Goal: Task Accomplishment & Management: Complete application form

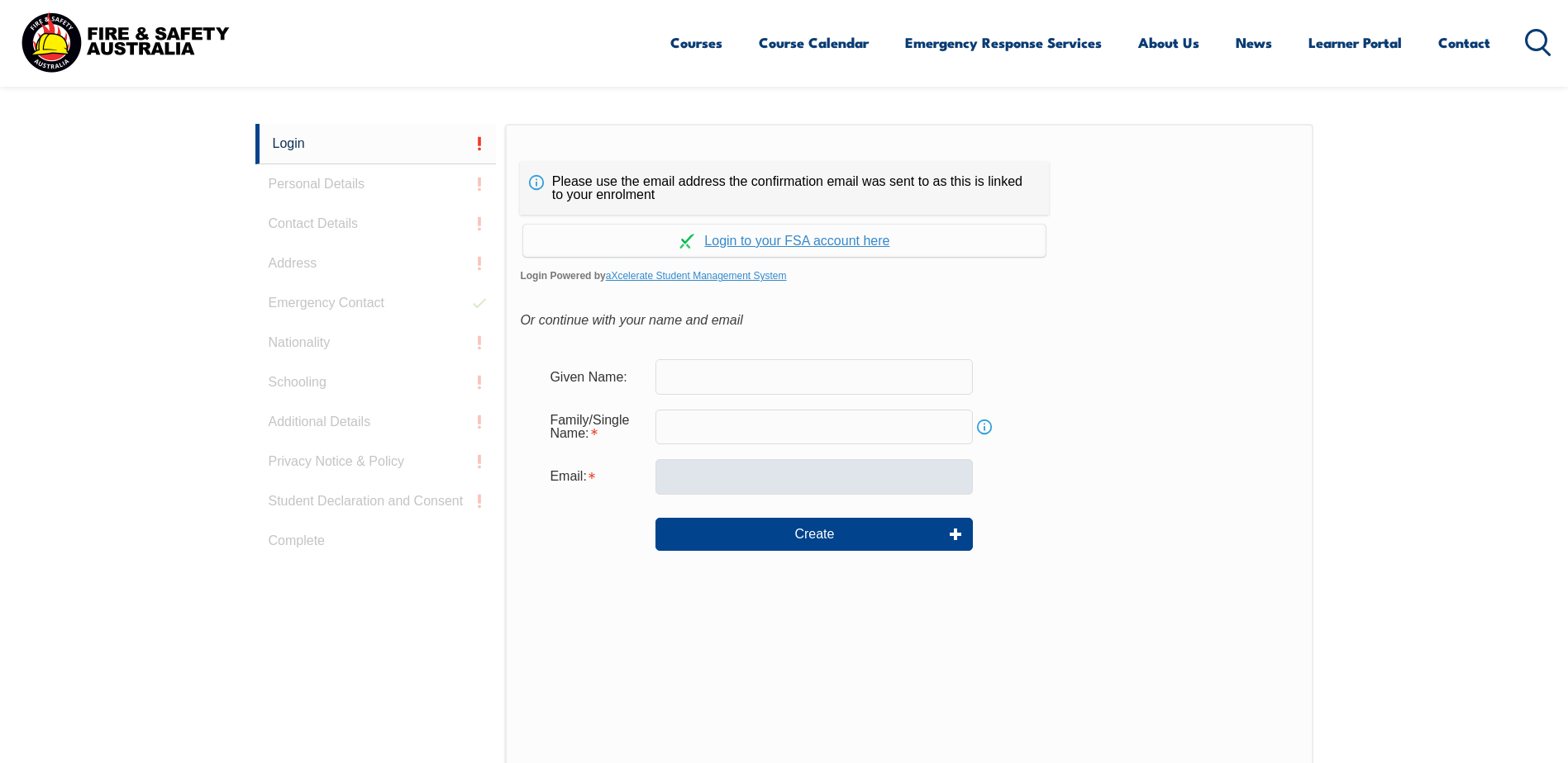
scroll to position [412, 0]
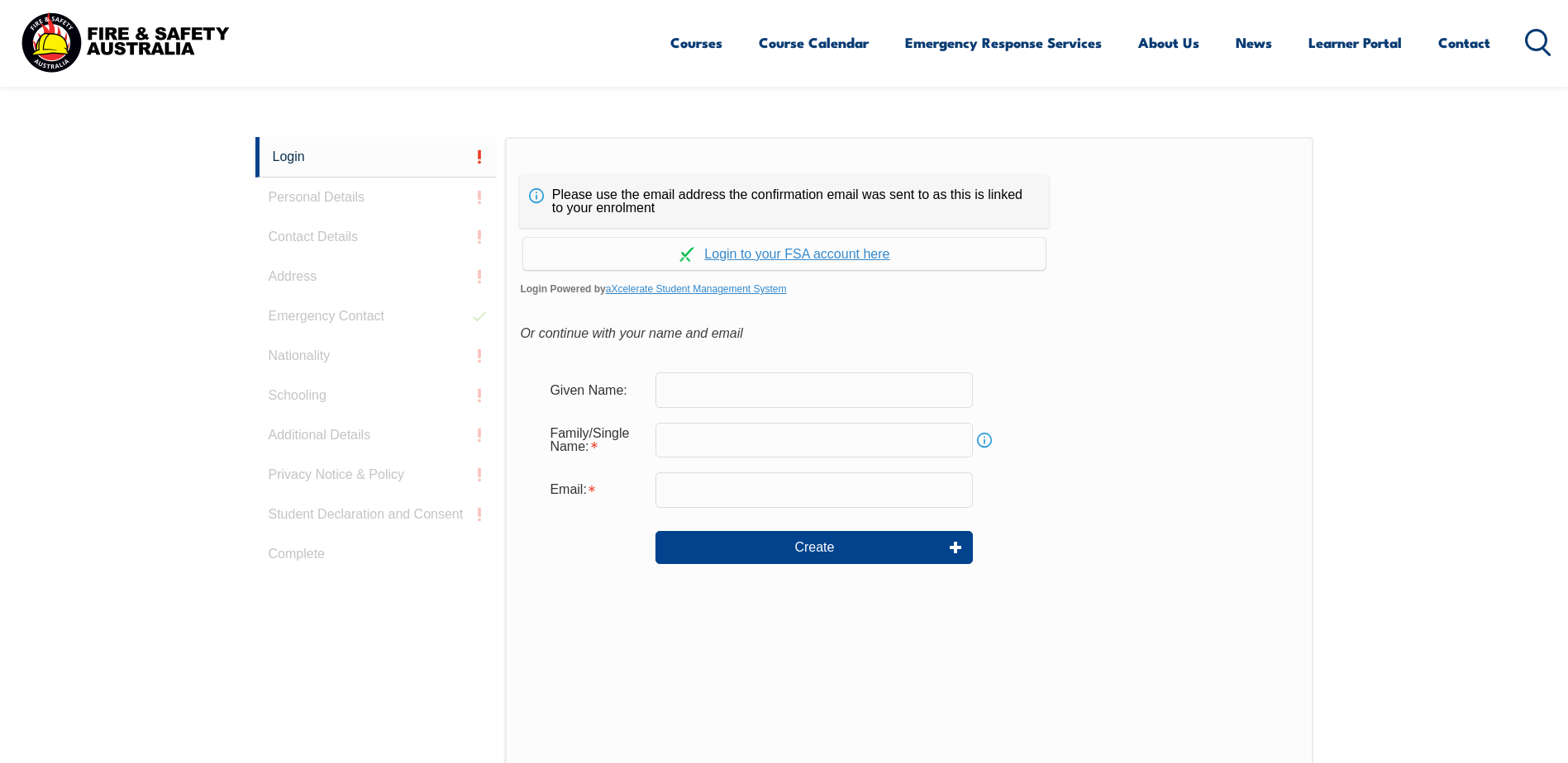
click at [784, 393] on input "text" at bounding box center [814, 389] width 317 height 35
type input "Shijaudin"
type input "Shames"
type input "[EMAIL_ADDRESS][DOMAIN_NAME]"
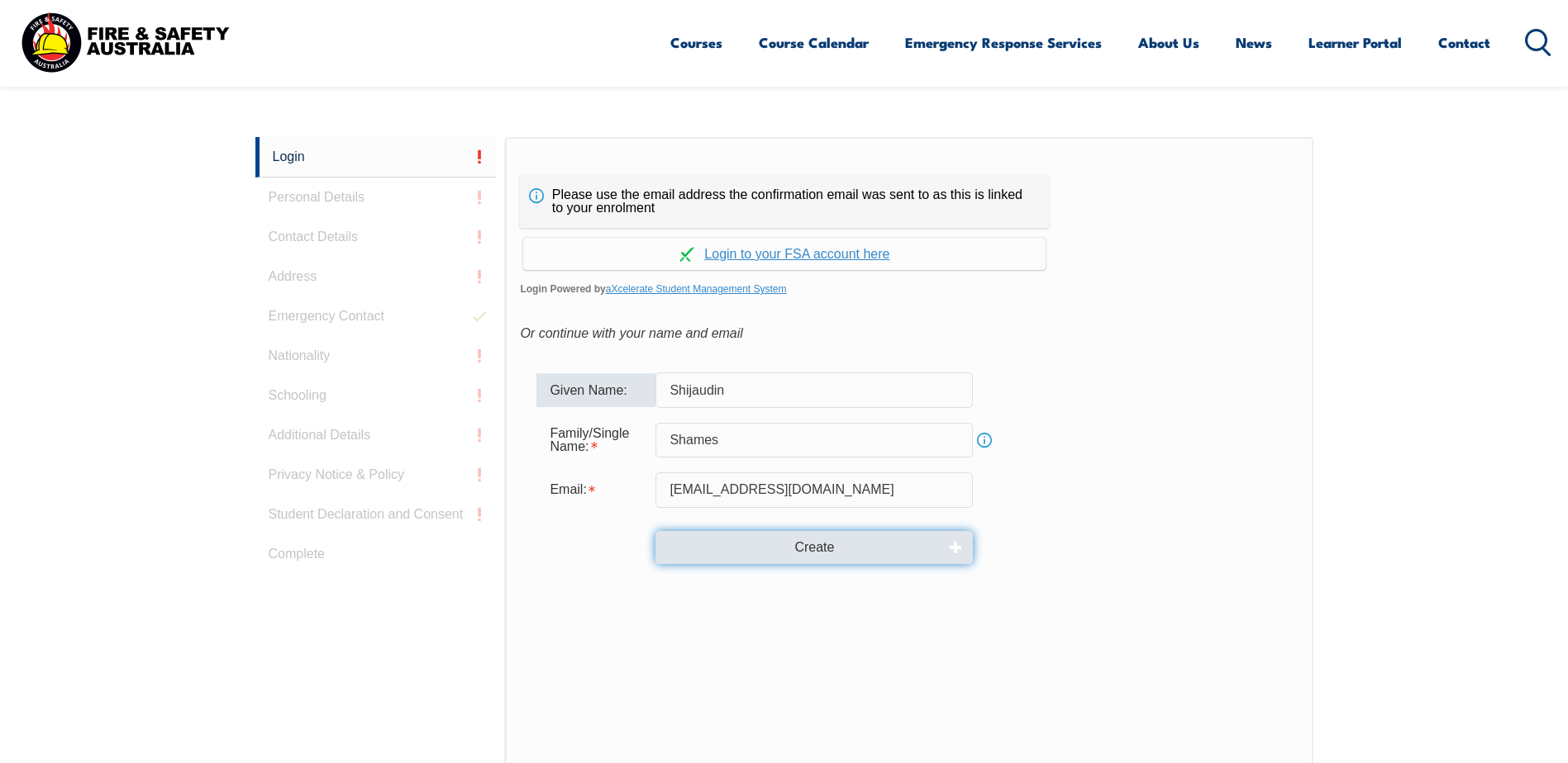
click at [839, 554] on button "Create" at bounding box center [814, 548] width 317 height 33
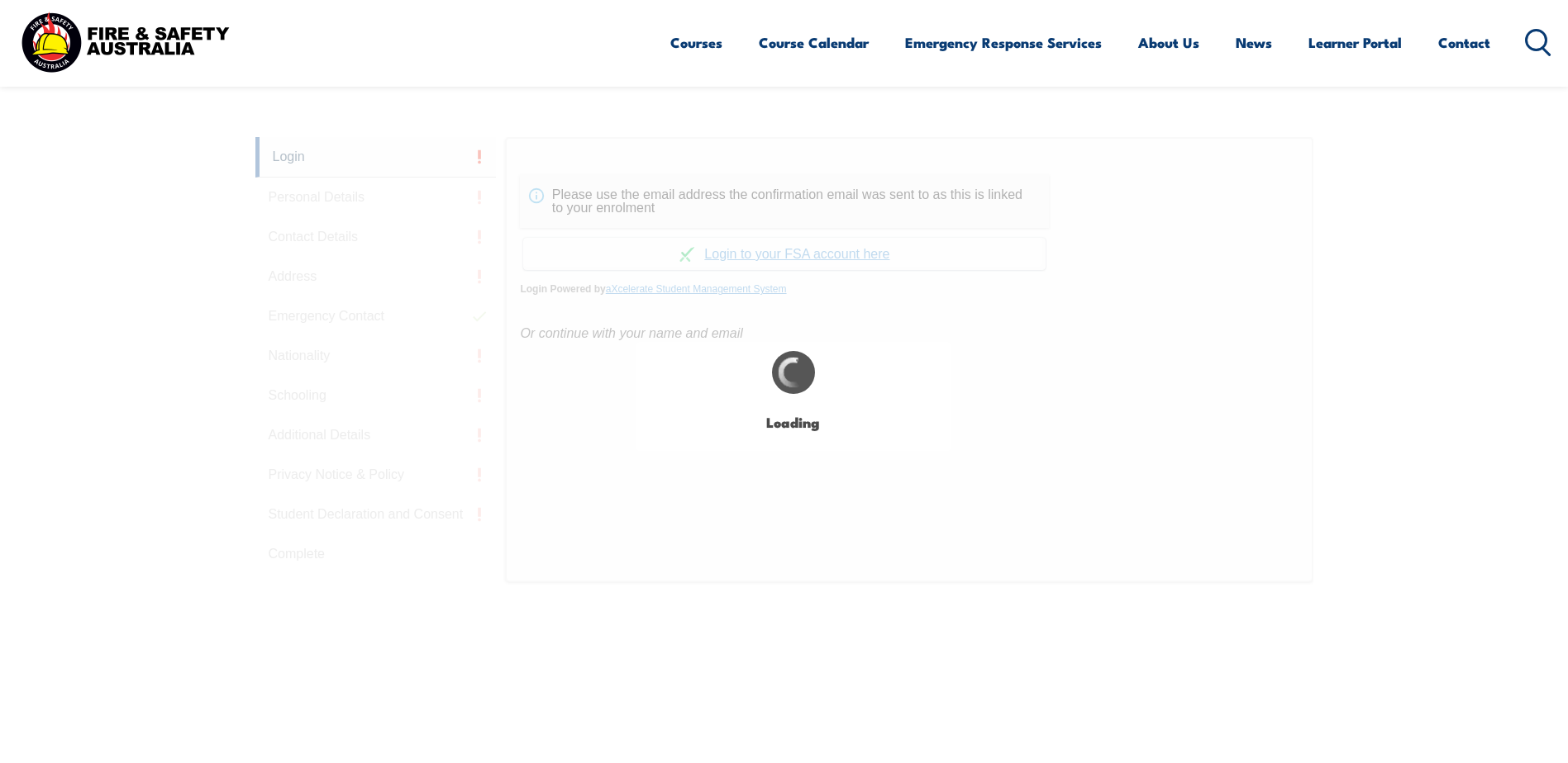
type input "Shijaudin"
type input "Shames"
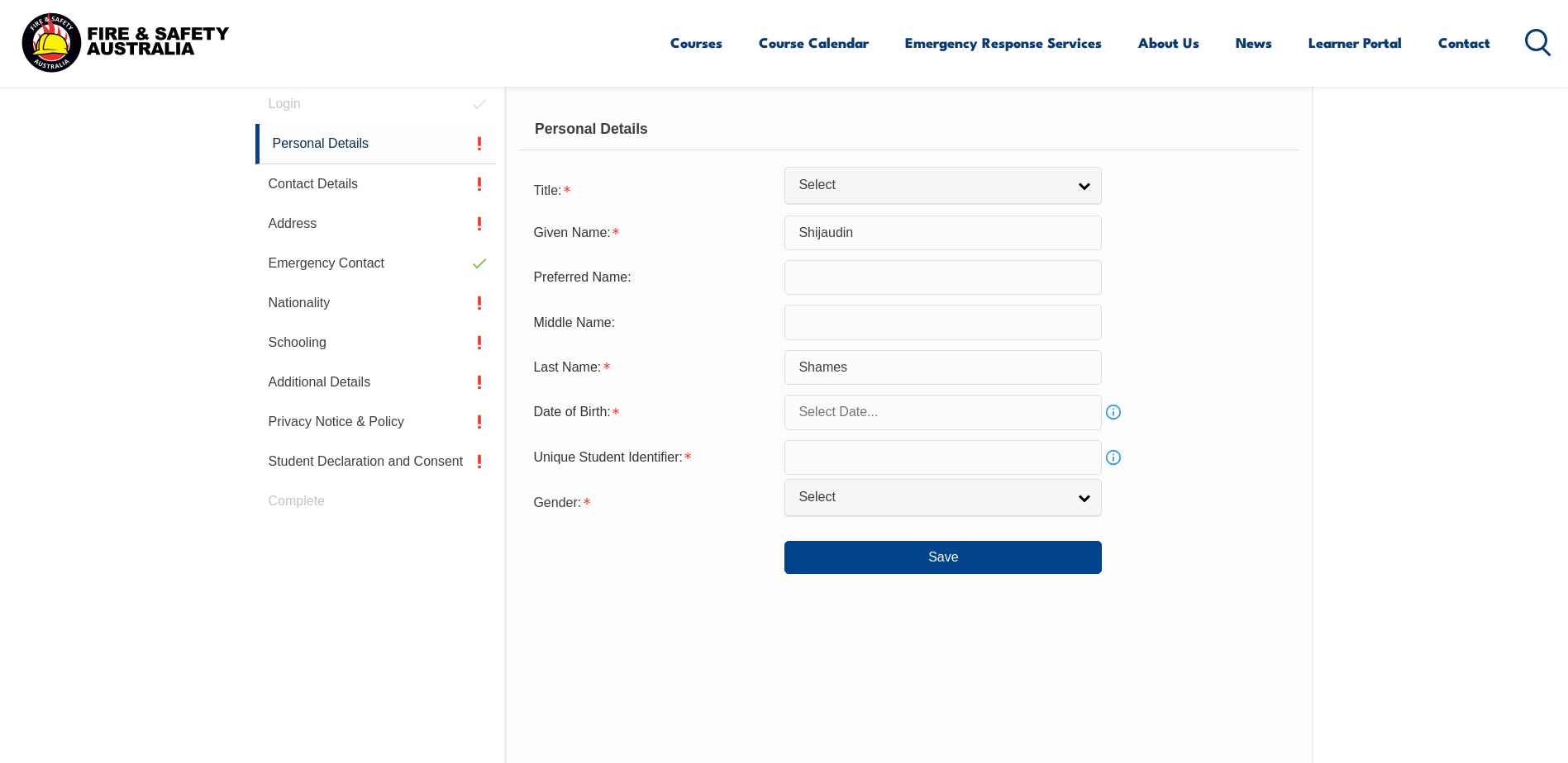
scroll to position [467, 0]
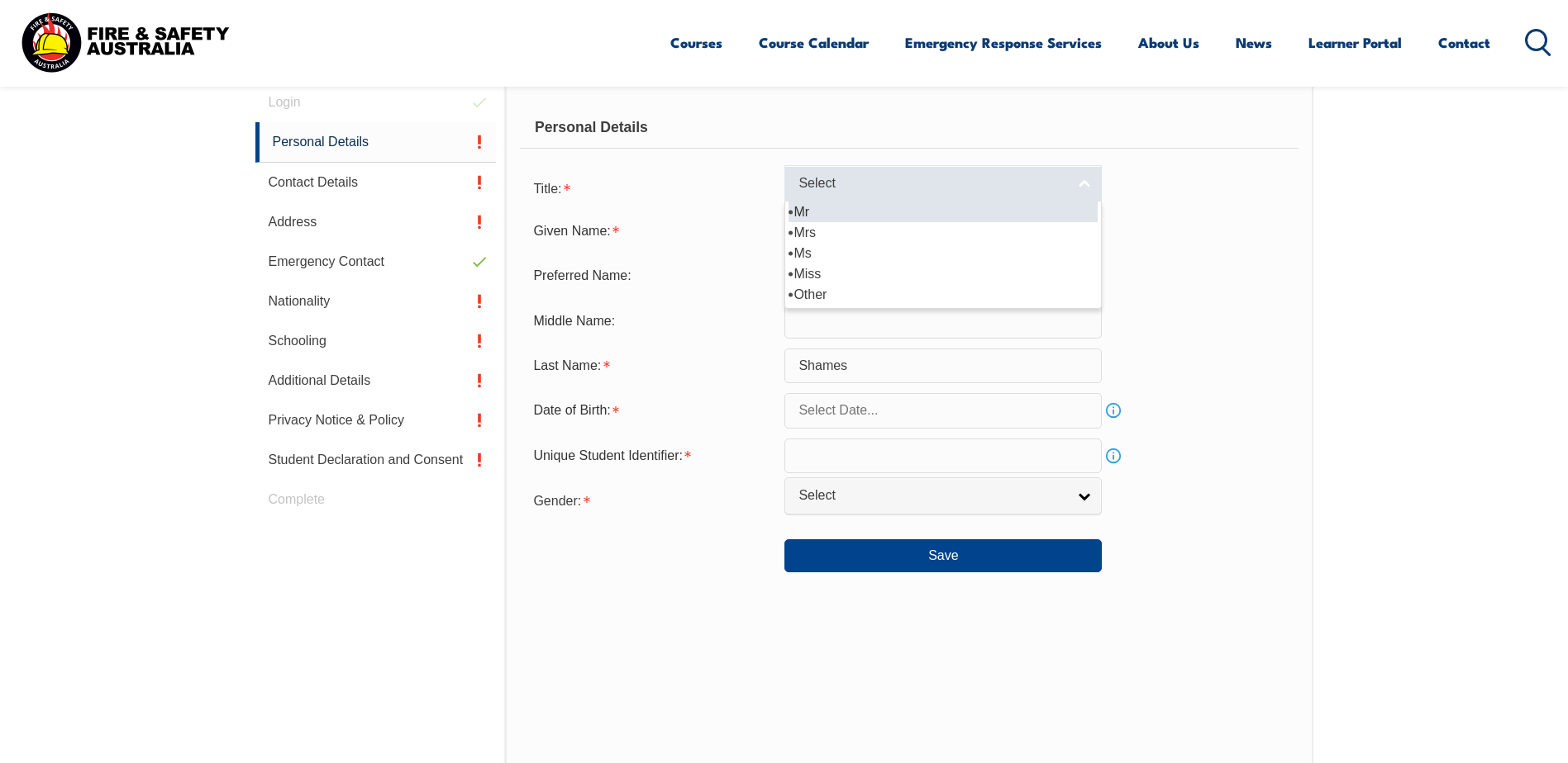
click at [966, 180] on span "Select" at bounding box center [932, 184] width 268 height 18
click at [954, 217] on li "Mr" at bounding box center [942, 211] width 309 height 20
select select "Mr"
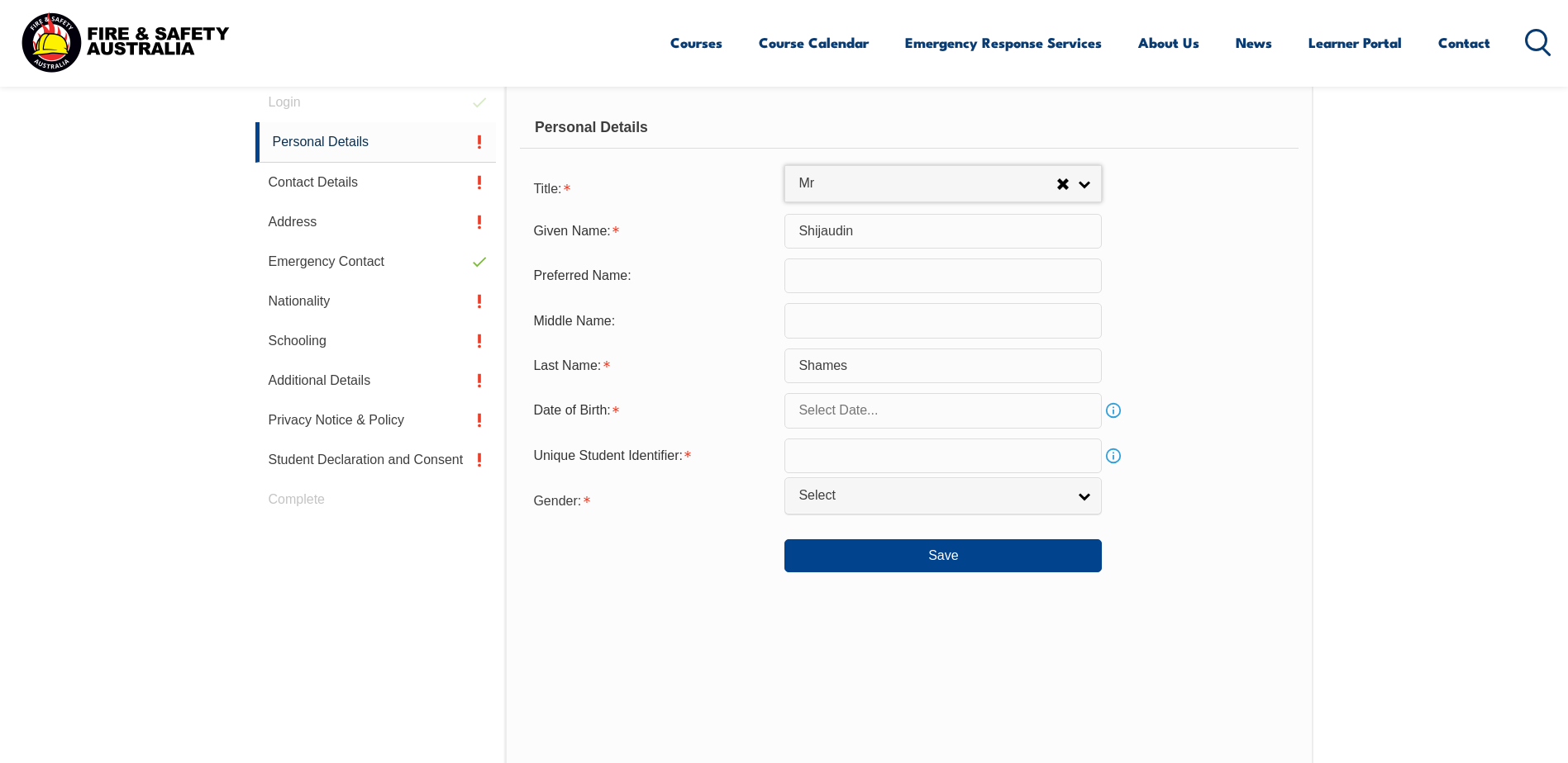
click at [855, 287] on input "text" at bounding box center [943, 276] width 317 height 35
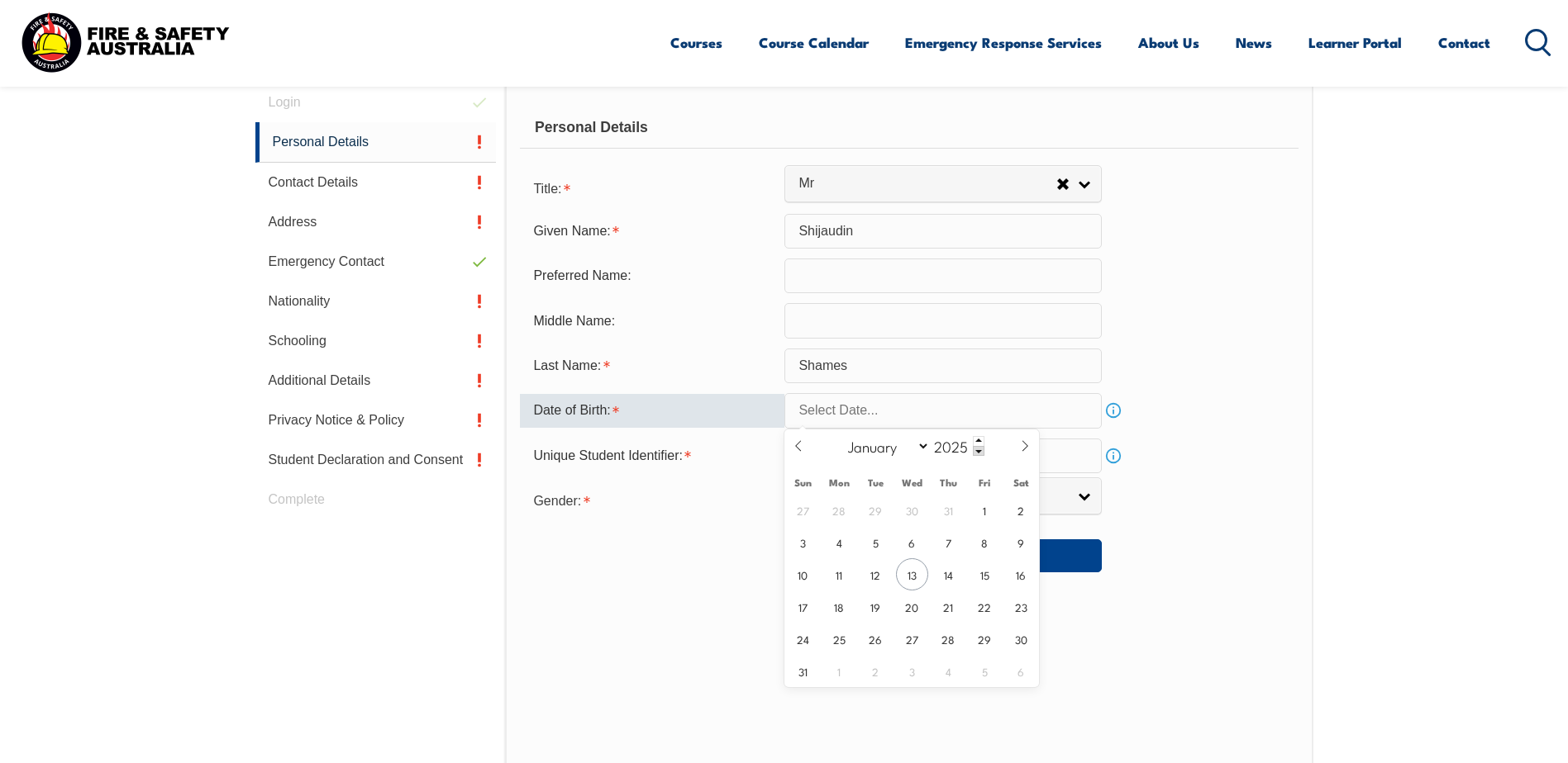
click at [878, 411] on input "text" at bounding box center [943, 410] width 317 height 35
click at [853, 418] on input "text" at bounding box center [943, 410] width 317 height 35
click at [976, 441] on span at bounding box center [978, 440] width 12 height 10
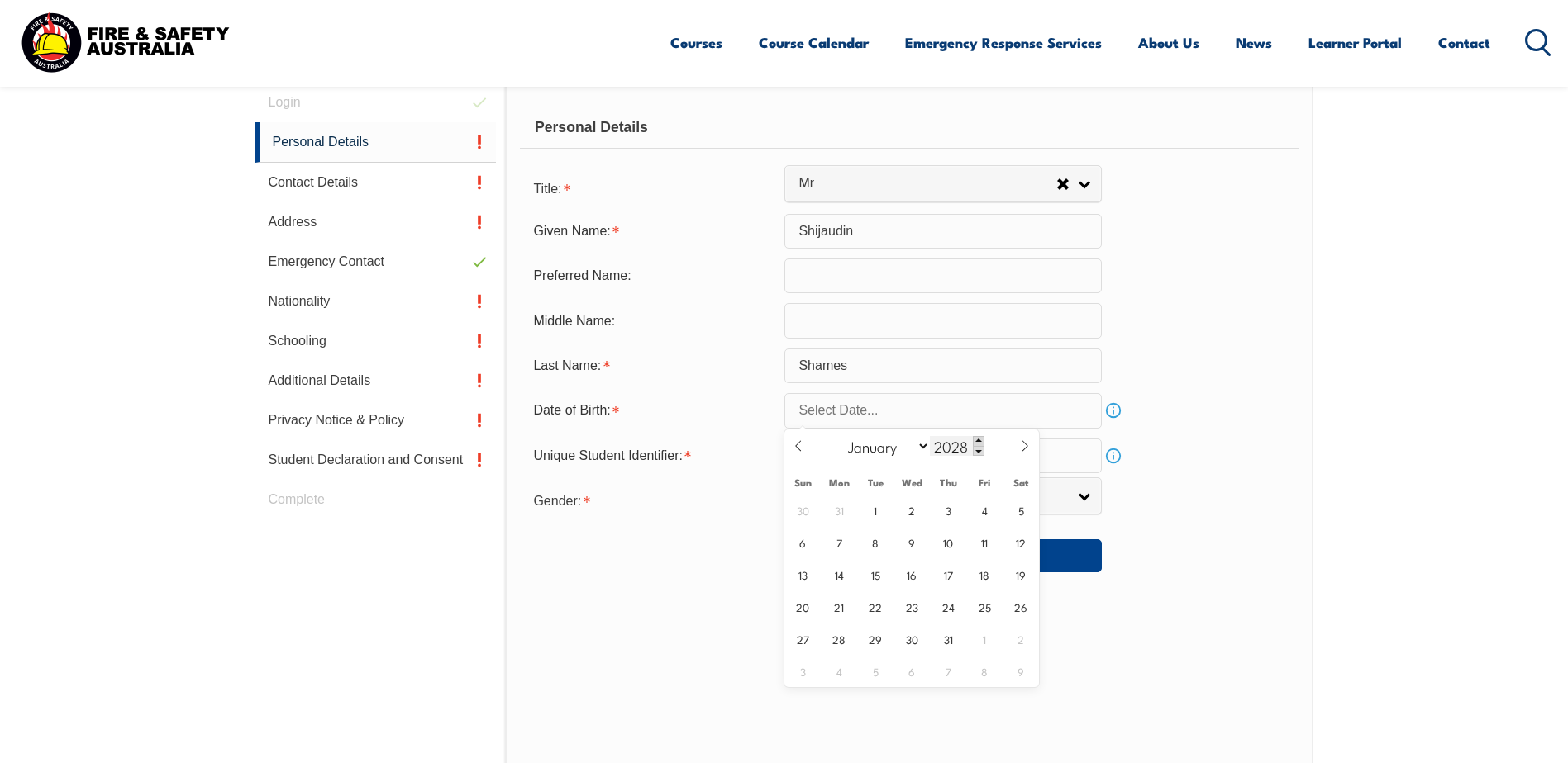
click at [976, 441] on span at bounding box center [978, 440] width 12 height 10
click at [976, 448] on span at bounding box center [978, 450] width 12 height 10
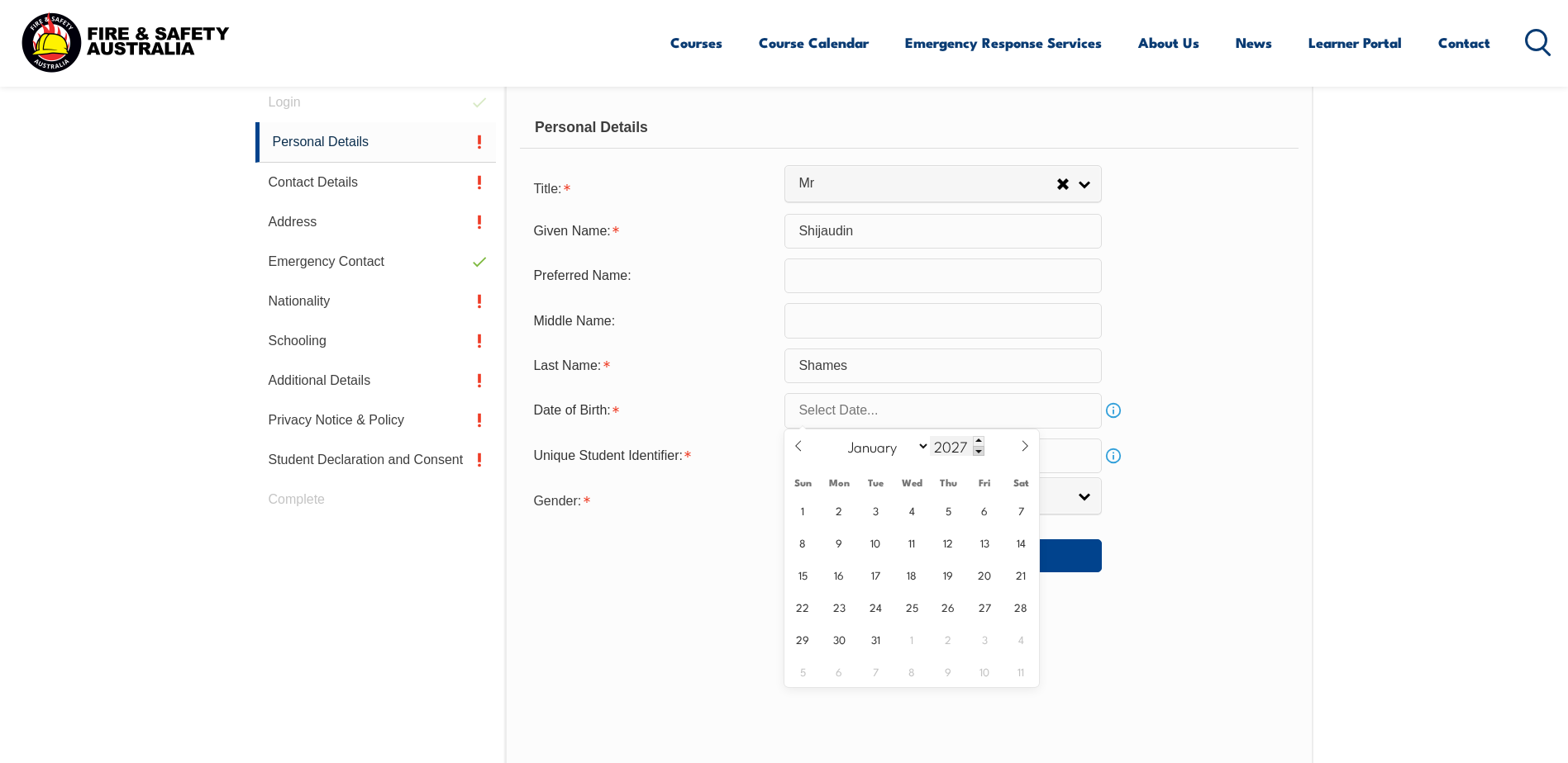
click at [976, 448] on span at bounding box center [978, 450] width 12 height 10
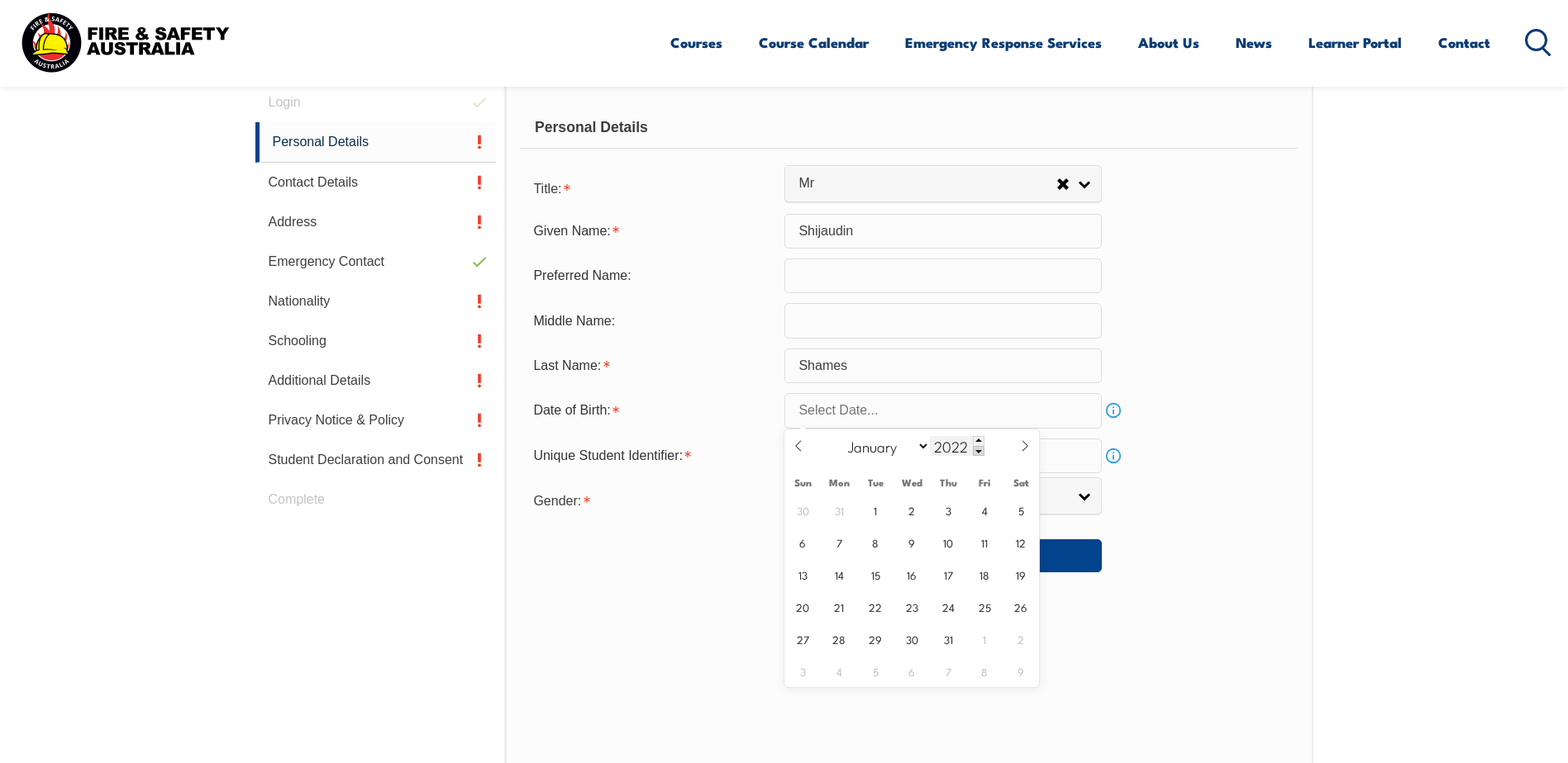
click at [976, 448] on span at bounding box center [978, 450] width 12 height 10
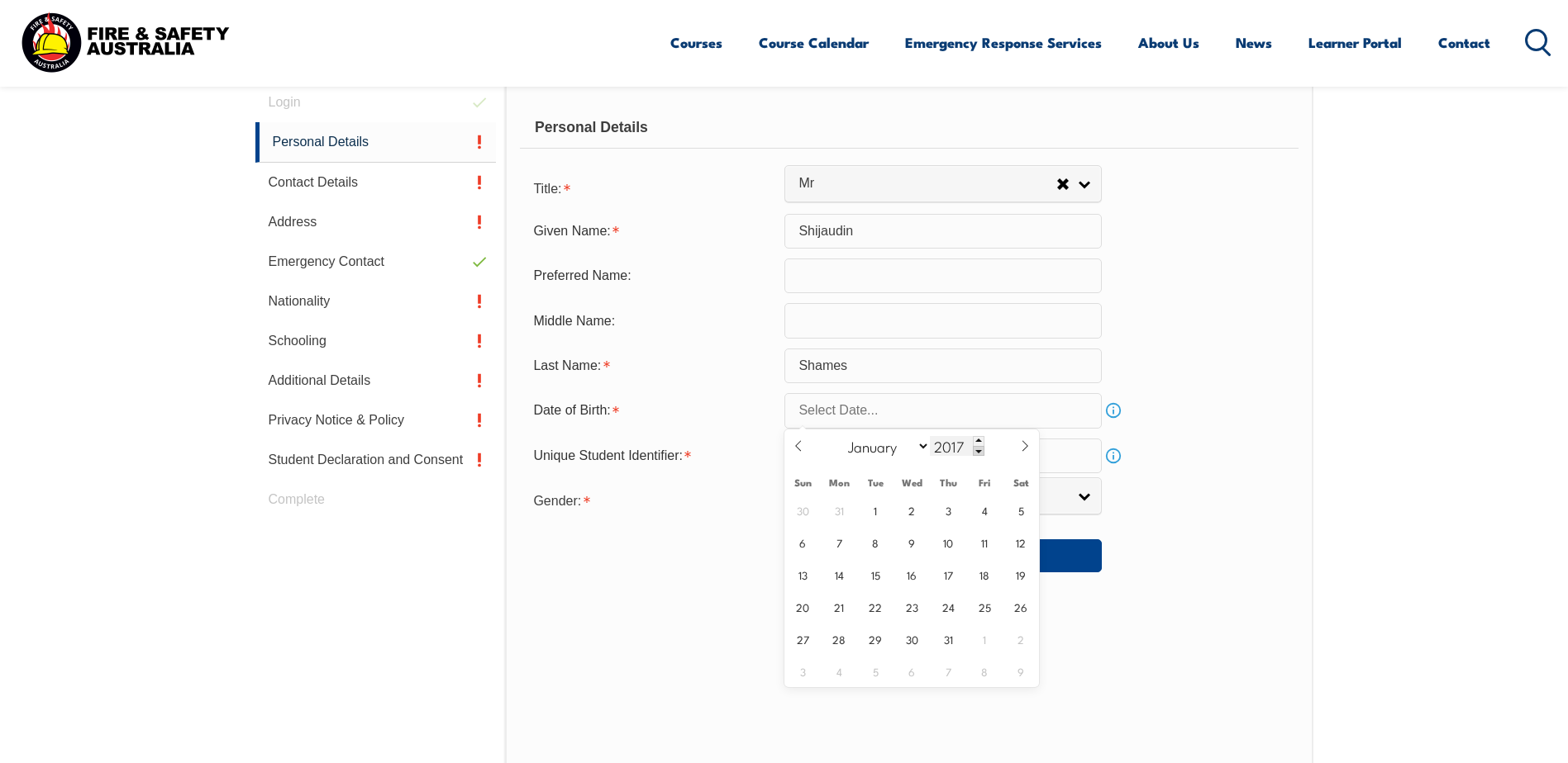
click at [976, 448] on span at bounding box center [978, 450] width 12 height 10
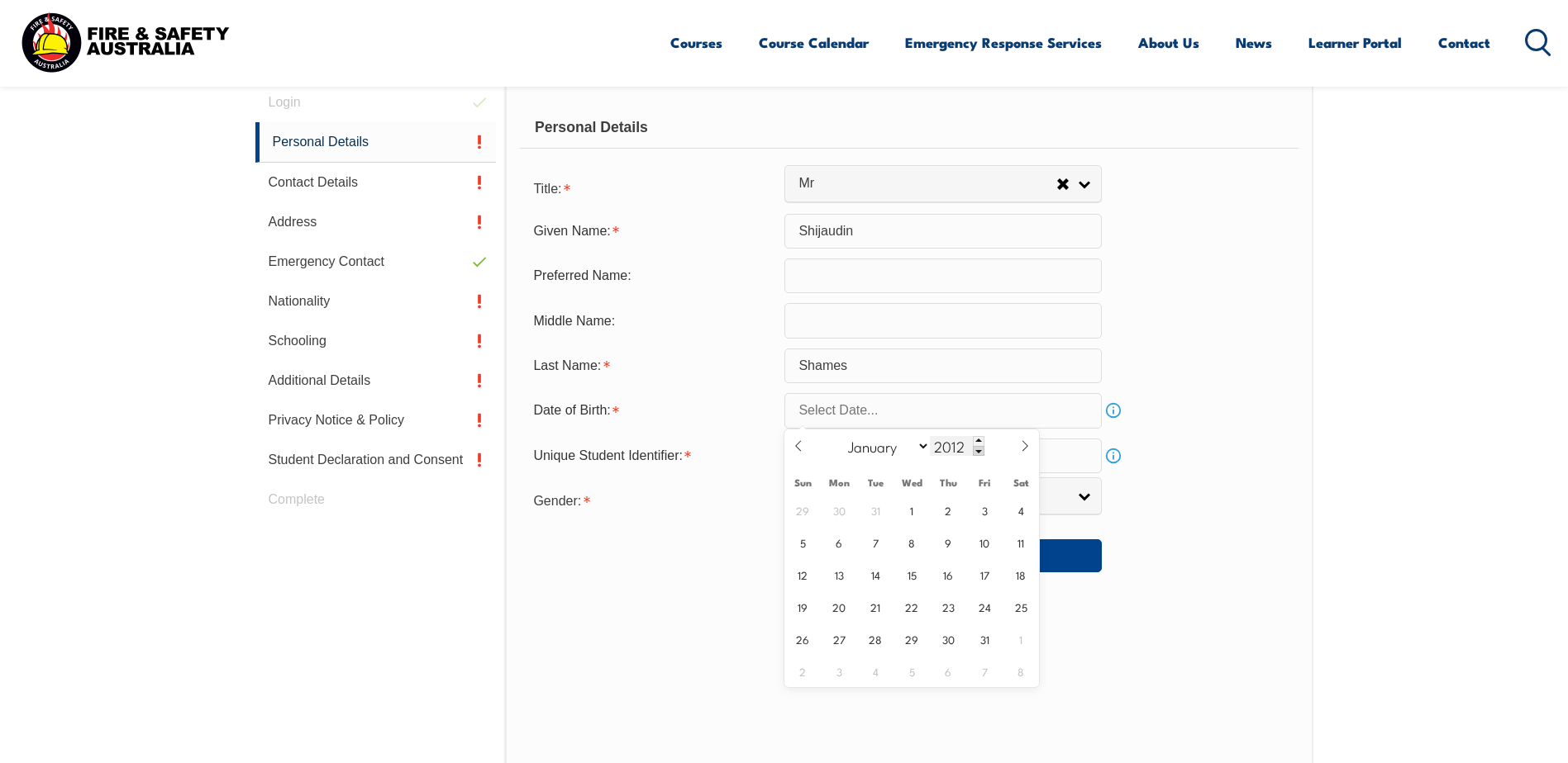
click at [976, 448] on span at bounding box center [978, 450] width 12 height 10
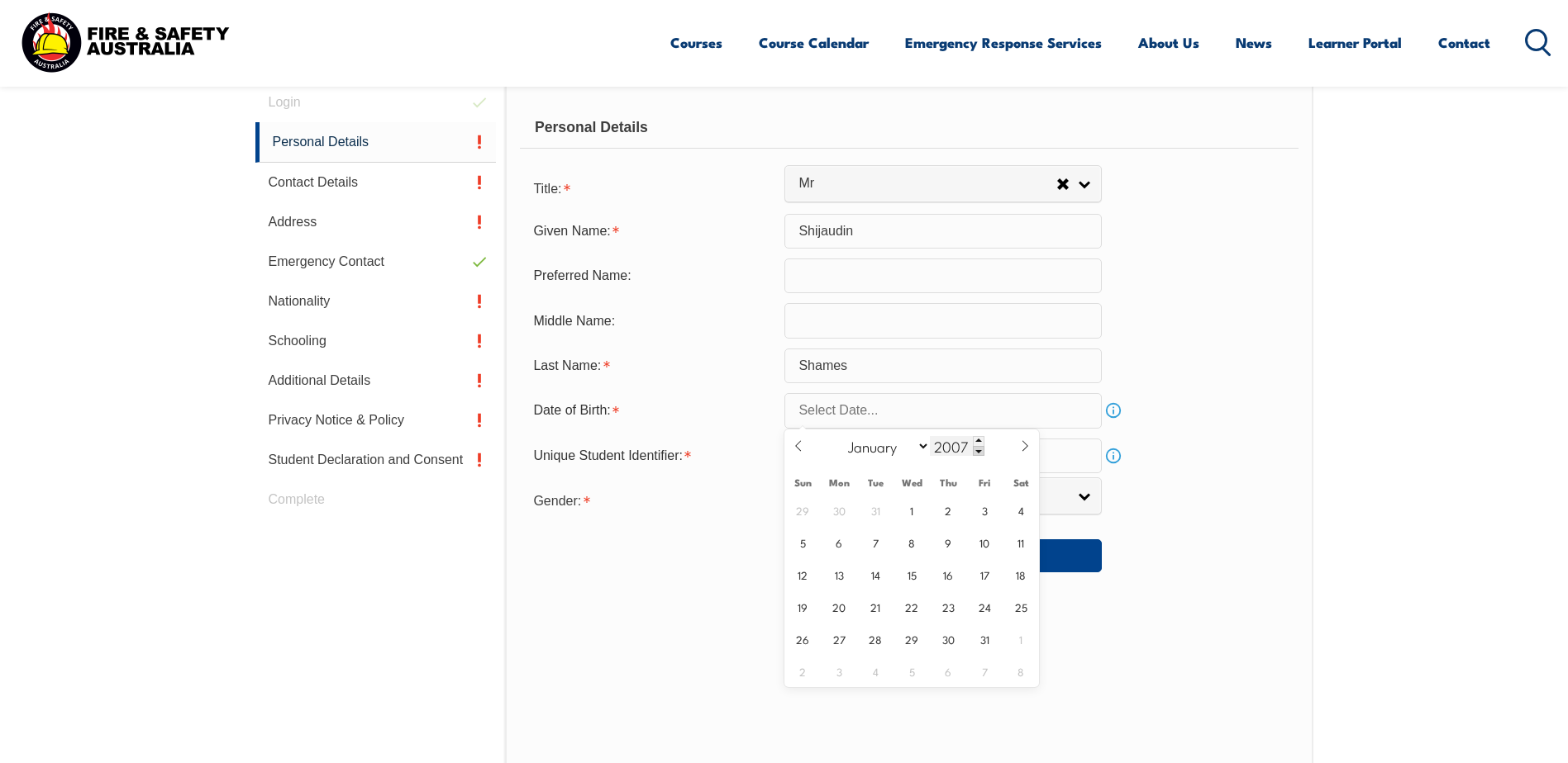
click at [976, 448] on span at bounding box center [978, 450] width 12 height 10
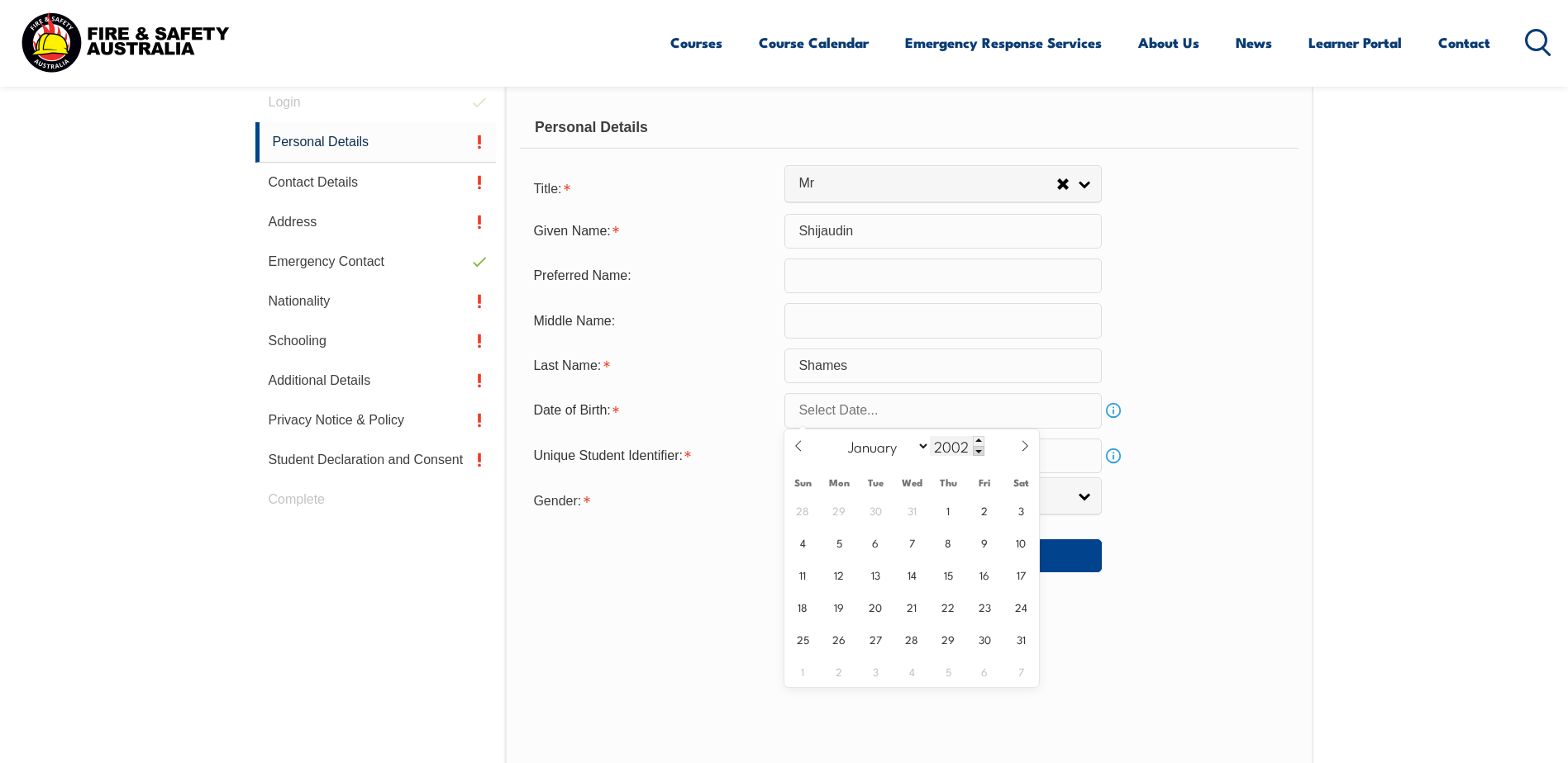
click at [976, 448] on span at bounding box center [978, 450] width 12 height 10
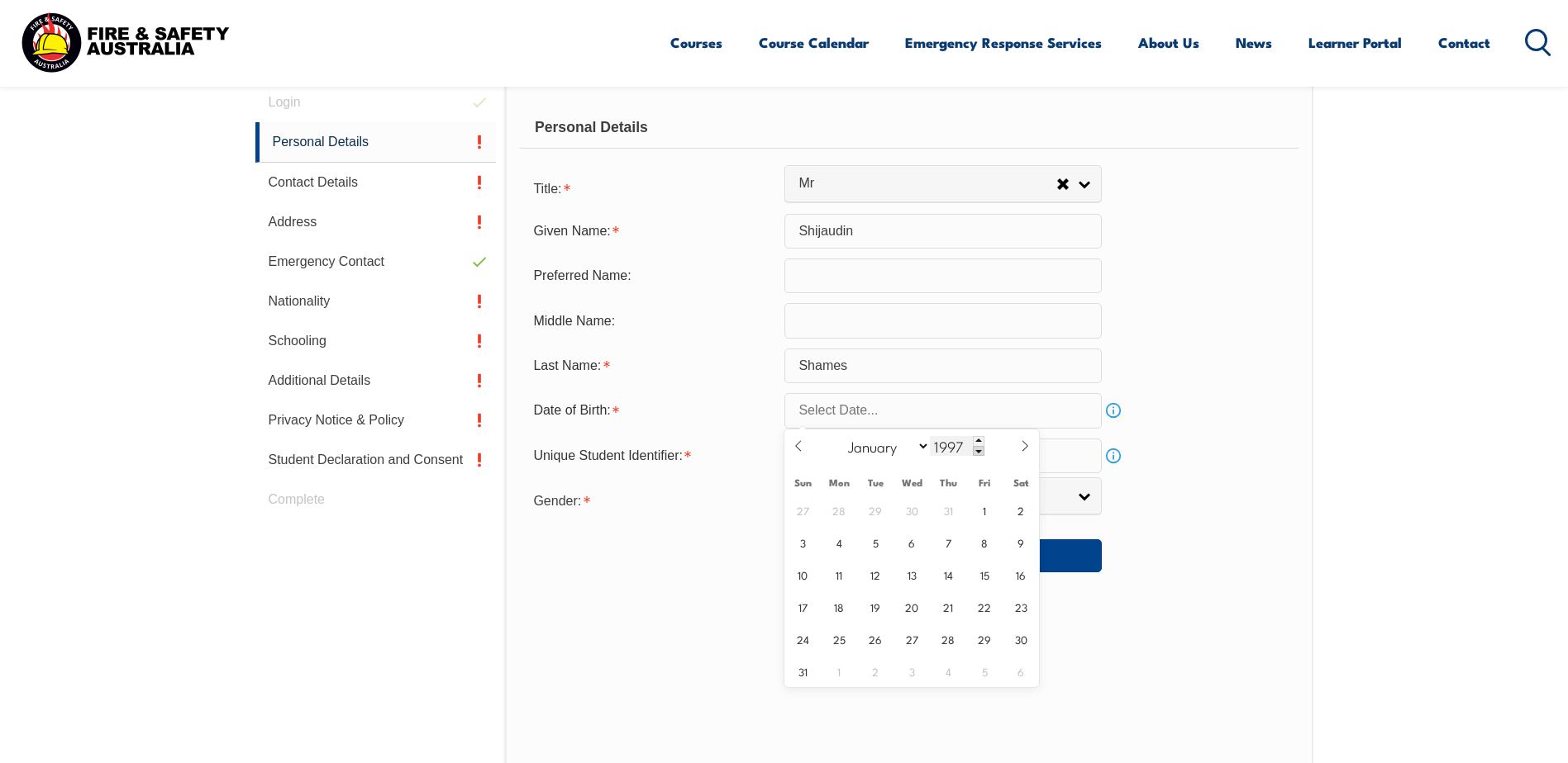
click at [976, 448] on span at bounding box center [978, 450] width 12 height 10
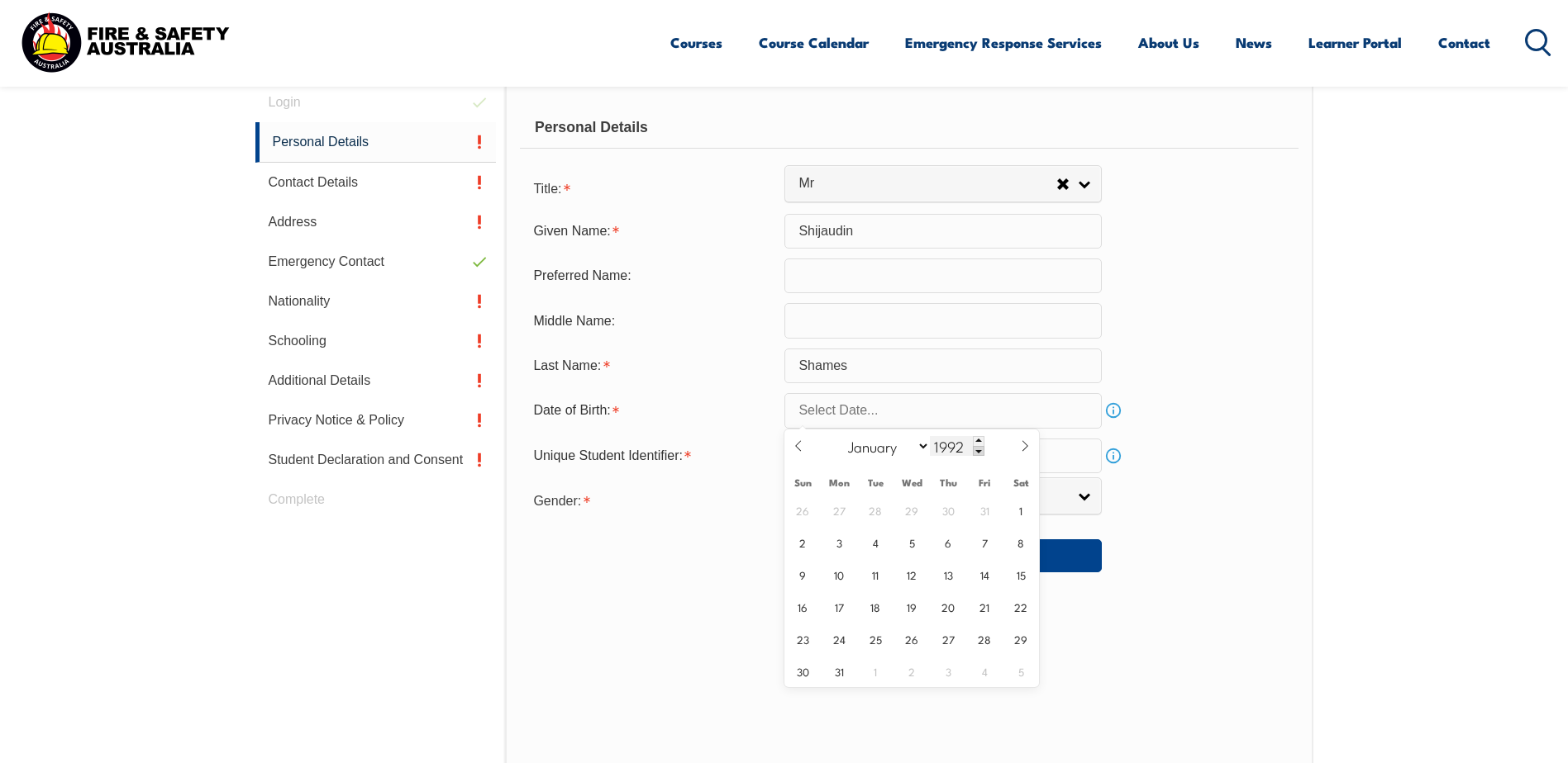
click at [976, 448] on span at bounding box center [978, 450] width 12 height 10
type input "1991"
click at [920, 447] on select "January February March April May June July August September October November De…" at bounding box center [885, 446] width 90 height 21
select select "3"
click at [840, 435] on select "January February March April May June July August September October November De…" at bounding box center [885, 446] width 90 height 21
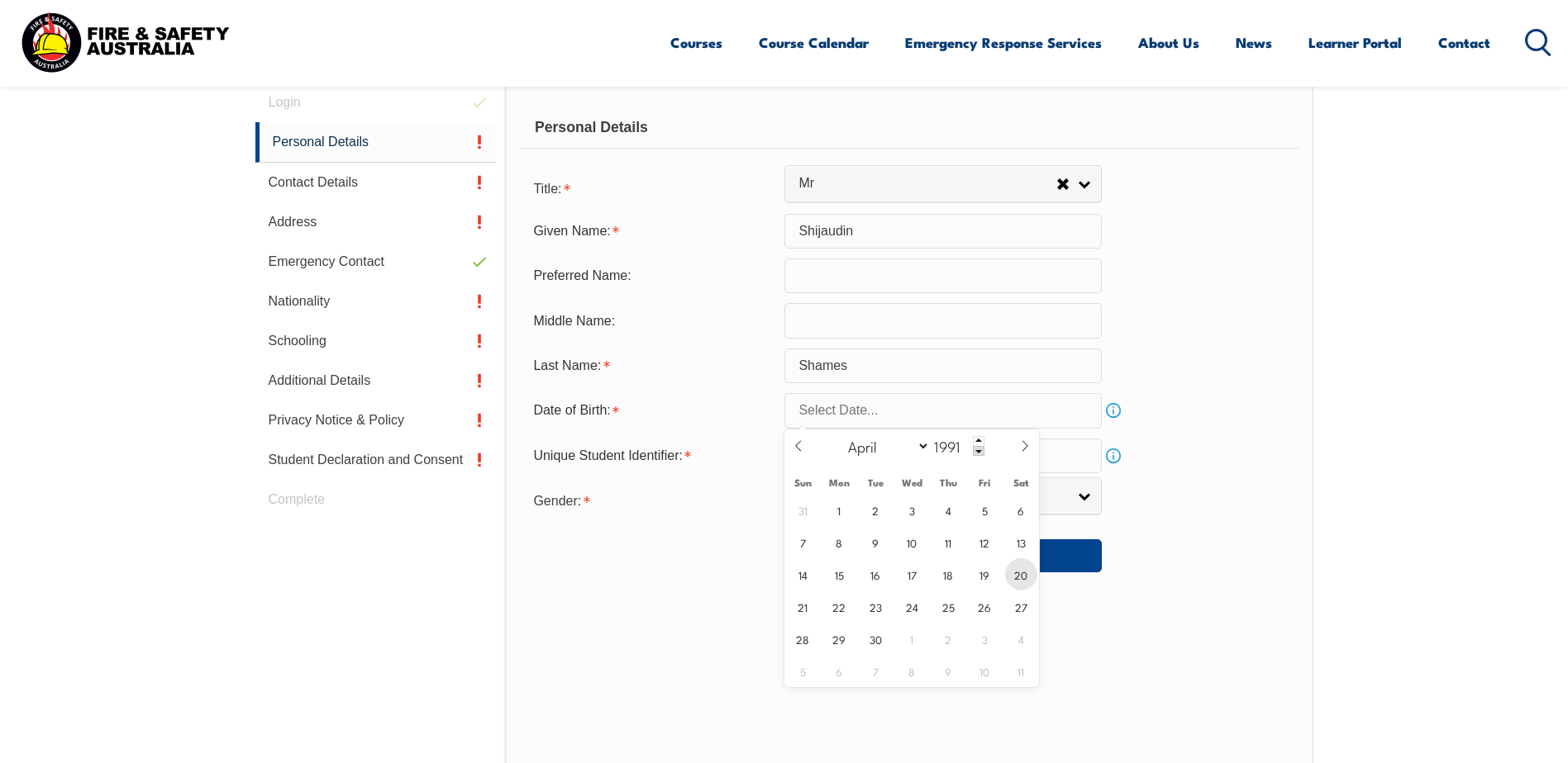
click at [1010, 574] on span "20" at bounding box center [1021, 574] width 32 height 32
type input "[DATE]"
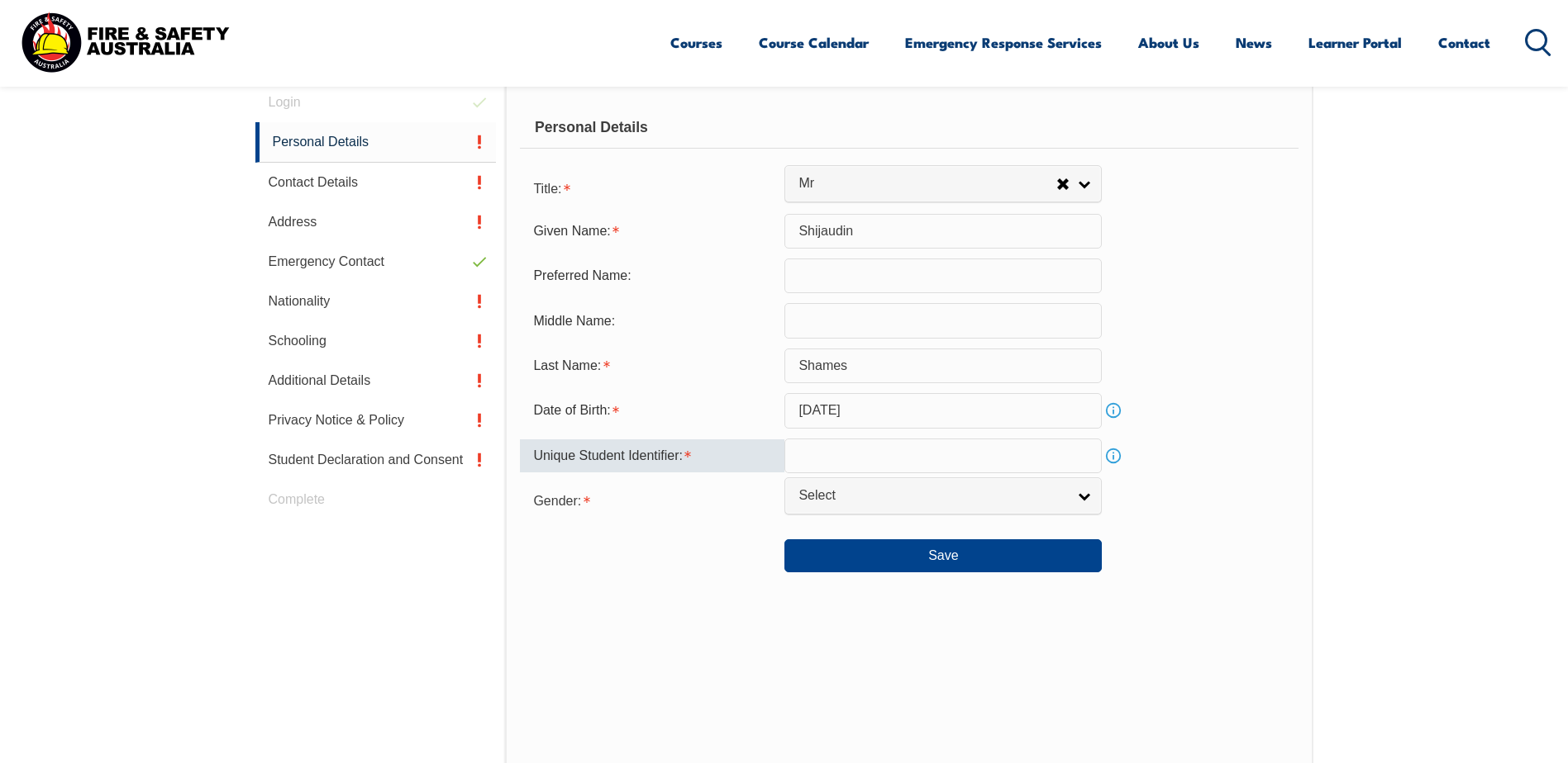
click at [801, 463] on input "text" at bounding box center [943, 455] width 317 height 35
click at [979, 457] on input "text" at bounding box center [943, 455] width 317 height 35
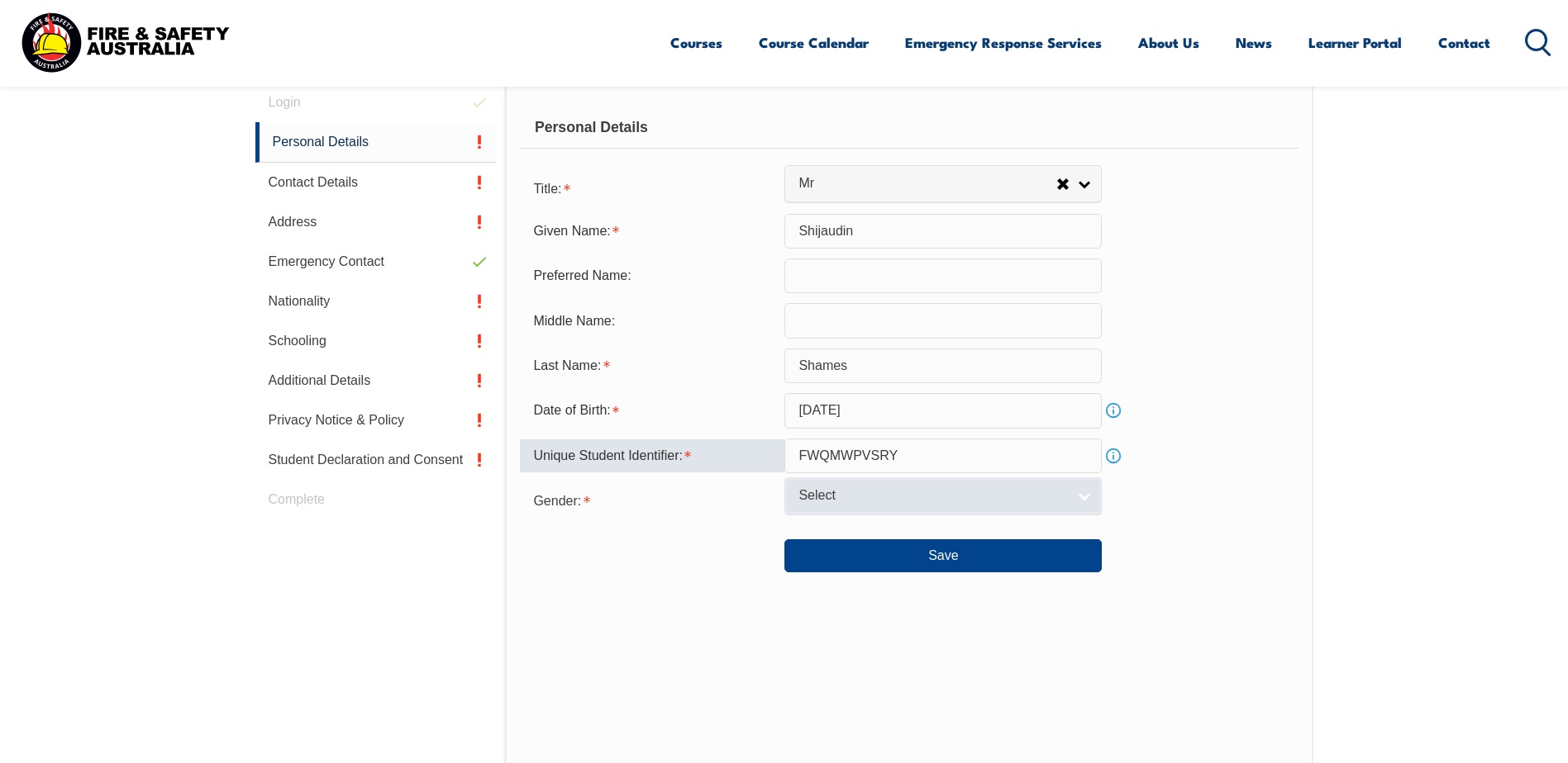
type input "FWQMWPVSRY"
click at [938, 497] on span "Select" at bounding box center [932, 496] width 268 height 18
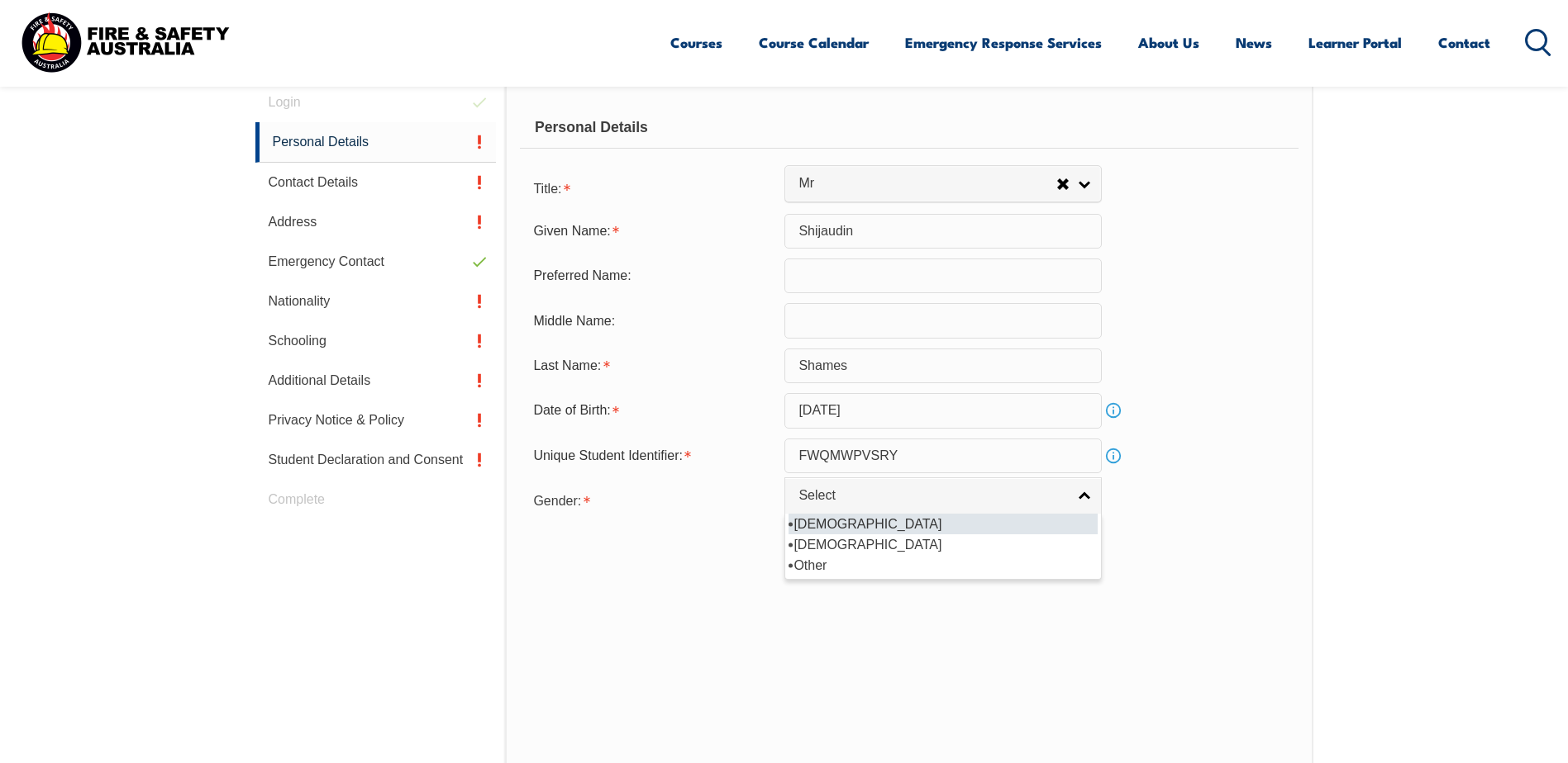
click at [932, 526] on li "[DEMOGRAPHIC_DATA]" at bounding box center [942, 524] width 309 height 20
select select "M"
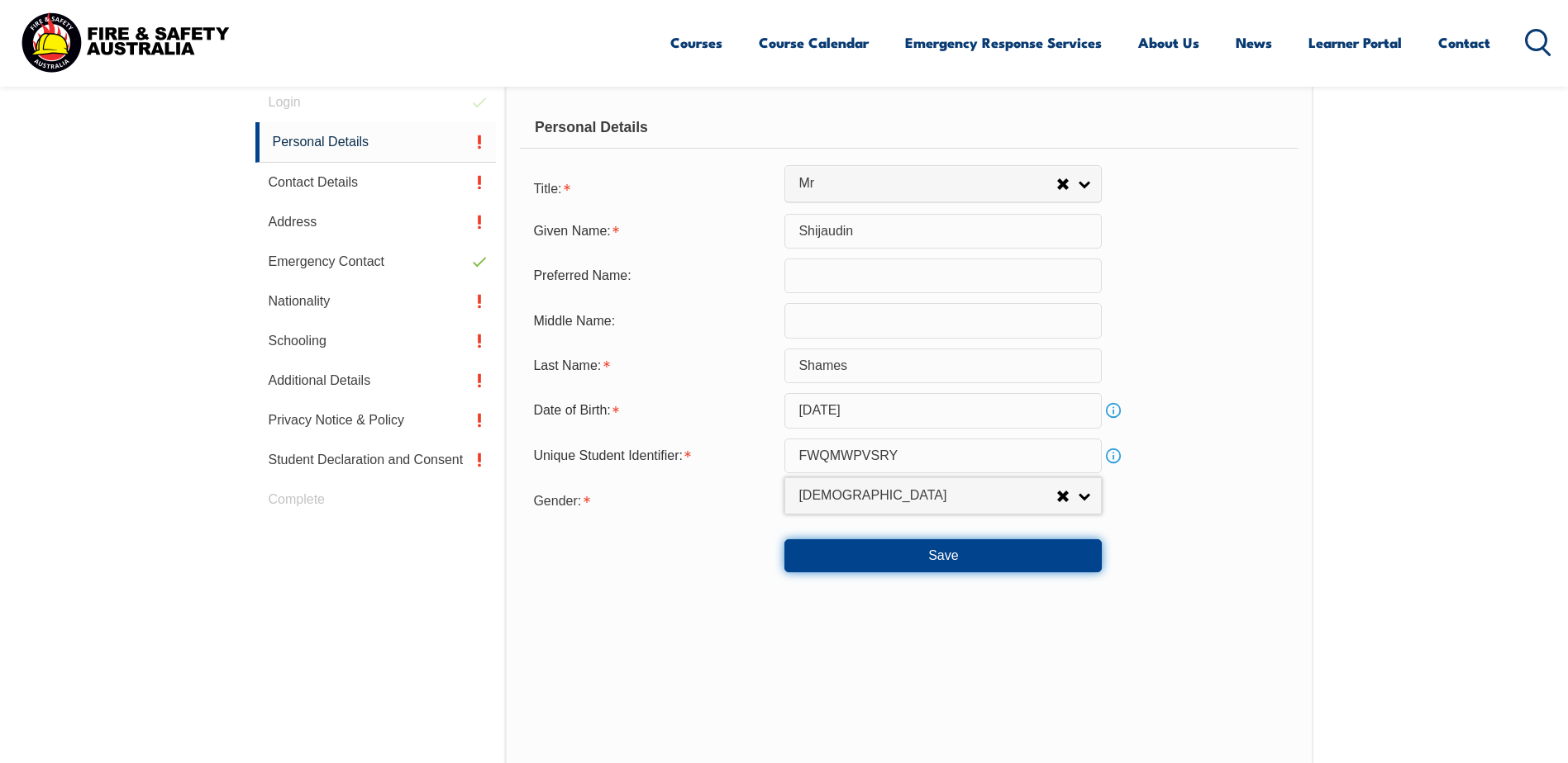
click at [971, 553] on button "Save" at bounding box center [943, 556] width 317 height 33
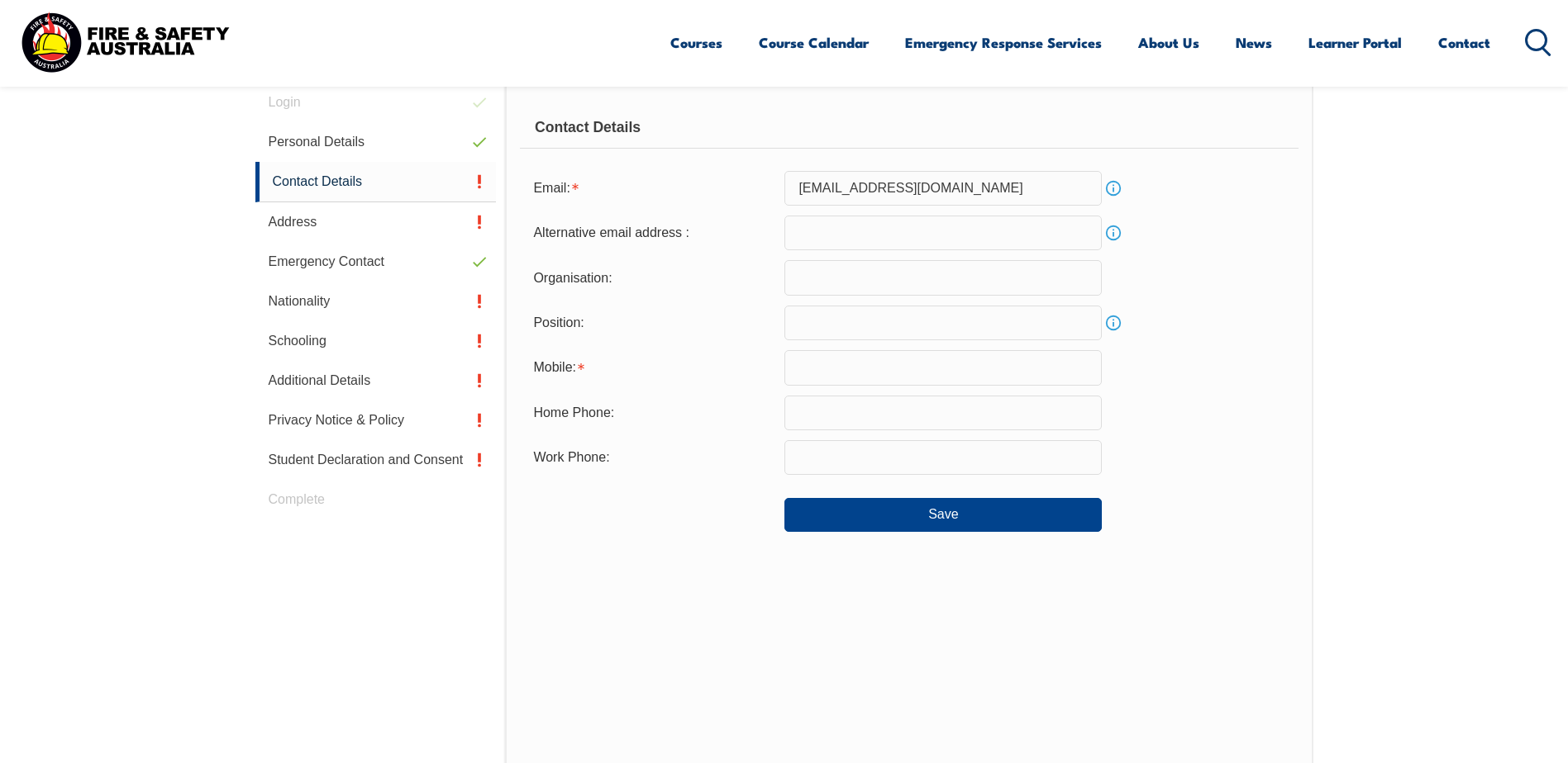
click at [867, 234] on input "email" at bounding box center [943, 232] width 317 height 35
type input "[EMAIL_ADDRESS][DOMAIN_NAME]"
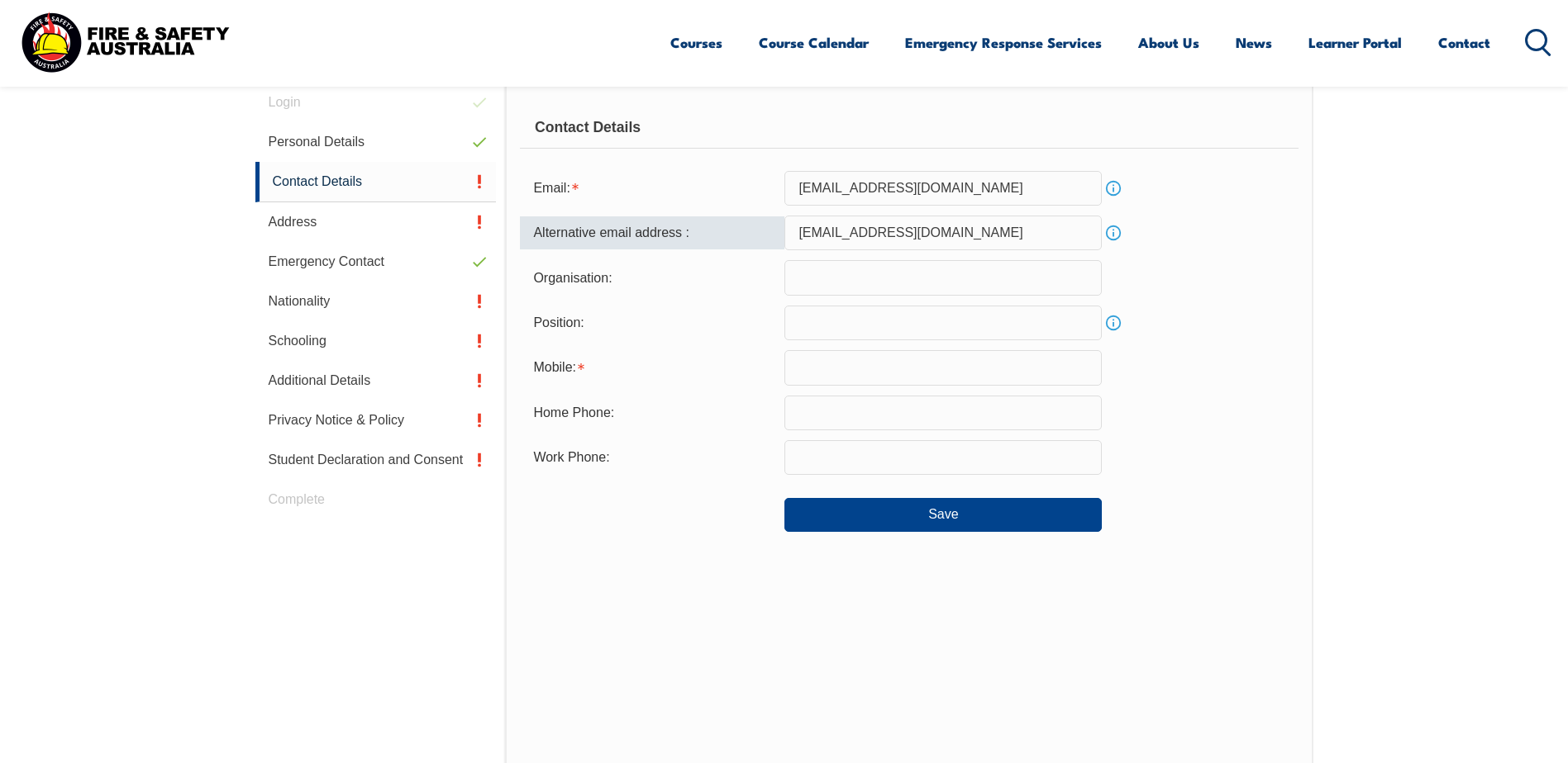
click at [842, 272] on input "text" at bounding box center [943, 277] width 317 height 35
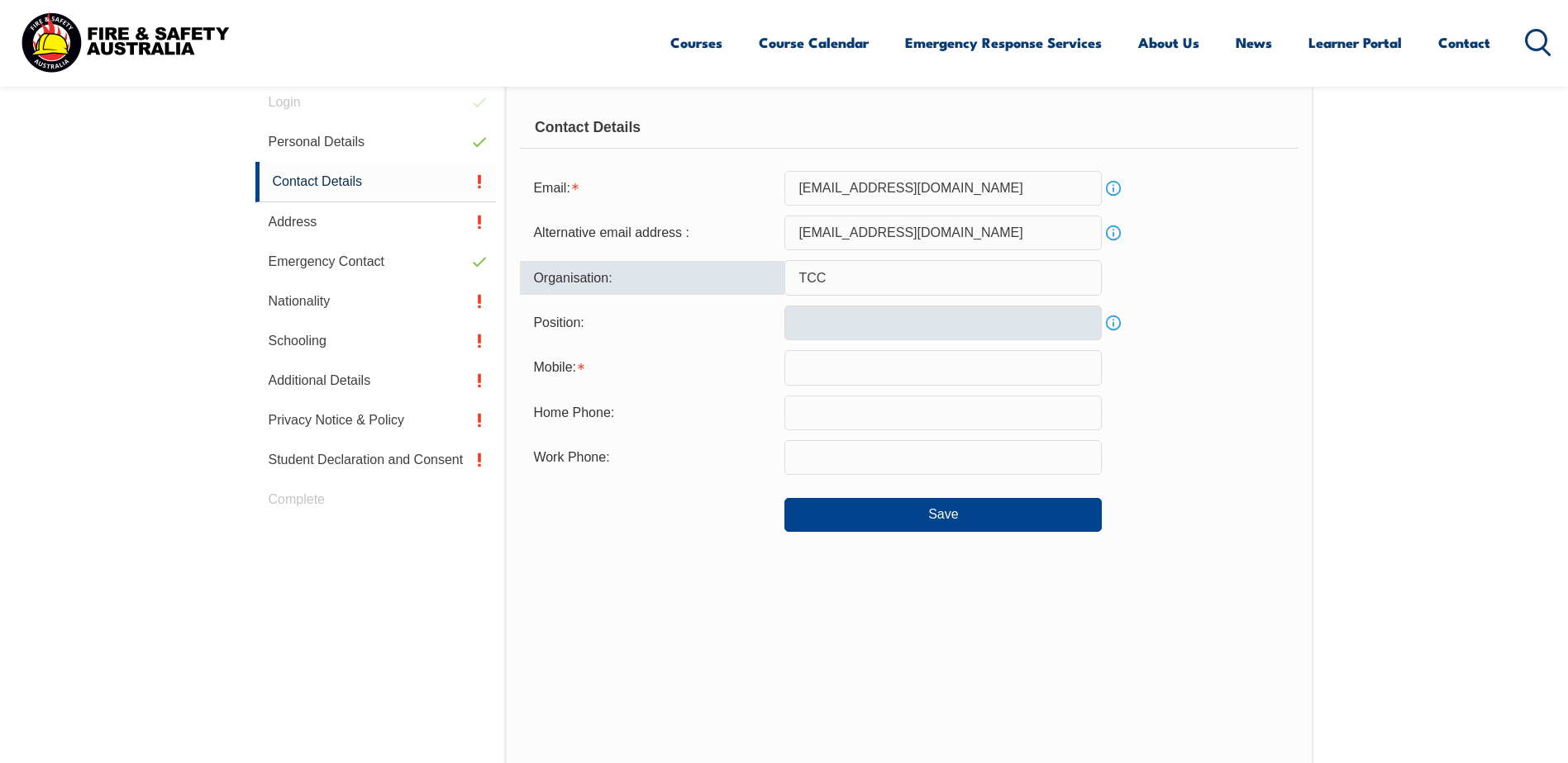
type input "TCC"
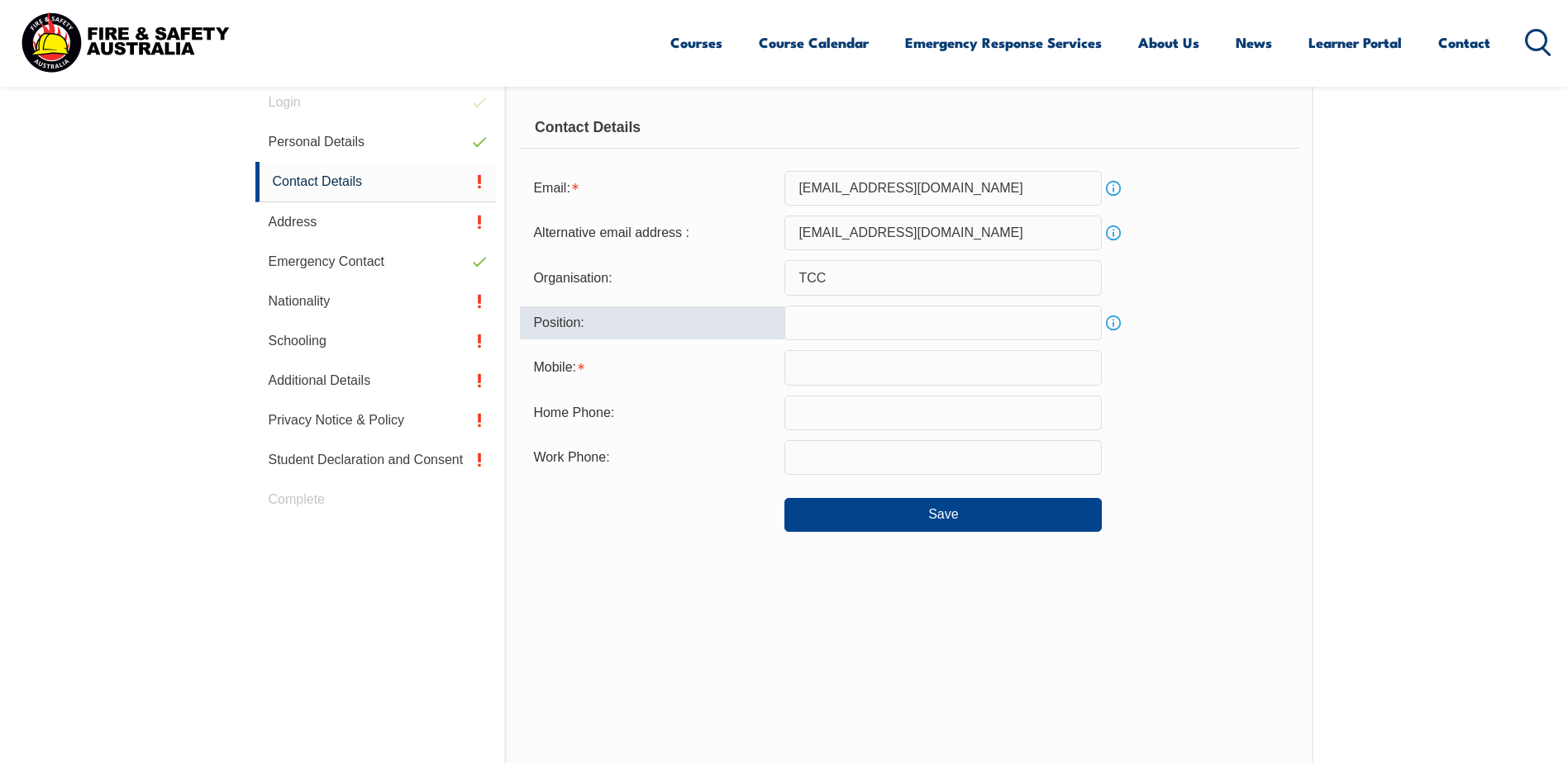
click at [840, 325] on input "text" at bounding box center [943, 323] width 317 height 35
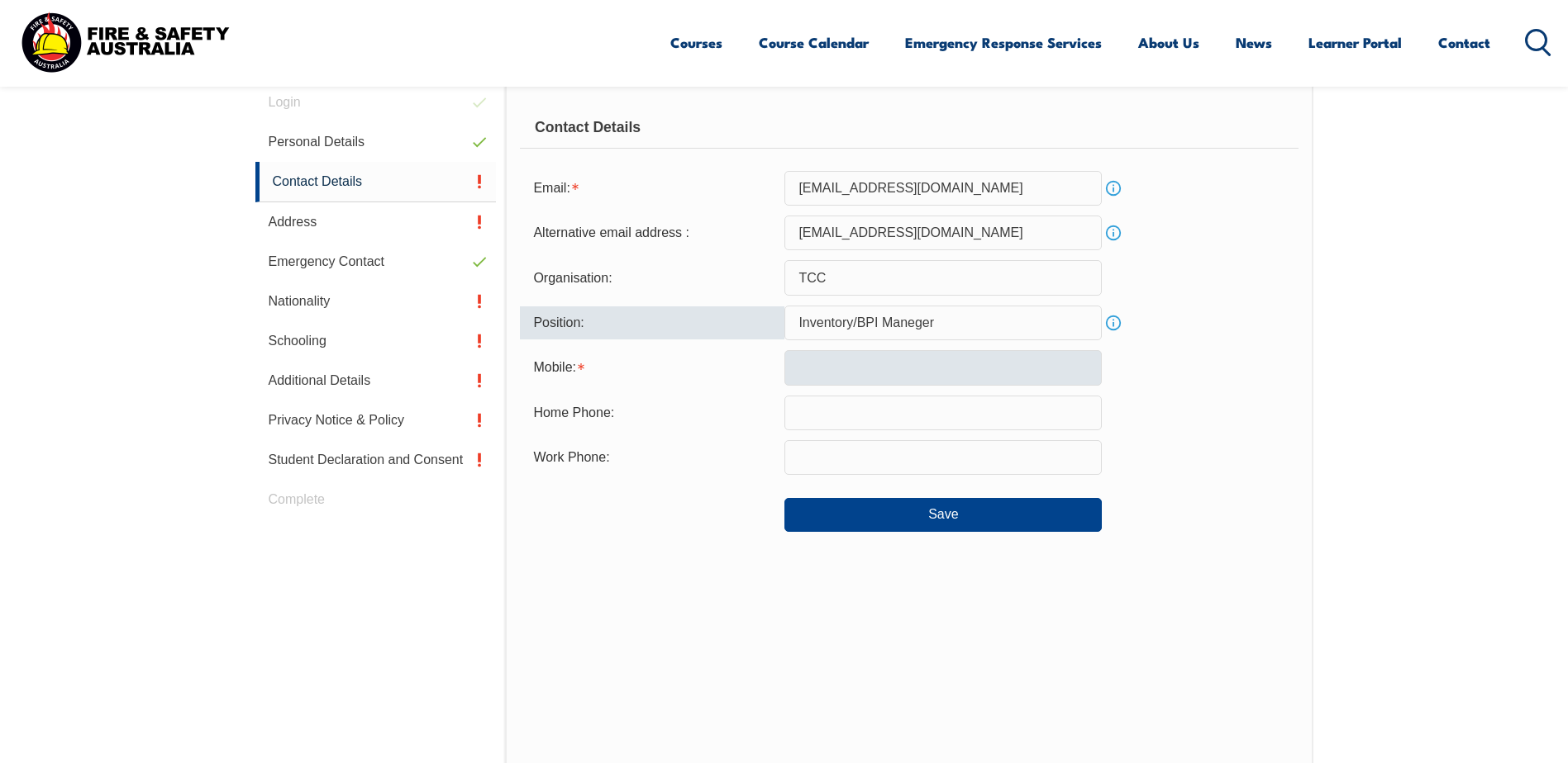
type input "Inventory/BPI Maneger"
click at [878, 352] on input "text" at bounding box center [943, 367] width 317 height 35
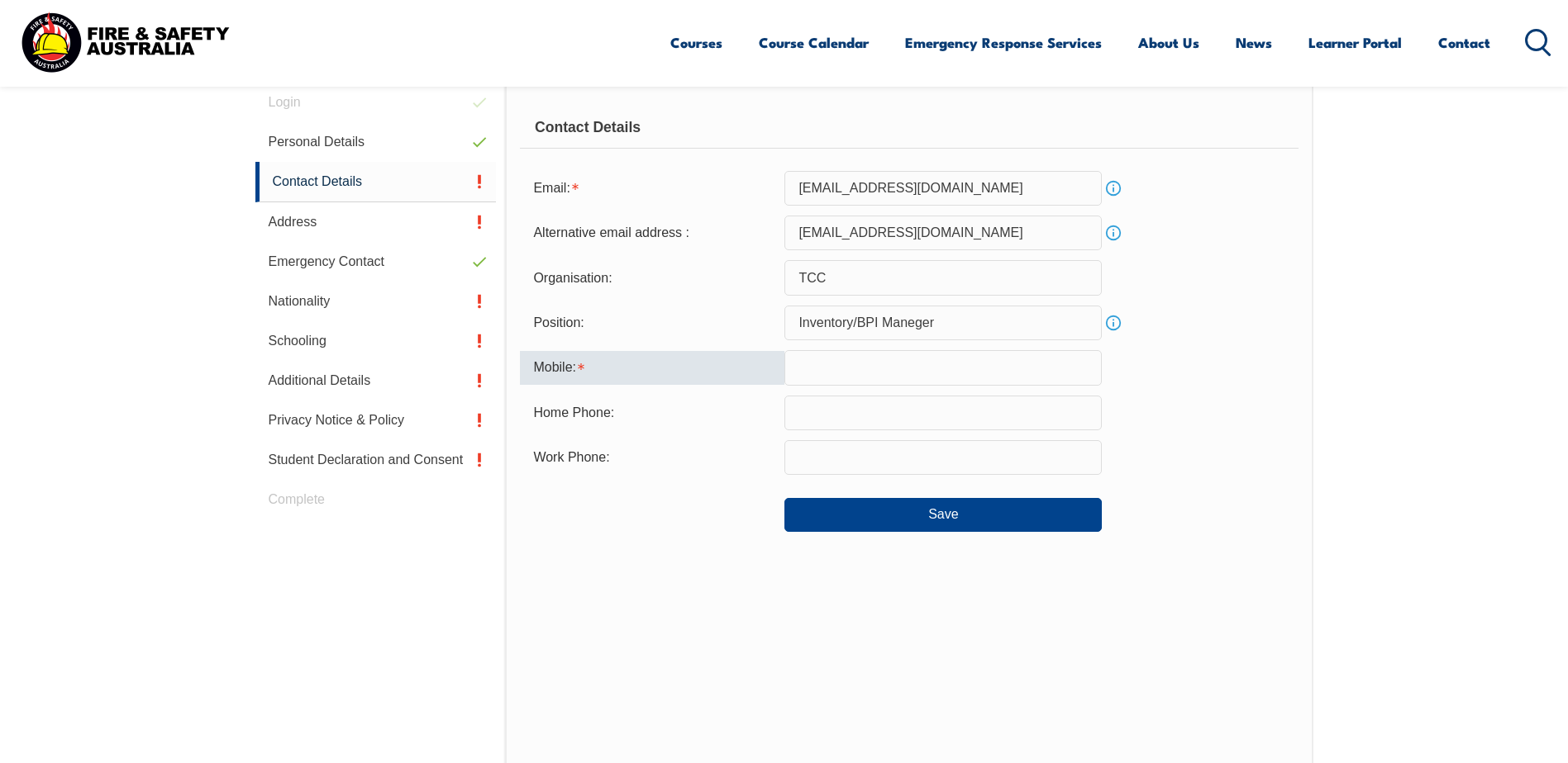
type input "0468877336"
click at [850, 432] on form "Email: [EMAIL_ADDRESS][DOMAIN_NAME] Info Alternative email address : [EMAIL_ADD…" at bounding box center [908, 351] width 777 height 361
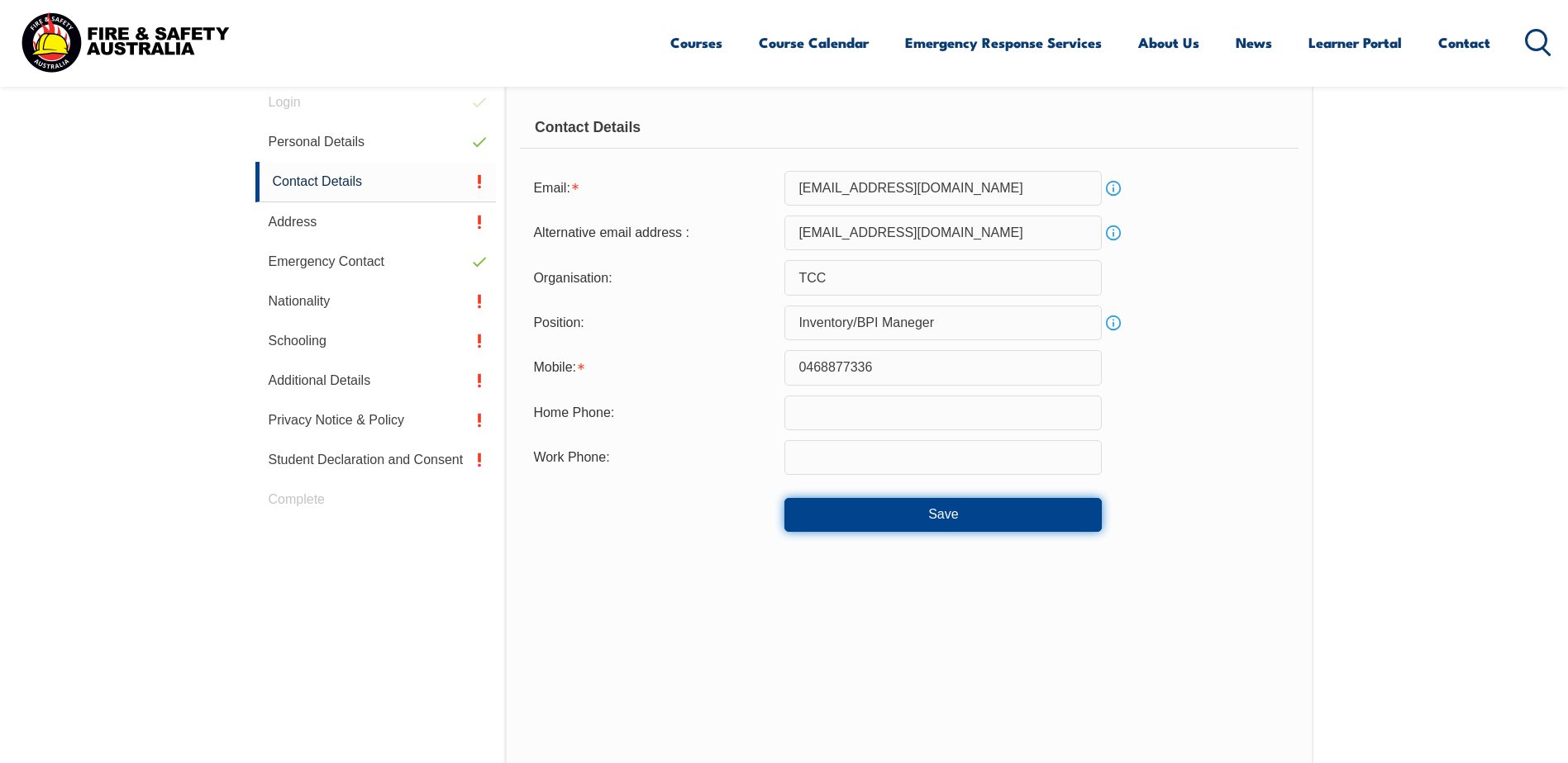
click at [893, 519] on button "Save" at bounding box center [943, 514] width 317 height 33
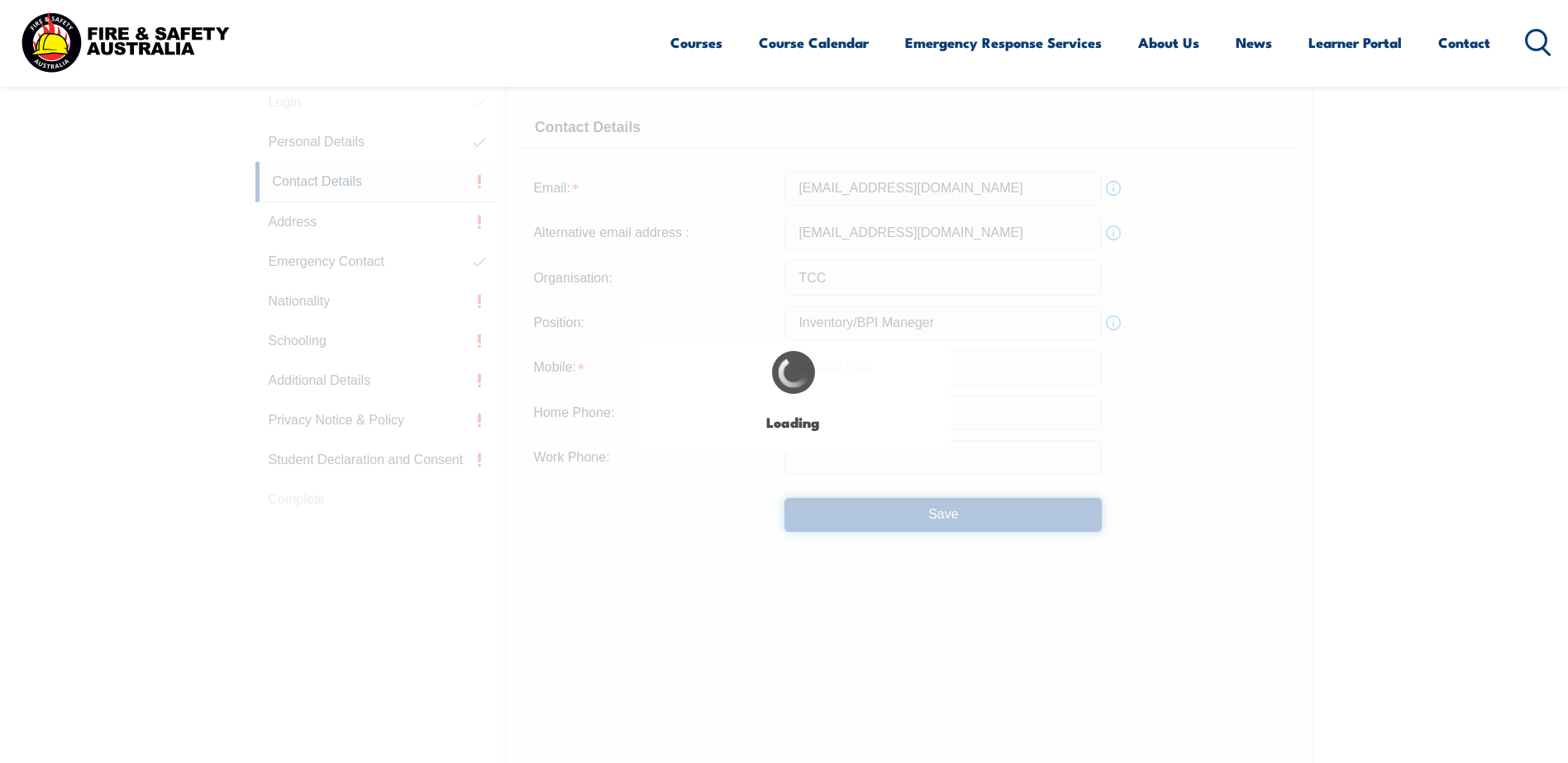
type input "Inventory/BPI Maneger"
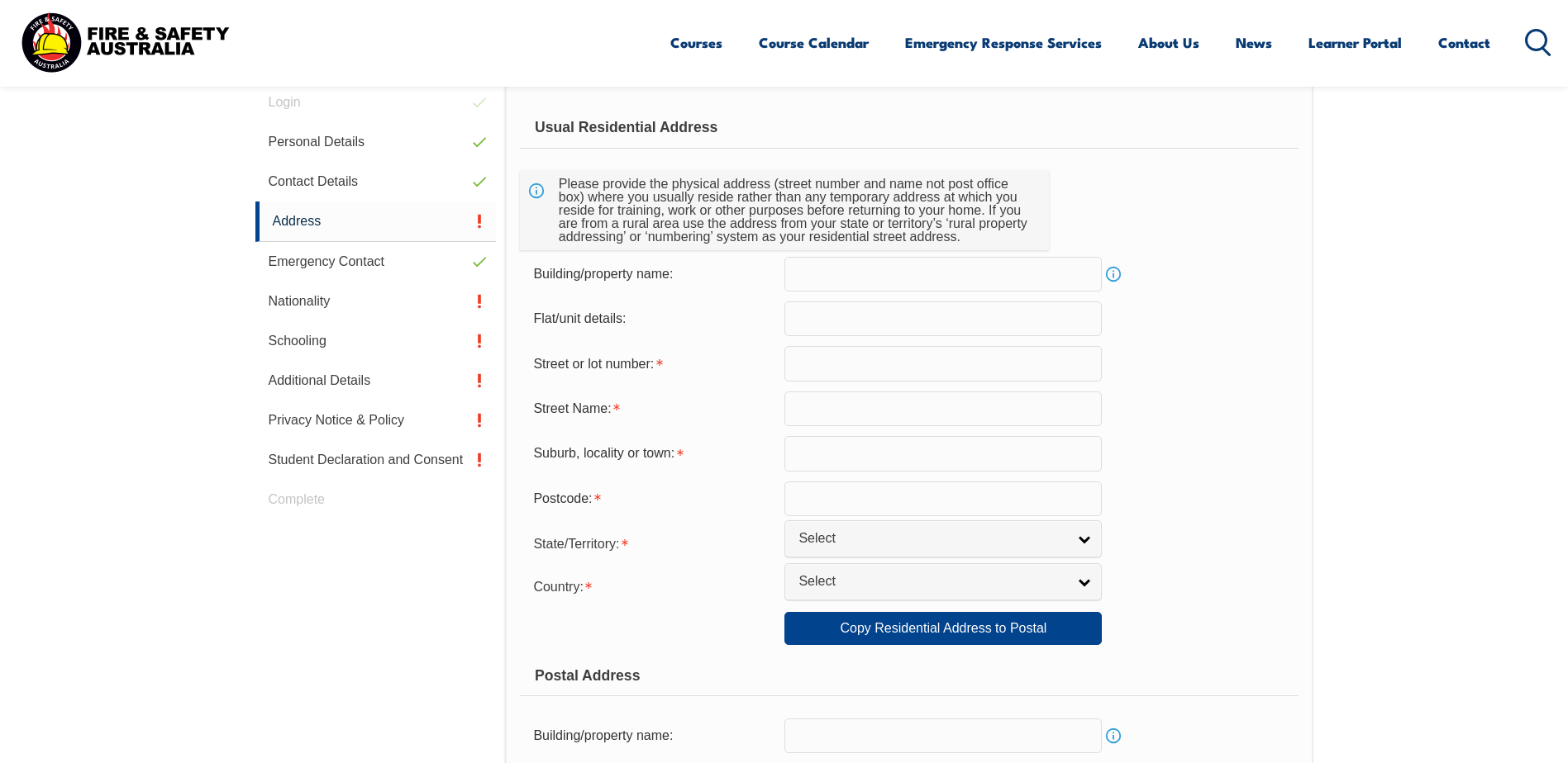
click at [849, 283] on input "text" at bounding box center [943, 274] width 317 height 35
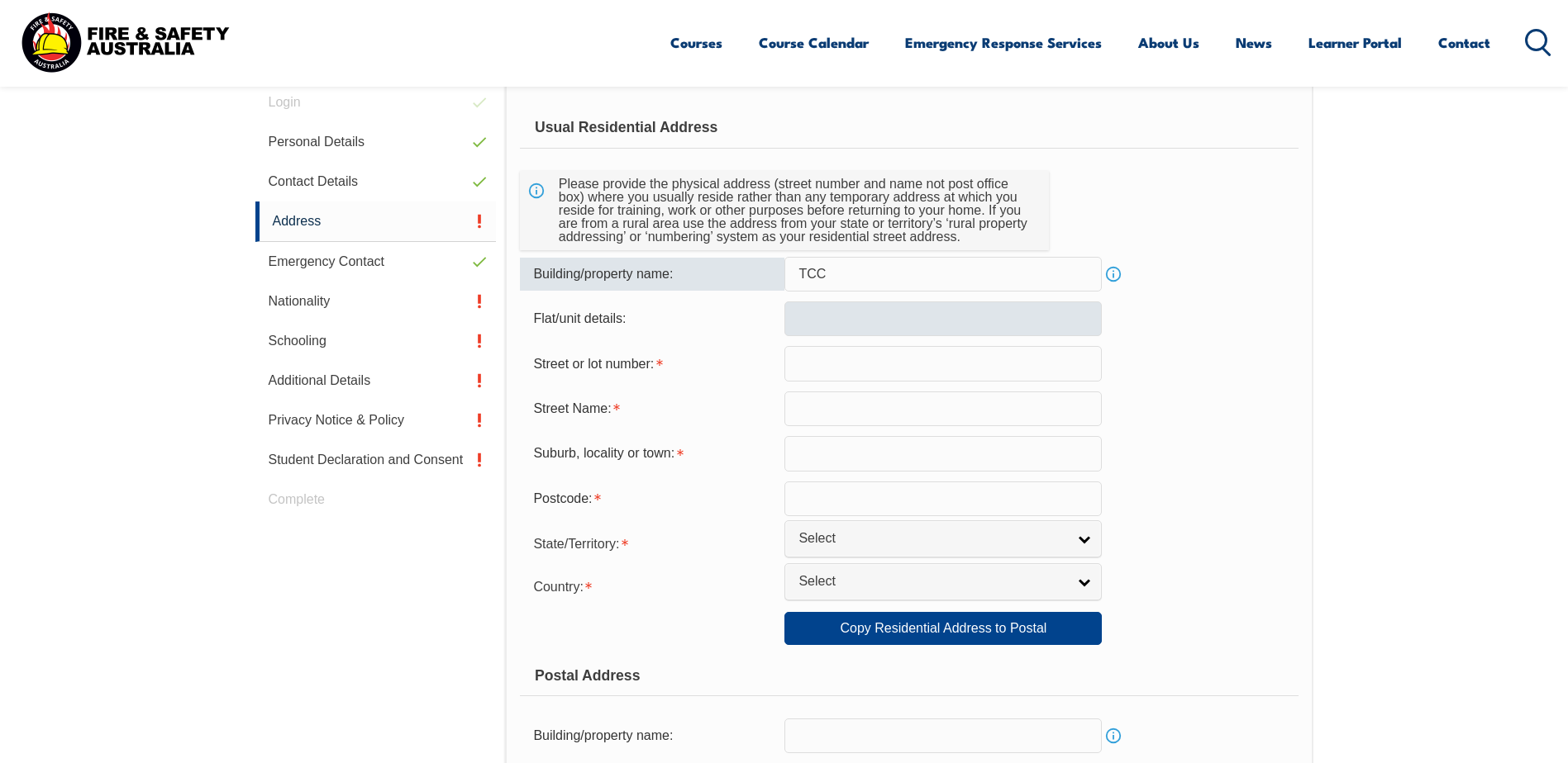
type input "TCC"
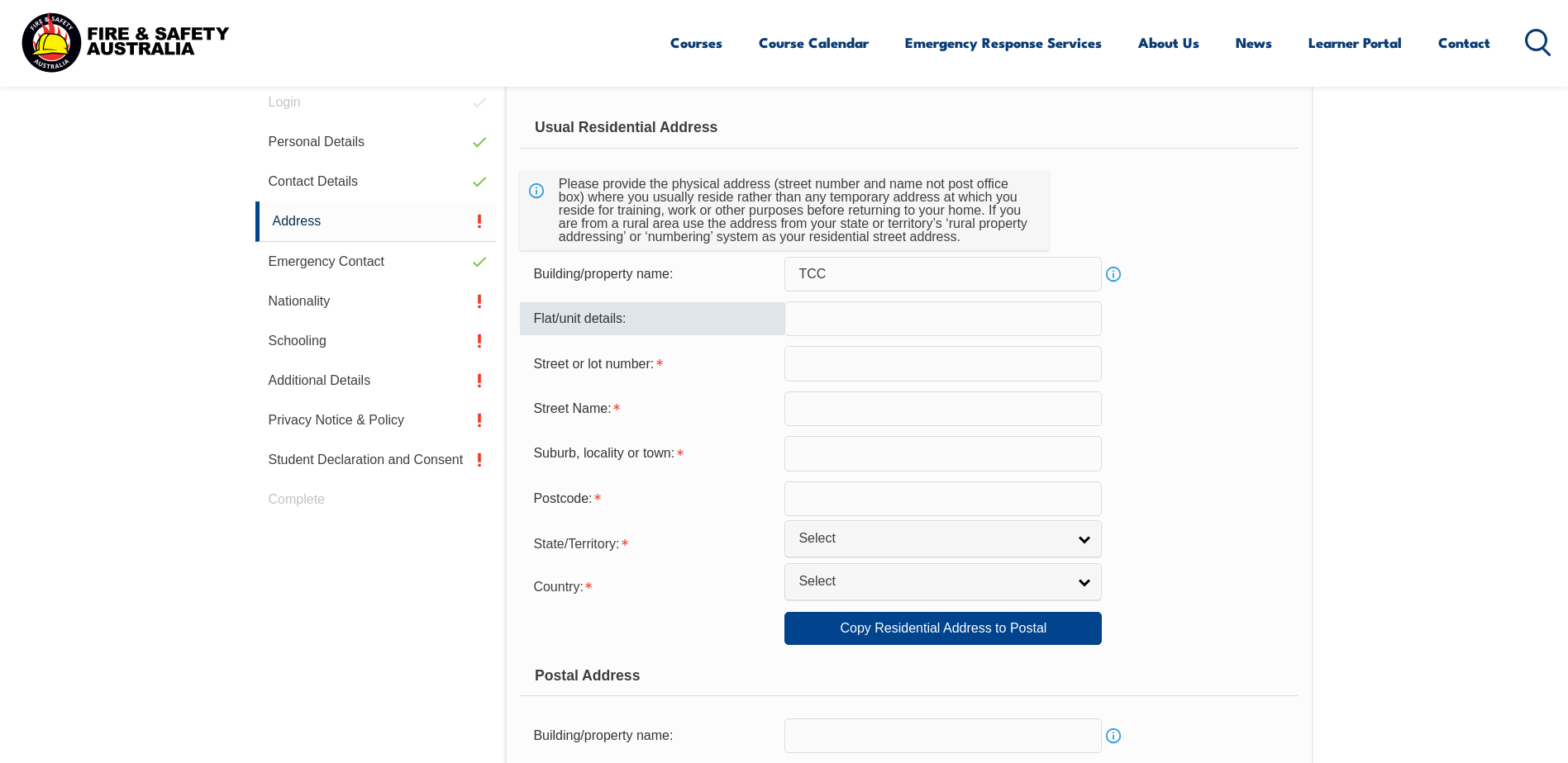
click at [853, 323] on input "text" at bounding box center [943, 318] width 317 height 35
type input "1"
drag, startPoint x: 847, startPoint y: 321, endPoint x: 776, endPoint y: 318, distance: 71.1
click at [776, 318] on div "Flat/unit details: 1" at bounding box center [908, 318] width 777 height 35
type input "A"
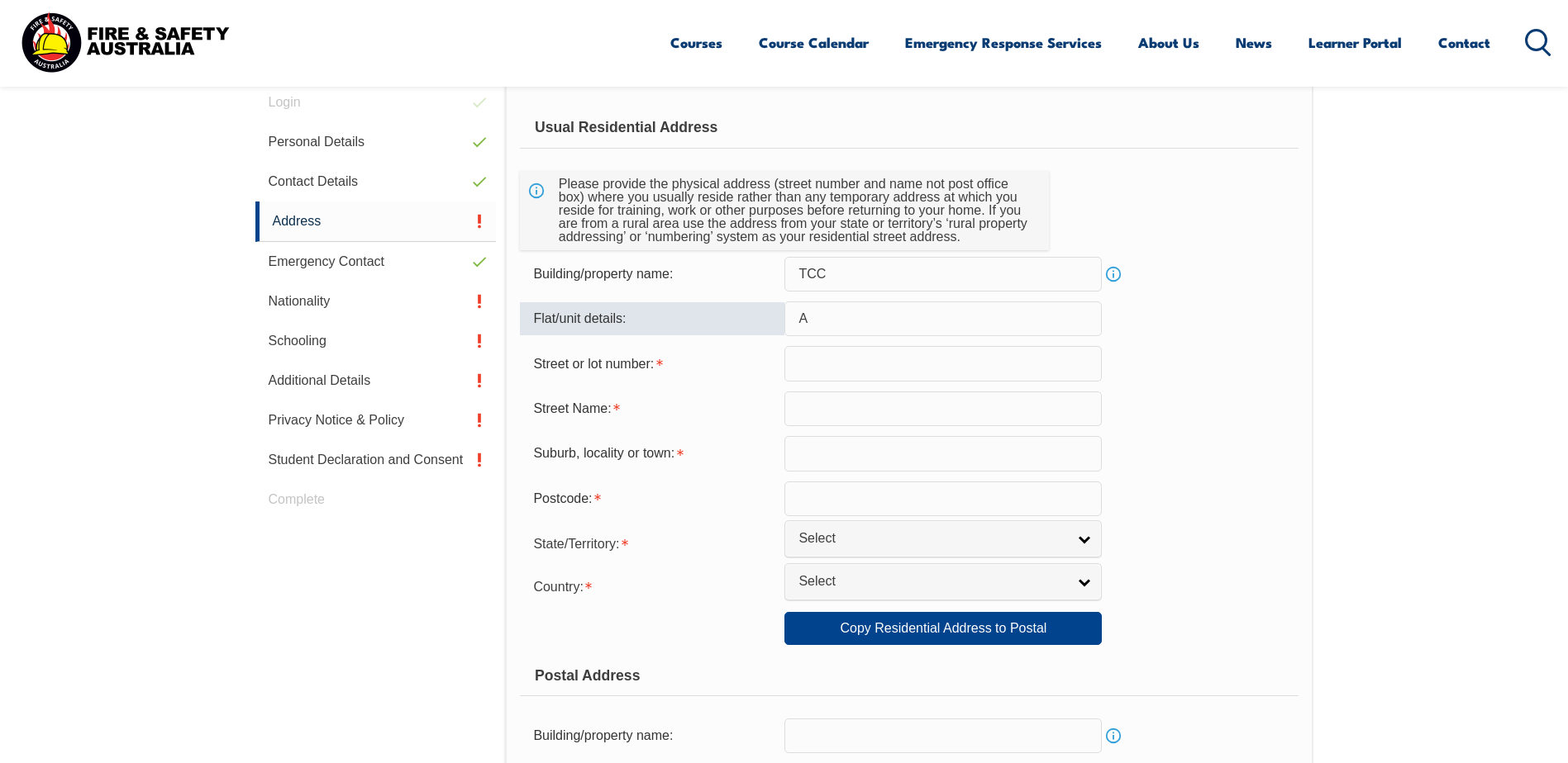
click at [823, 350] on input "text" at bounding box center [943, 363] width 317 height 35
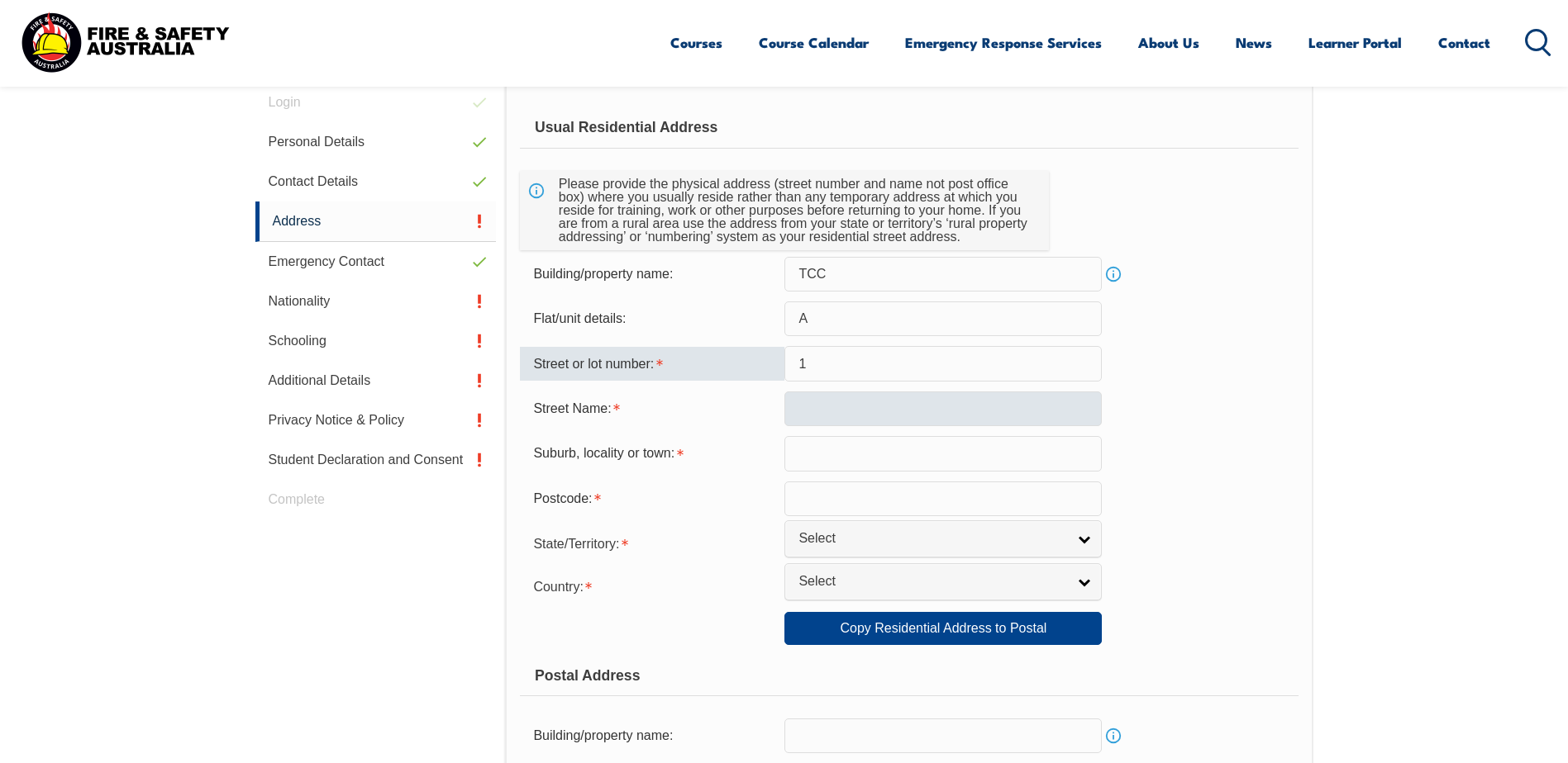
type input "1"
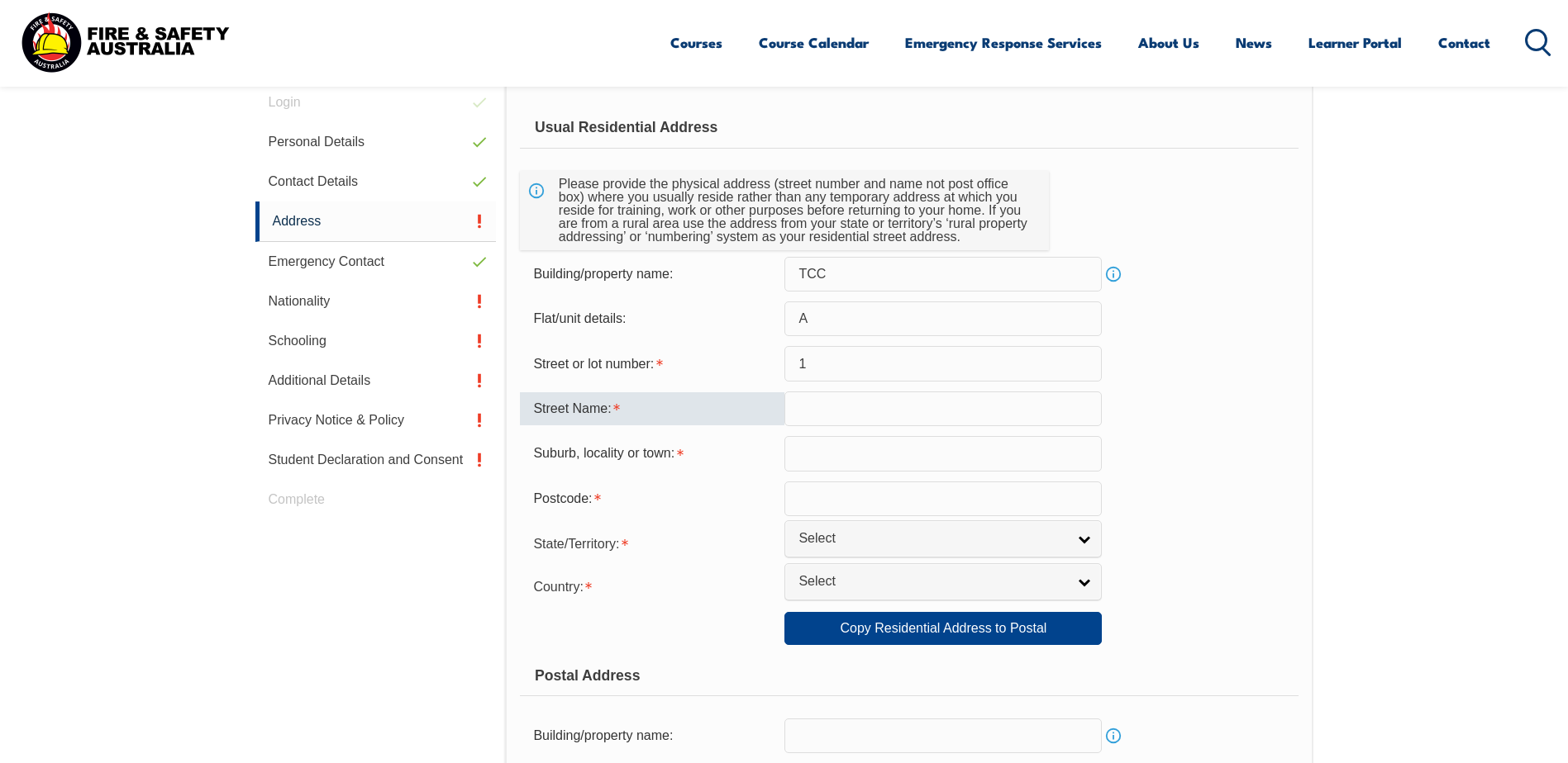
click at [813, 398] on input "text" at bounding box center [943, 409] width 317 height 35
click at [856, 323] on input "A" at bounding box center [943, 318] width 317 height 35
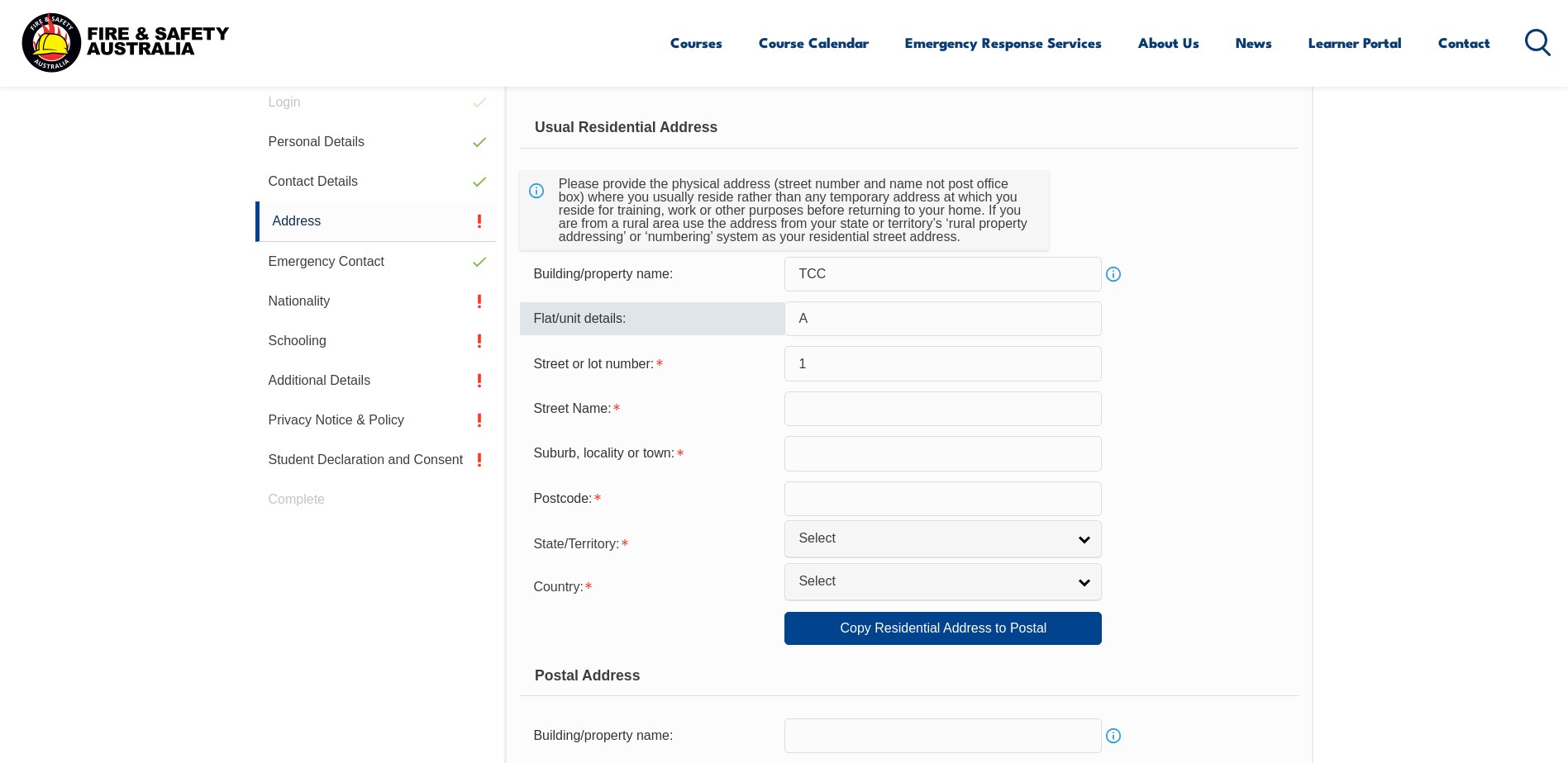
drag, startPoint x: 872, startPoint y: 322, endPoint x: 756, endPoint y: 317, distance: 116.1
click at [756, 317] on div "Flat/unit details: A" at bounding box center [908, 318] width 777 height 35
type input "1A"
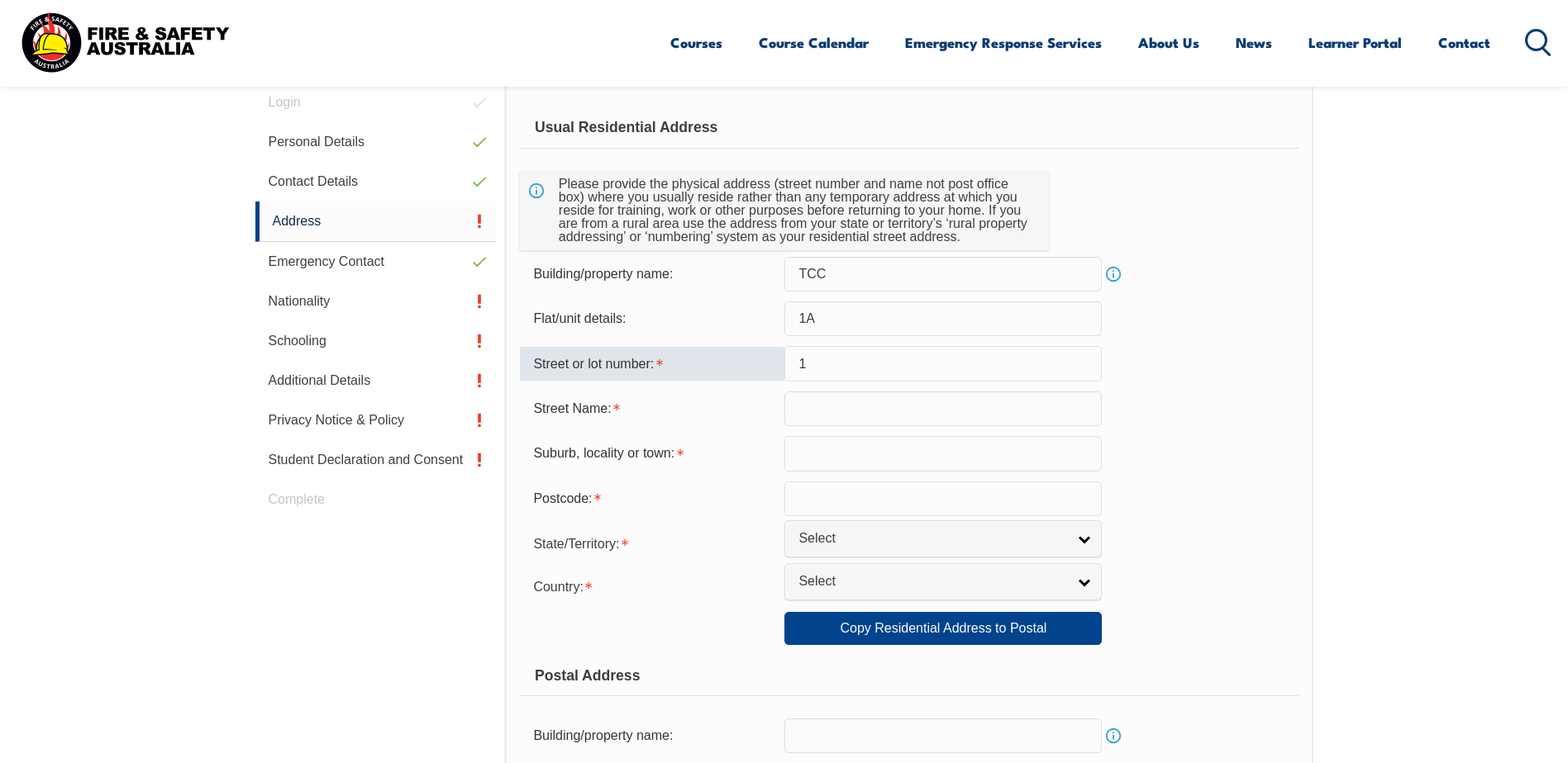
drag, startPoint x: 824, startPoint y: 370, endPoint x: 765, endPoint y: 368, distance: 59.0
click at [765, 368] on div "Street or lot number: 1" at bounding box center [908, 363] width 777 height 35
type input "20"
click at [815, 411] on input "text" at bounding box center [943, 409] width 317 height 35
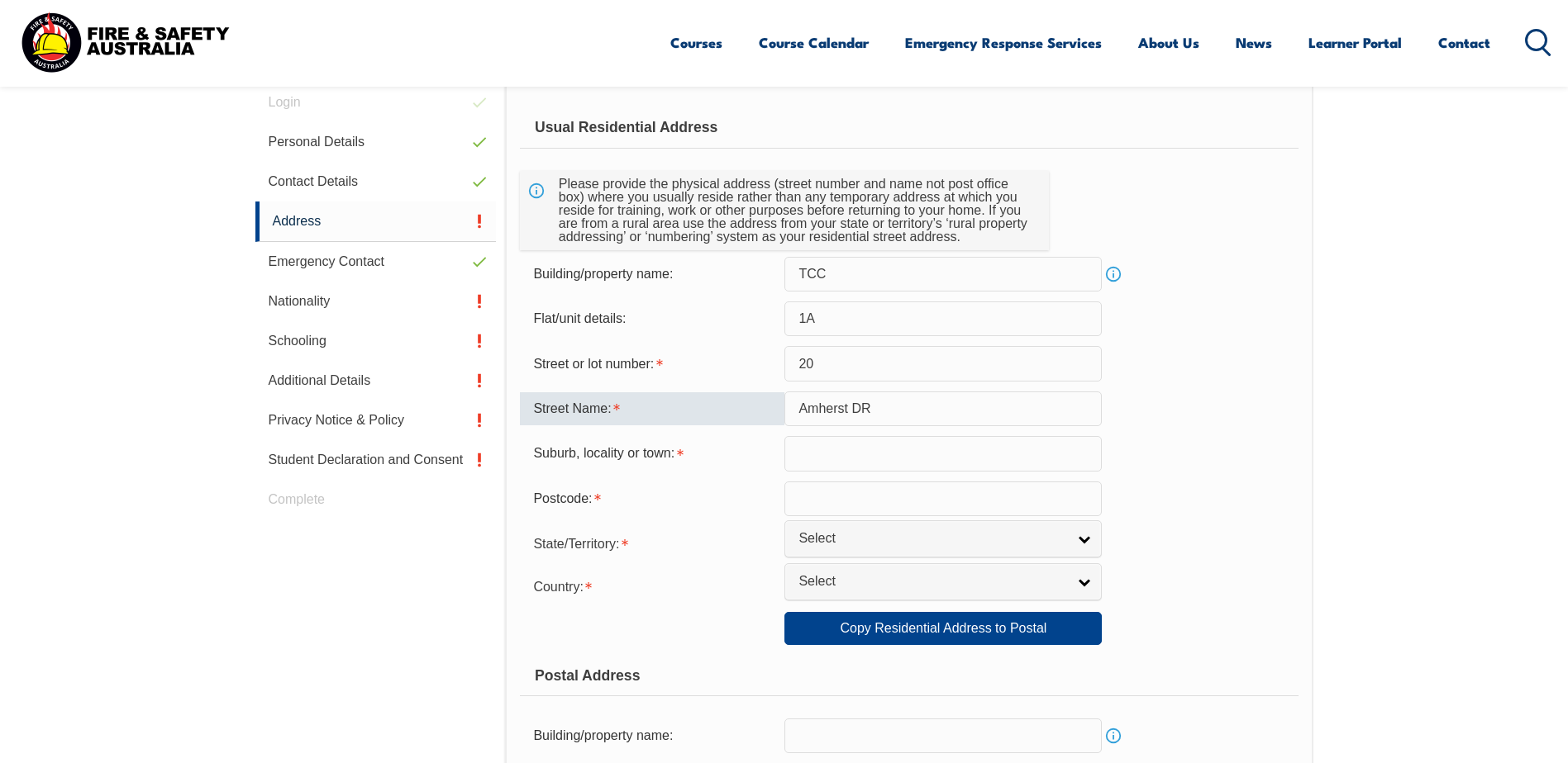
type input "Amherst DR"
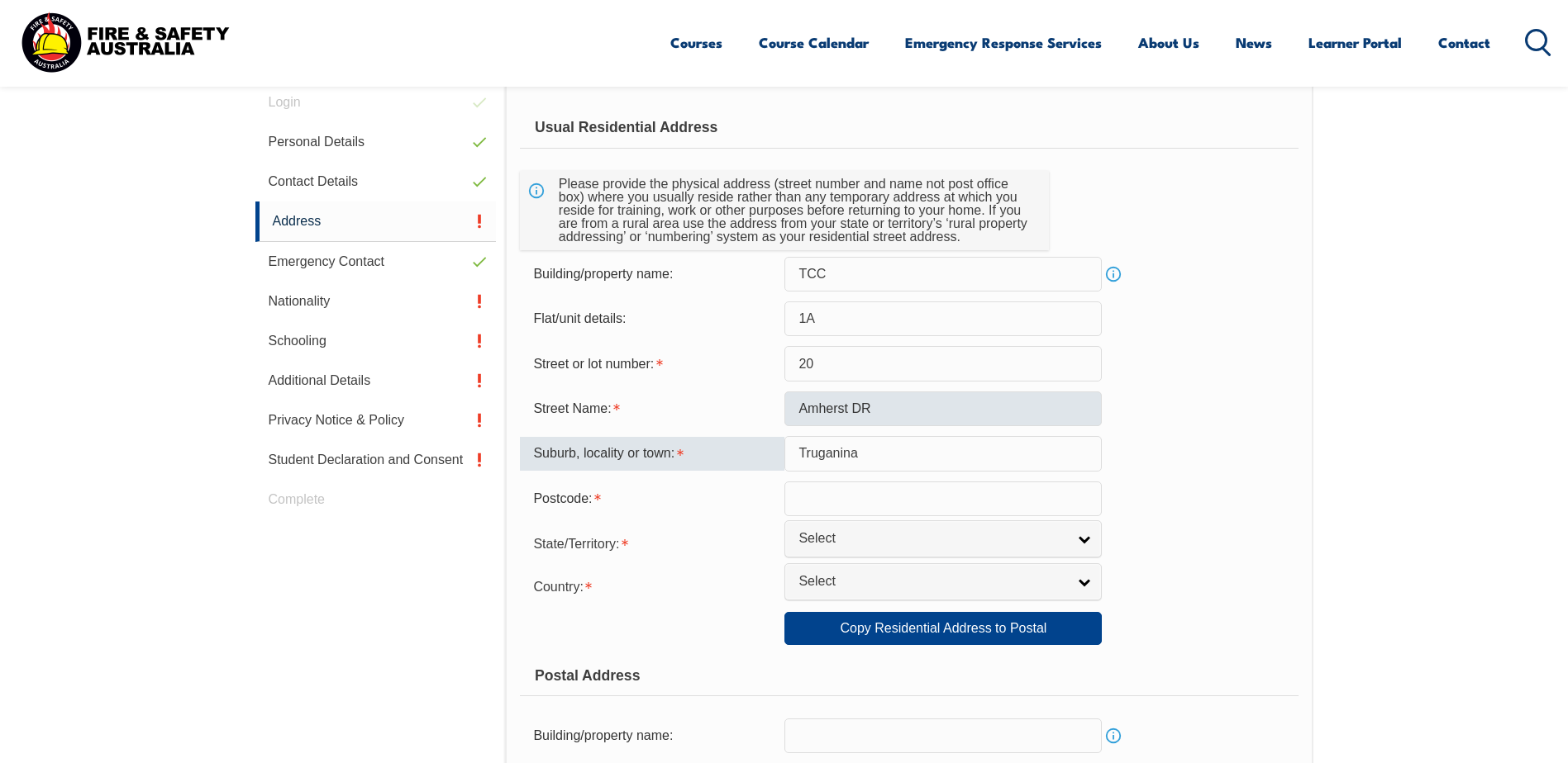
type input "Truganina"
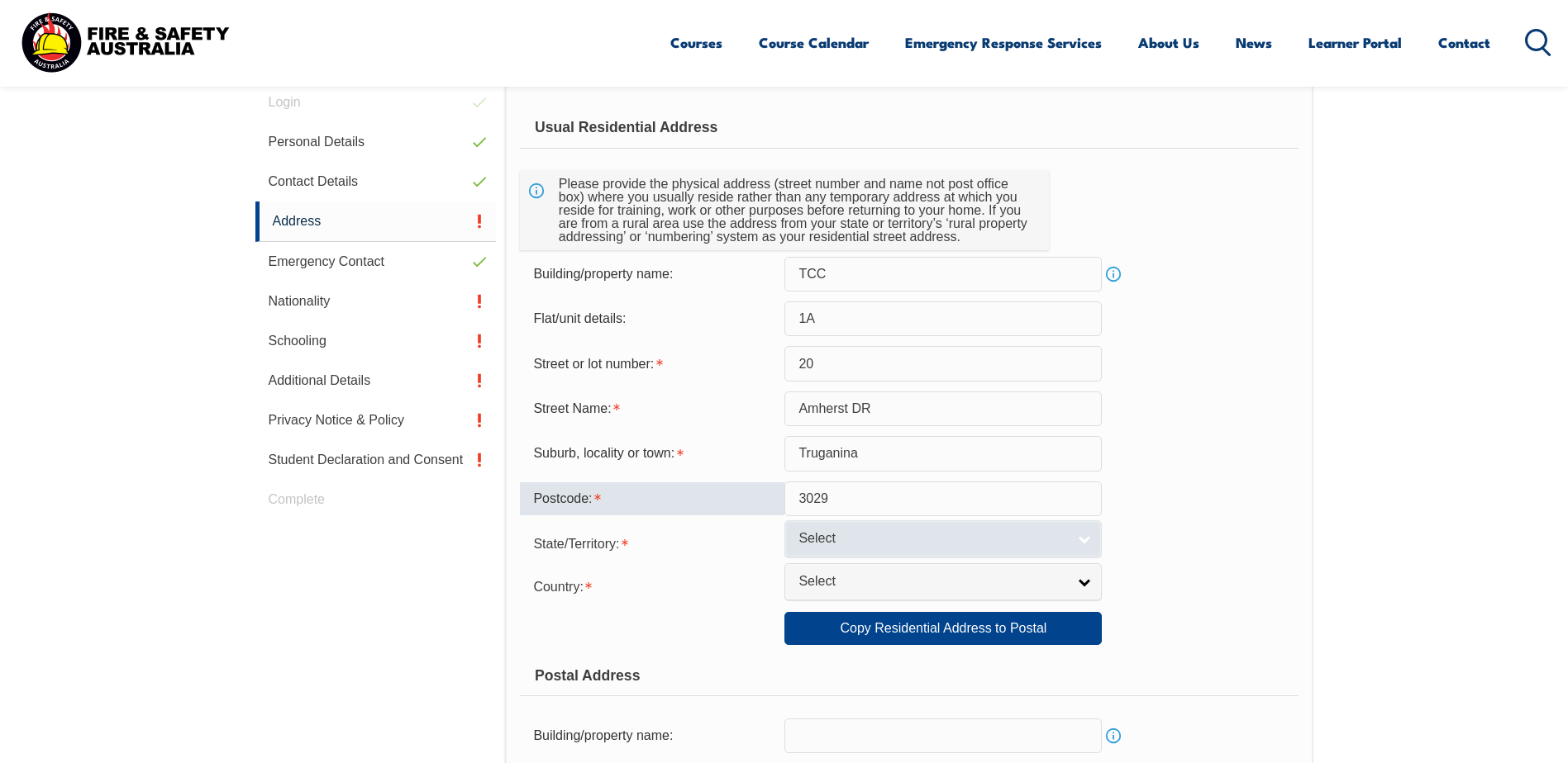
type input "3029"
click at [842, 538] on span "Select" at bounding box center [932, 540] width 268 height 18
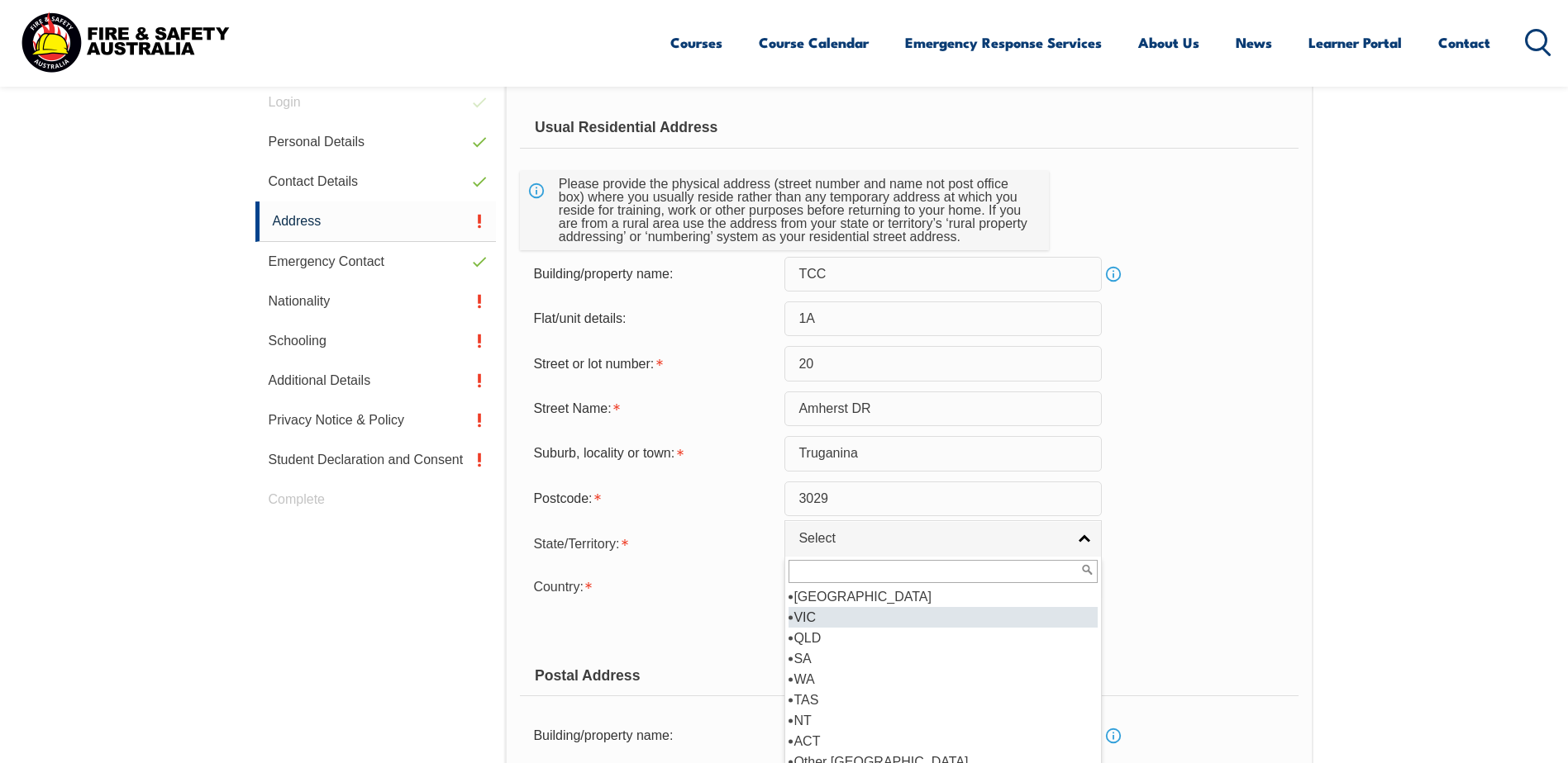
click at [959, 616] on li "VIC" at bounding box center [942, 617] width 309 height 20
select select "VIC"
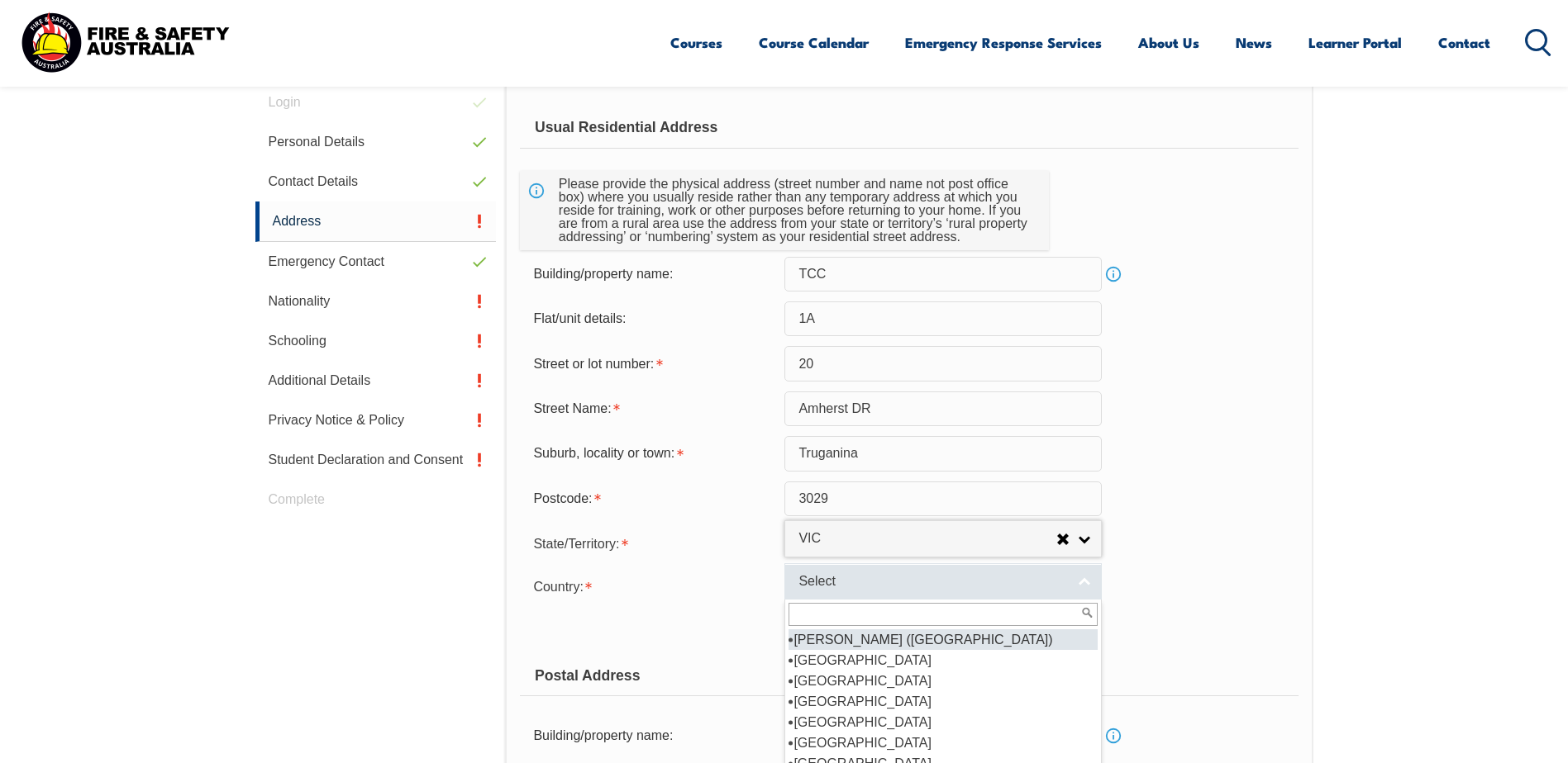
click at [901, 585] on span "Select" at bounding box center [932, 582] width 268 height 18
type input "a"
select select "1601"
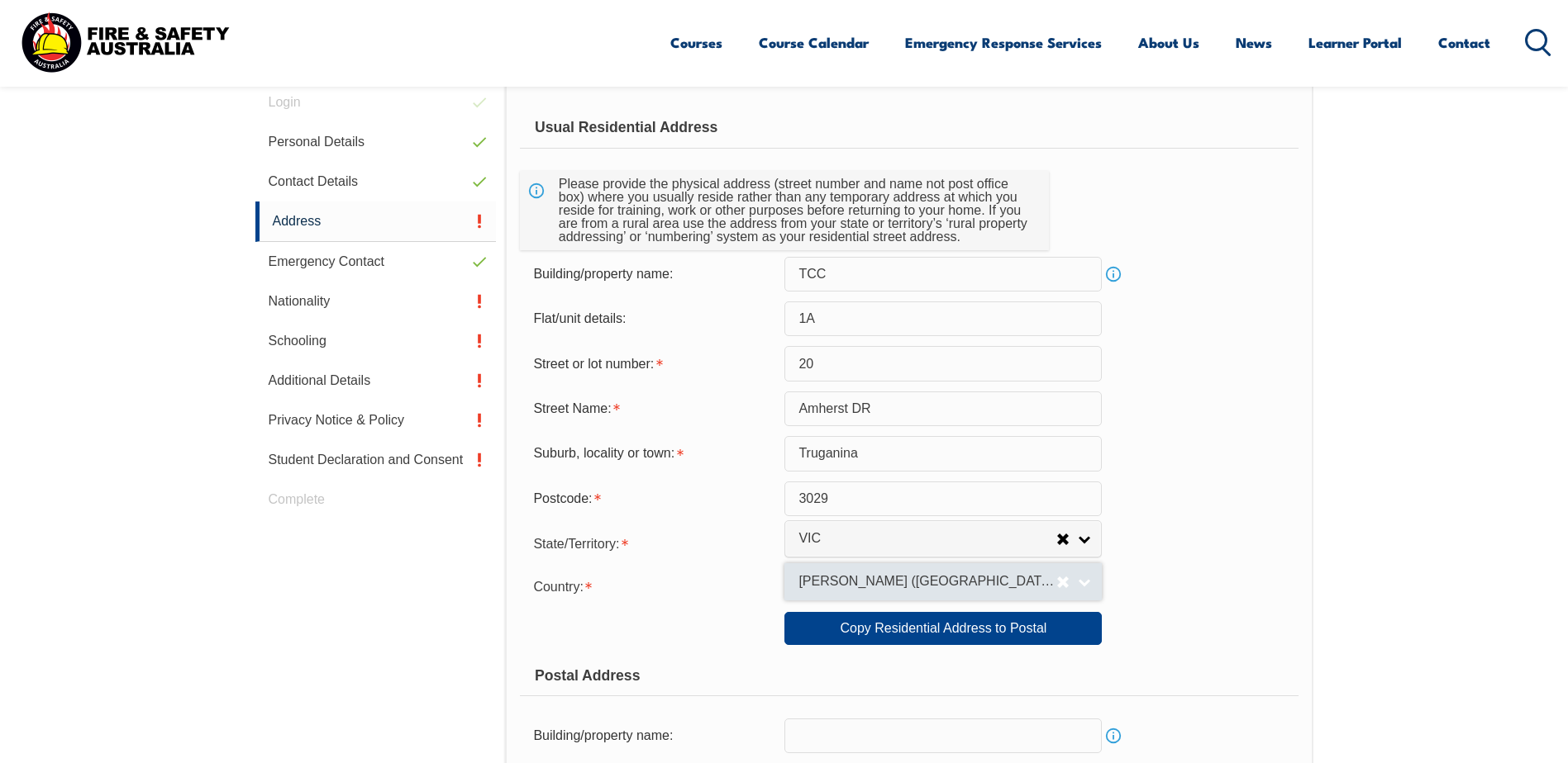
select select
click at [983, 581] on span "Select" at bounding box center [927, 582] width 258 height 18
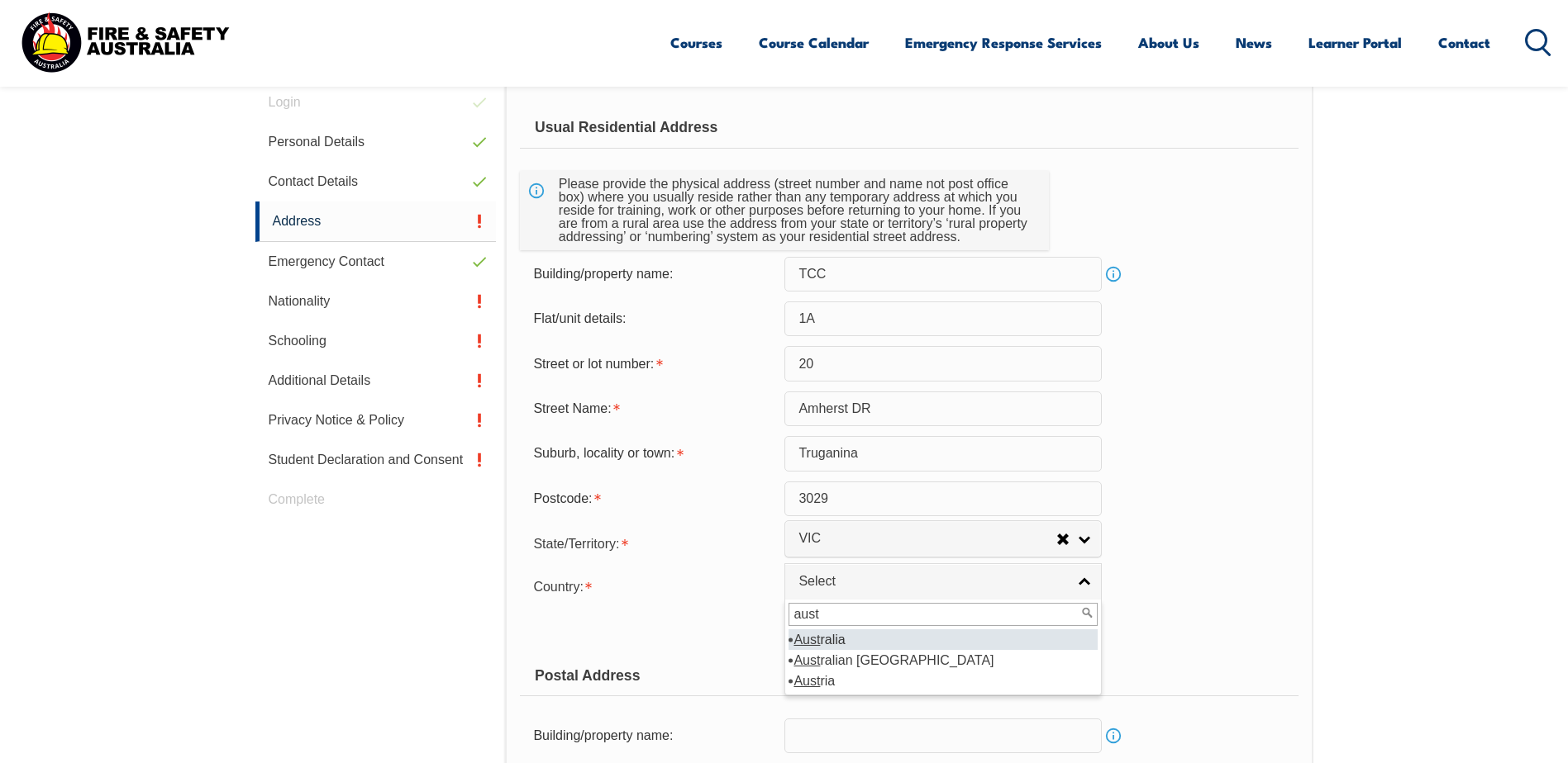
type input "aust"
click at [865, 644] on li "Aust ralia" at bounding box center [942, 639] width 309 height 20
select select "1101"
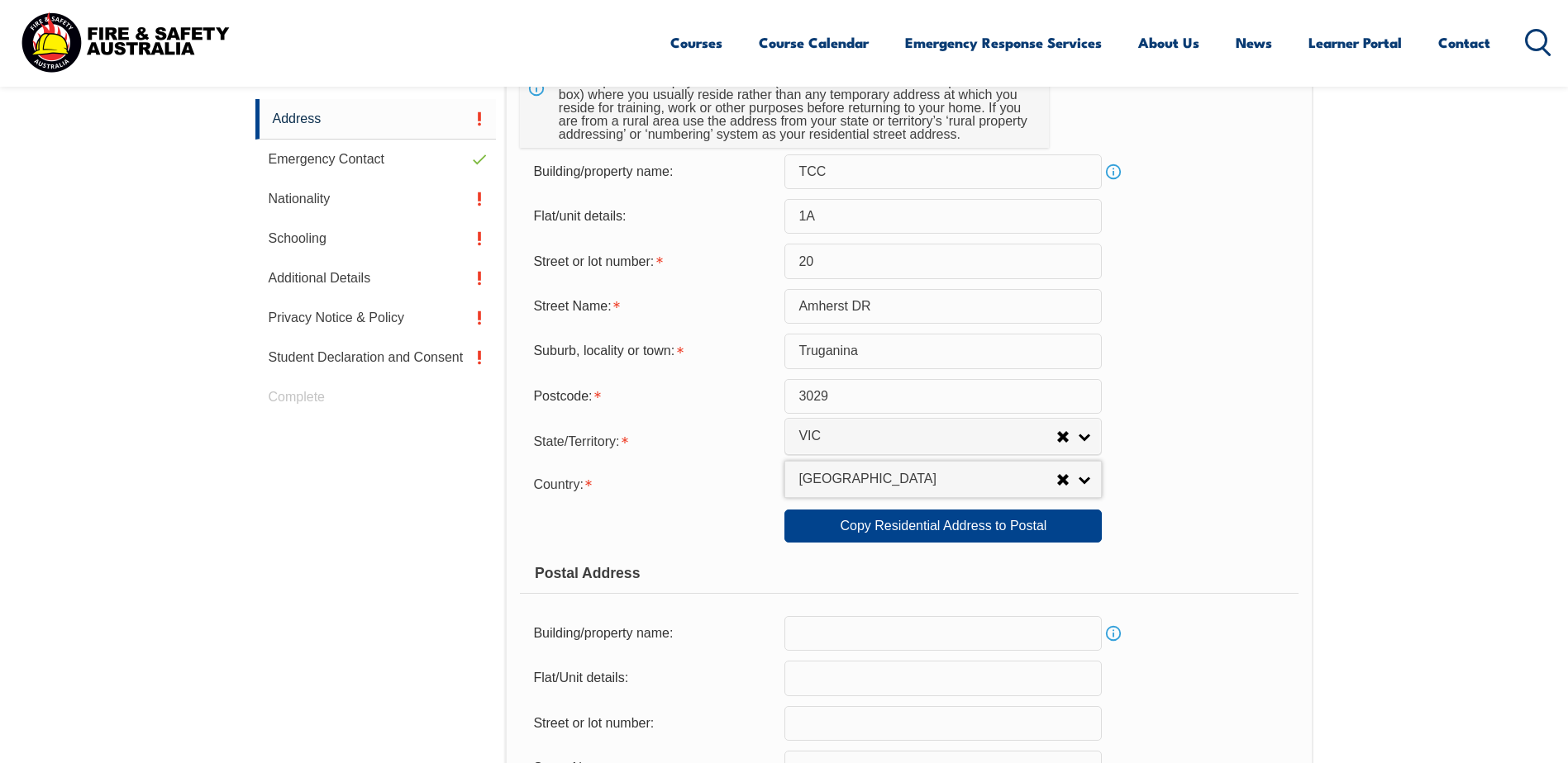
scroll to position [714, 0]
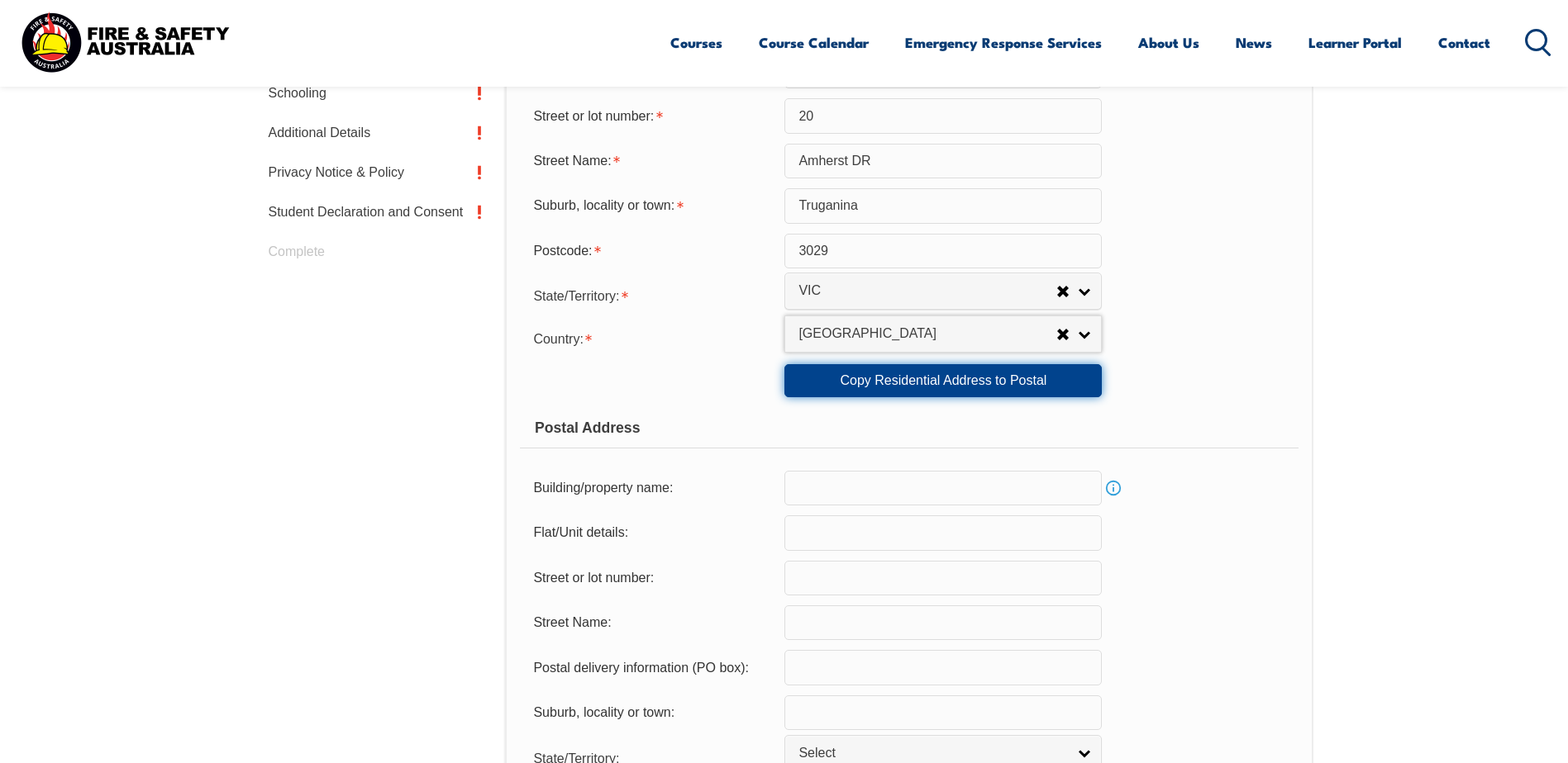
click at [833, 385] on link "Copy Residential Address to Postal" at bounding box center [943, 380] width 317 height 33
type input "TCC"
type input "1A"
type input "20"
type input "Amherst DR"
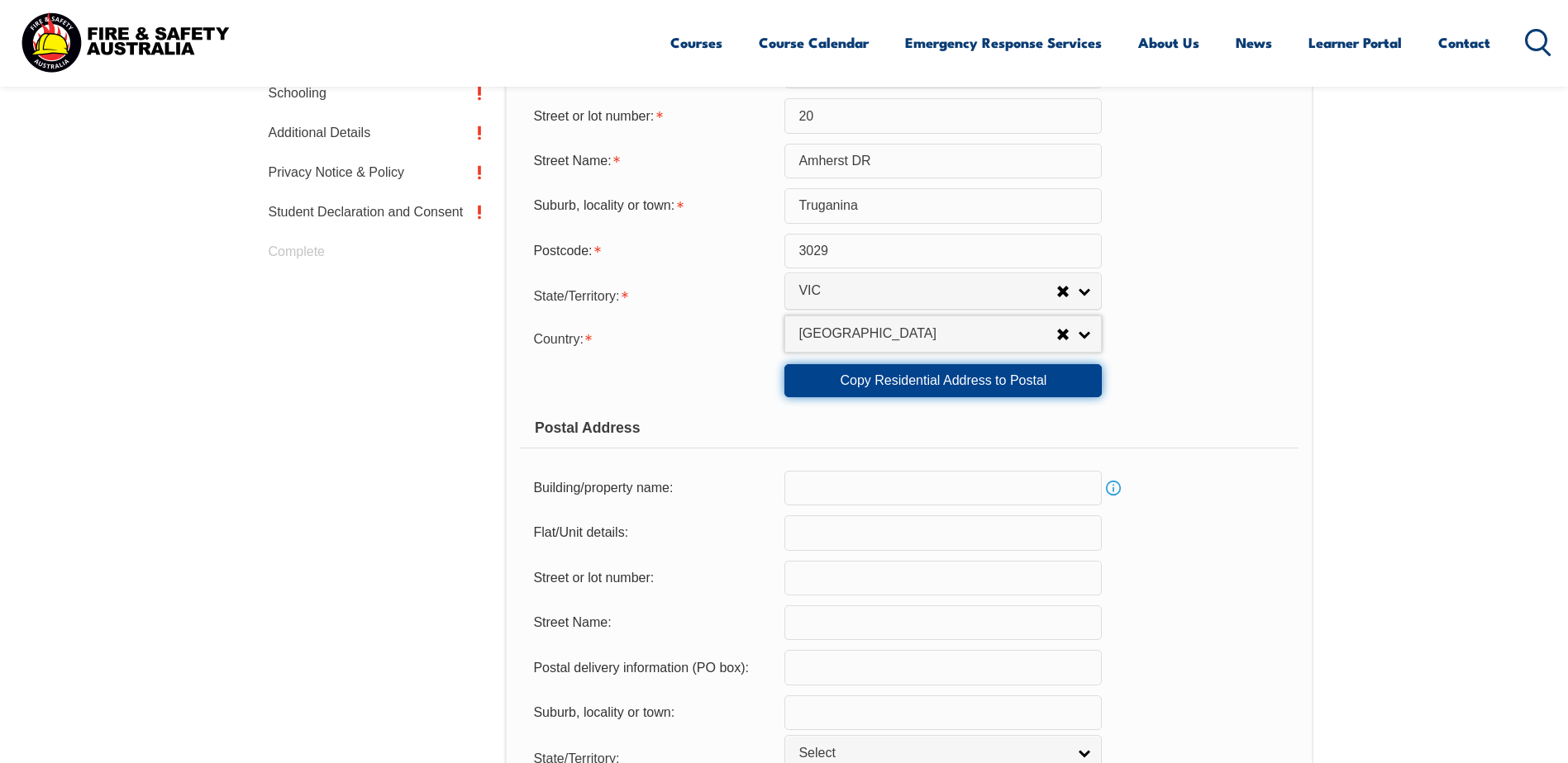
type input "Truganina"
select select "VIC"
type input "3029"
select select "1101"
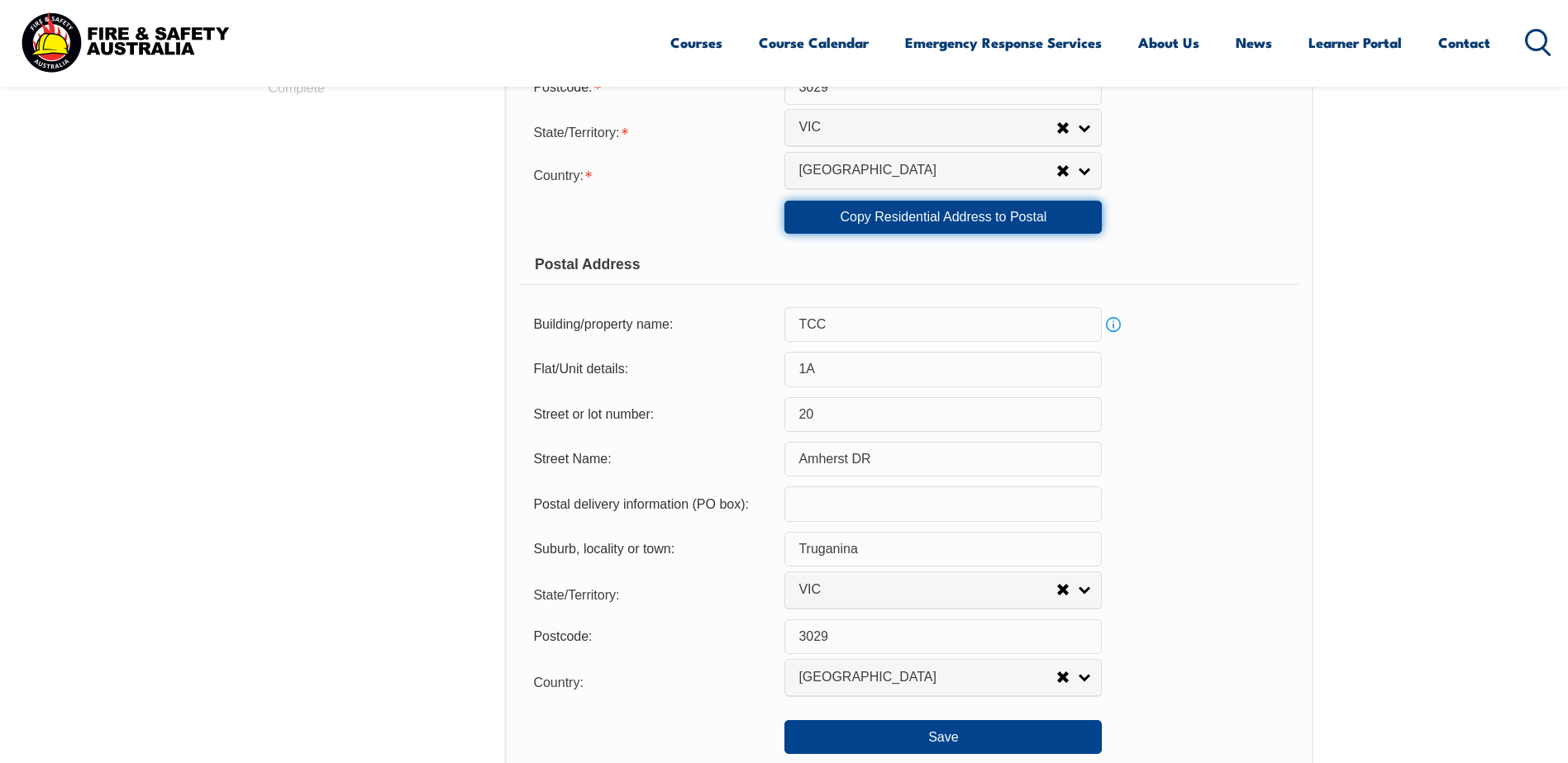
scroll to position [1045, 0]
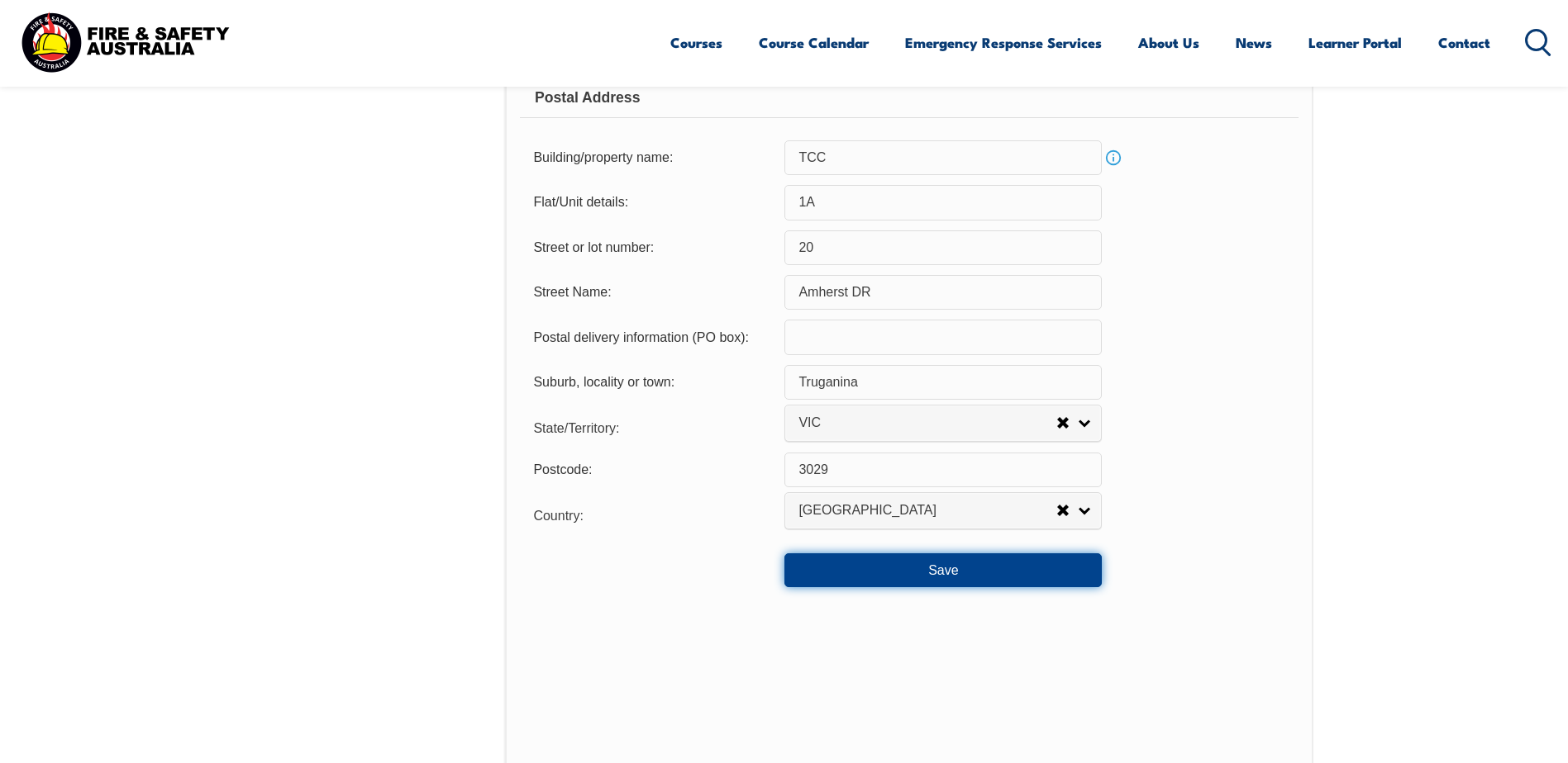
click at [924, 580] on button "Save" at bounding box center [943, 570] width 317 height 33
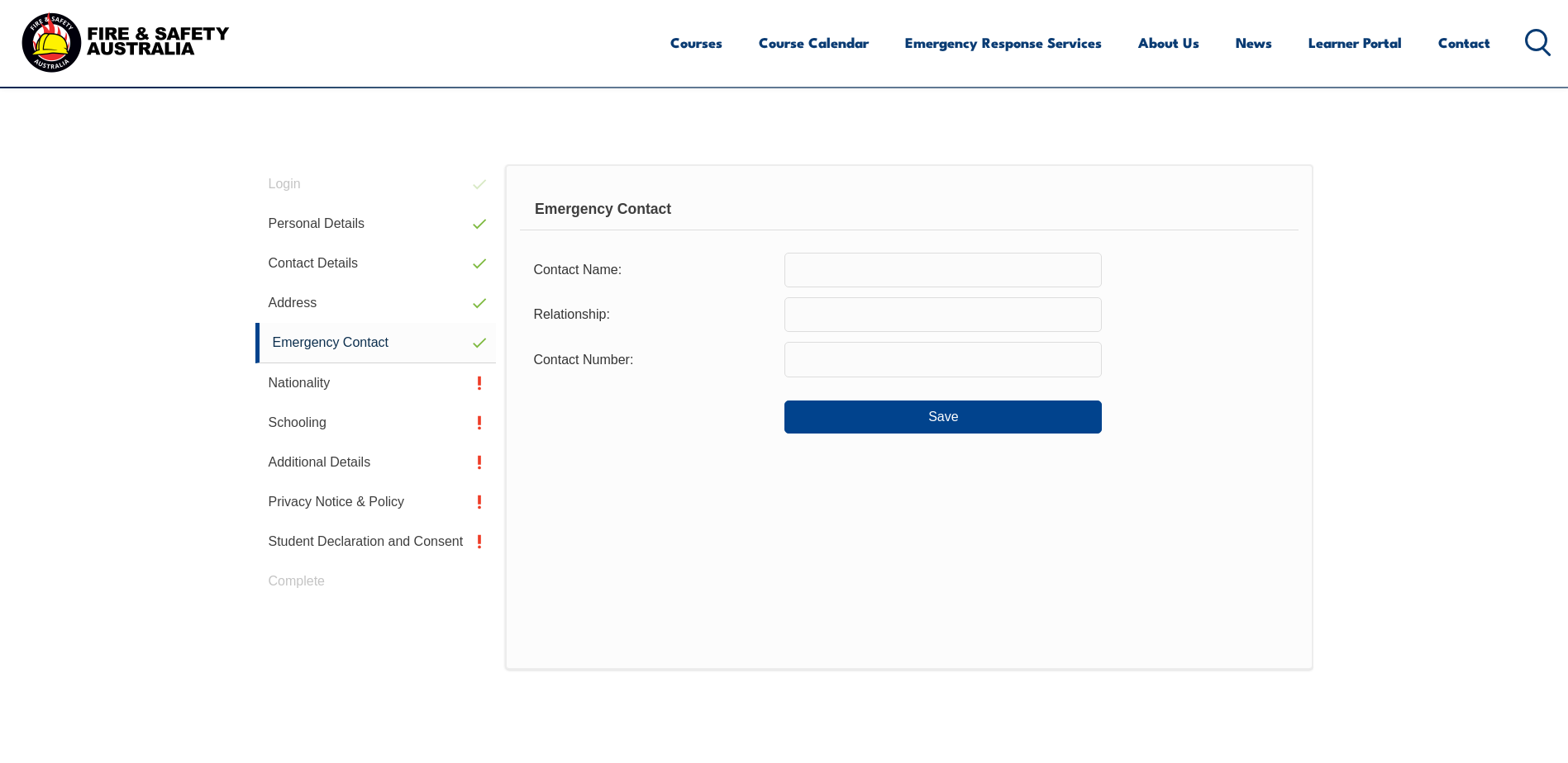
scroll to position [385, 0]
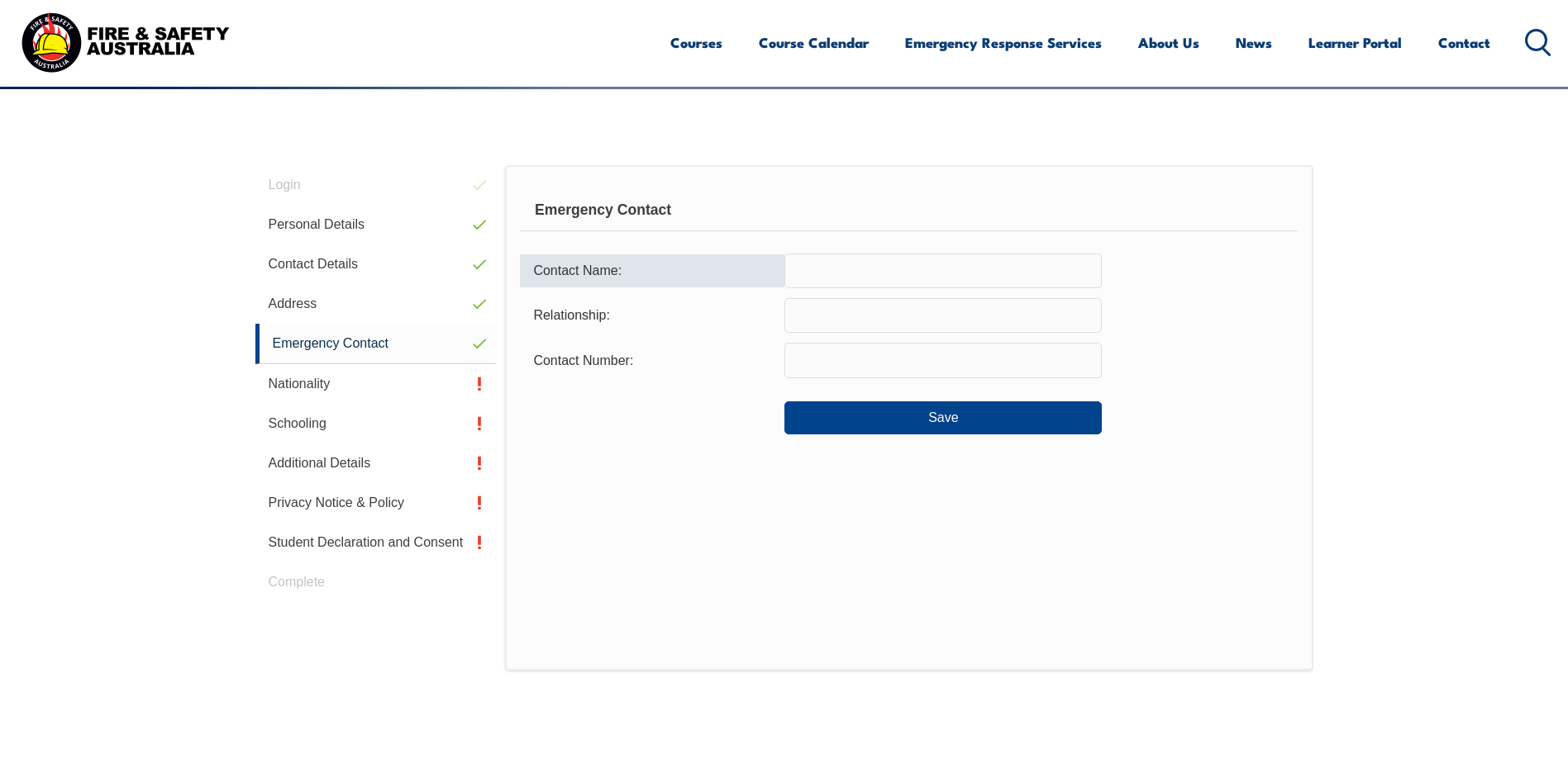
click at [878, 263] on input "text" at bounding box center [943, 270] width 317 height 35
type input "[PERSON_NAME]"
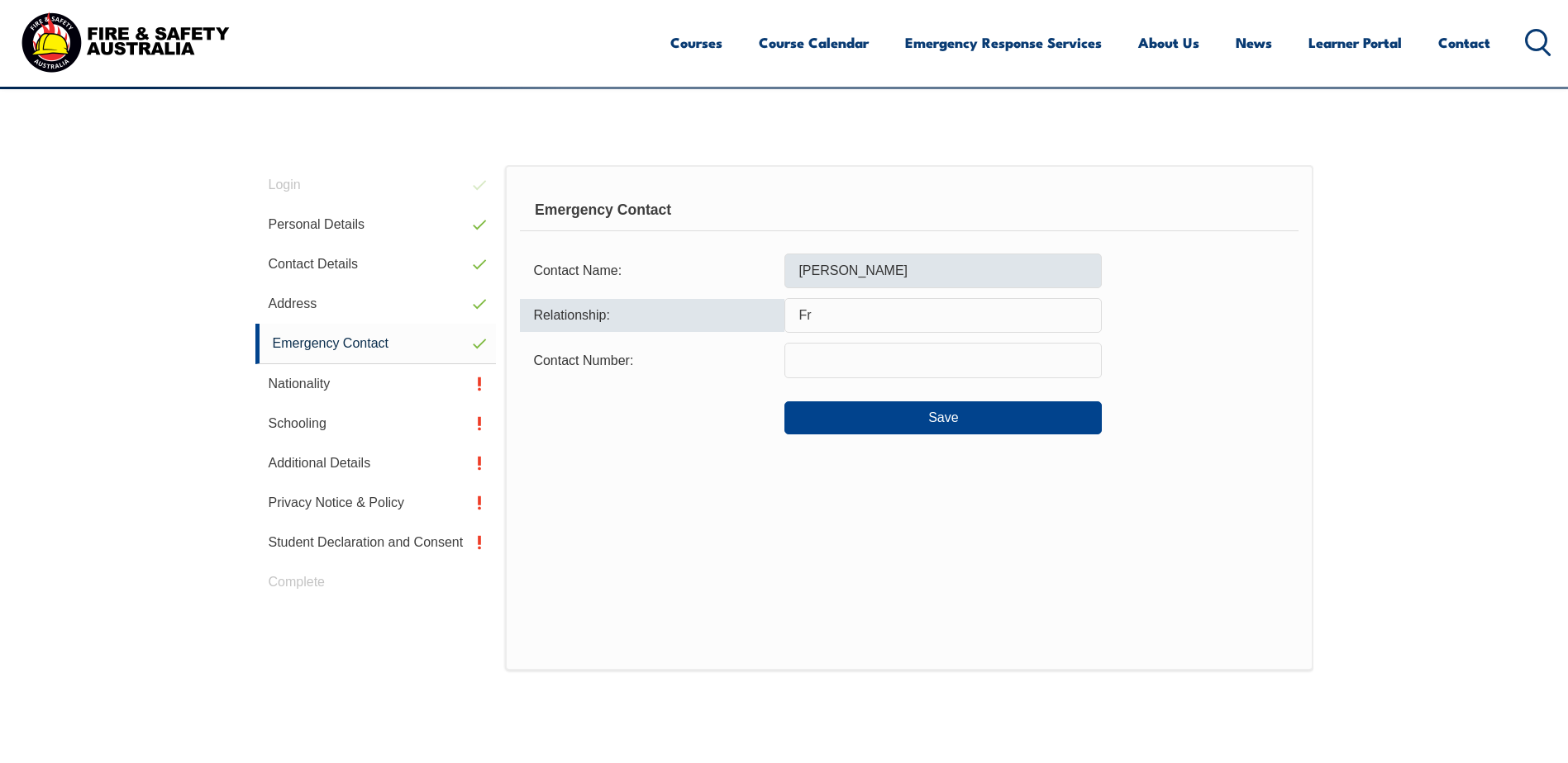
type input "F"
type input "W"
type input "D"
type input "c"
drag, startPoint x: 863, startPoint y: 316, endPoint x: 761, endPoint y: 316, distance: 102.0
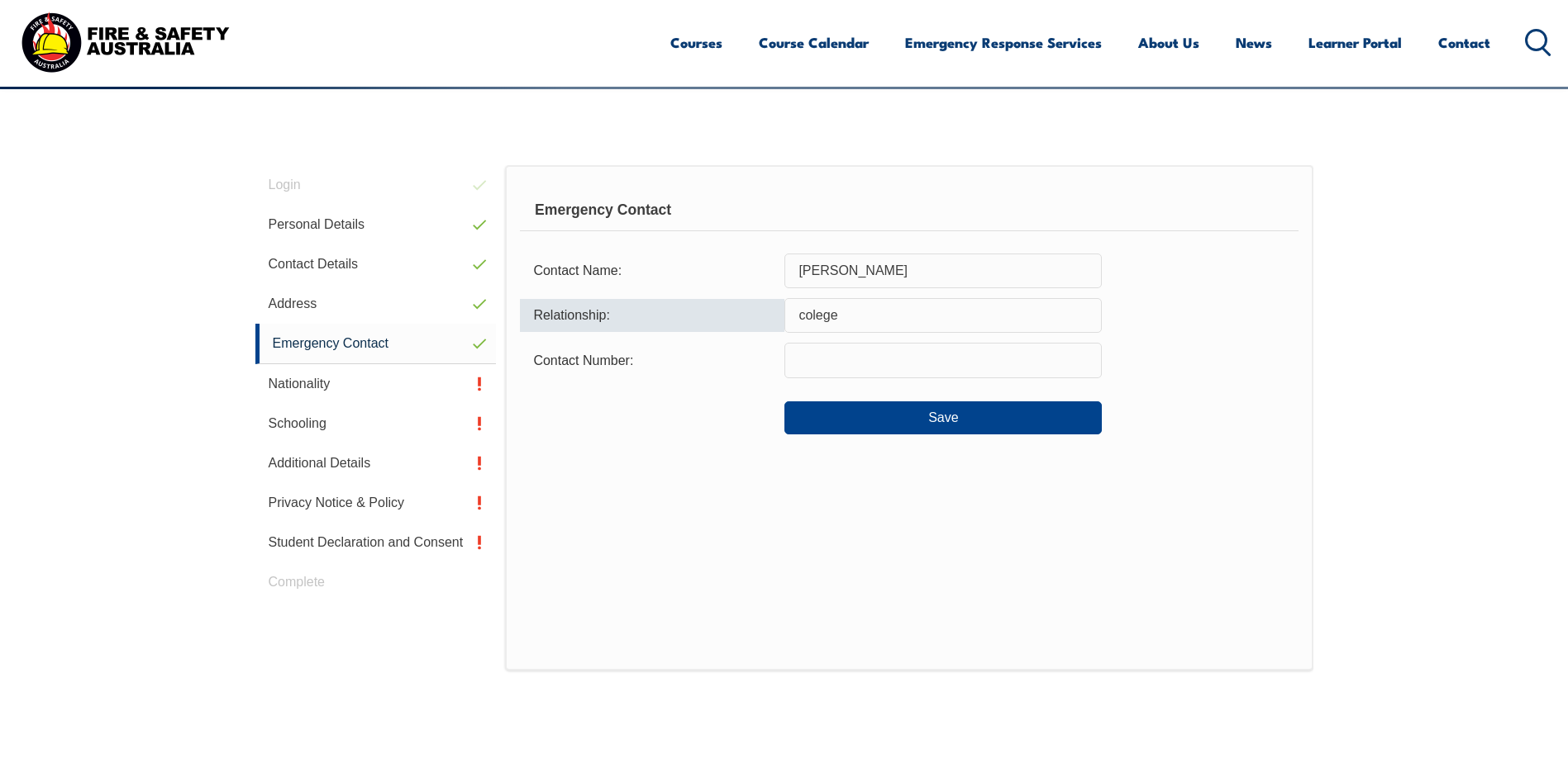
click at [761, 316] on div "Relationship: colege" at bounding box center [908, 315] width 777 height 35
paste input "work college"
type input "work college"
click at [866, 368] on input "text" at bounding box center [943, 360] width 317 height 35
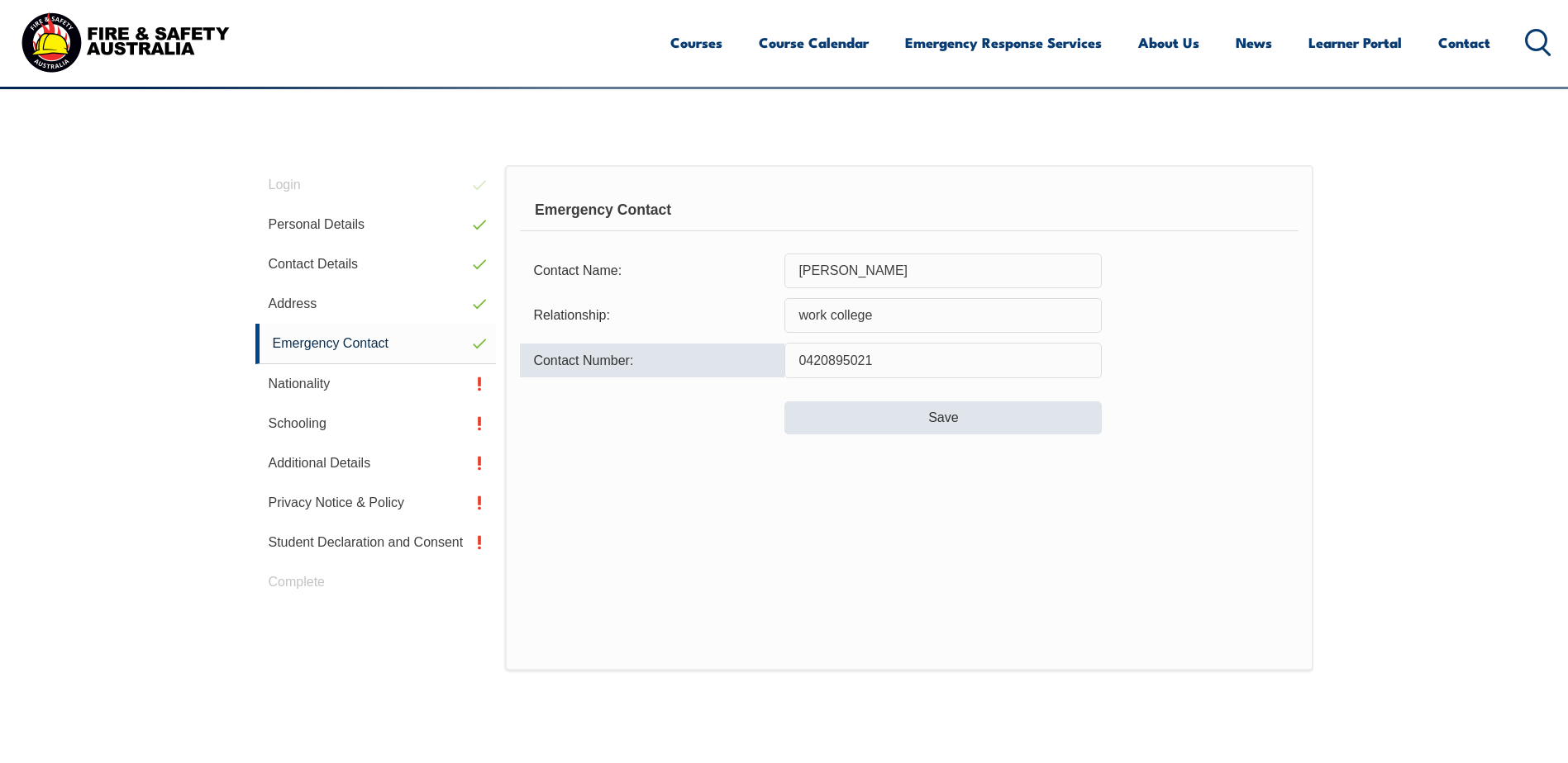
type input "0420895021"
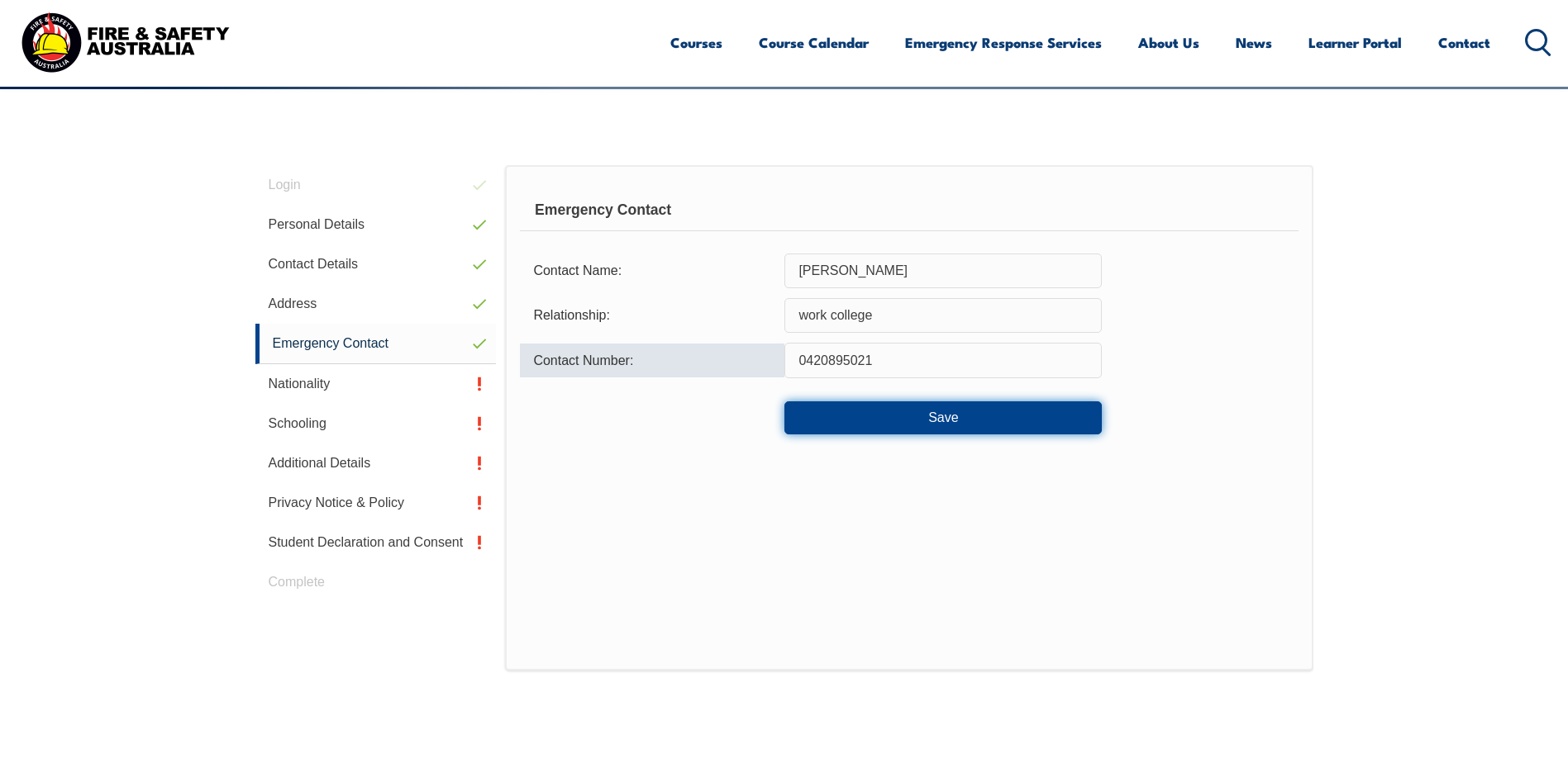
click at [933, 429] on button "Save" at bounding box center [943, 417] width 317 height 33
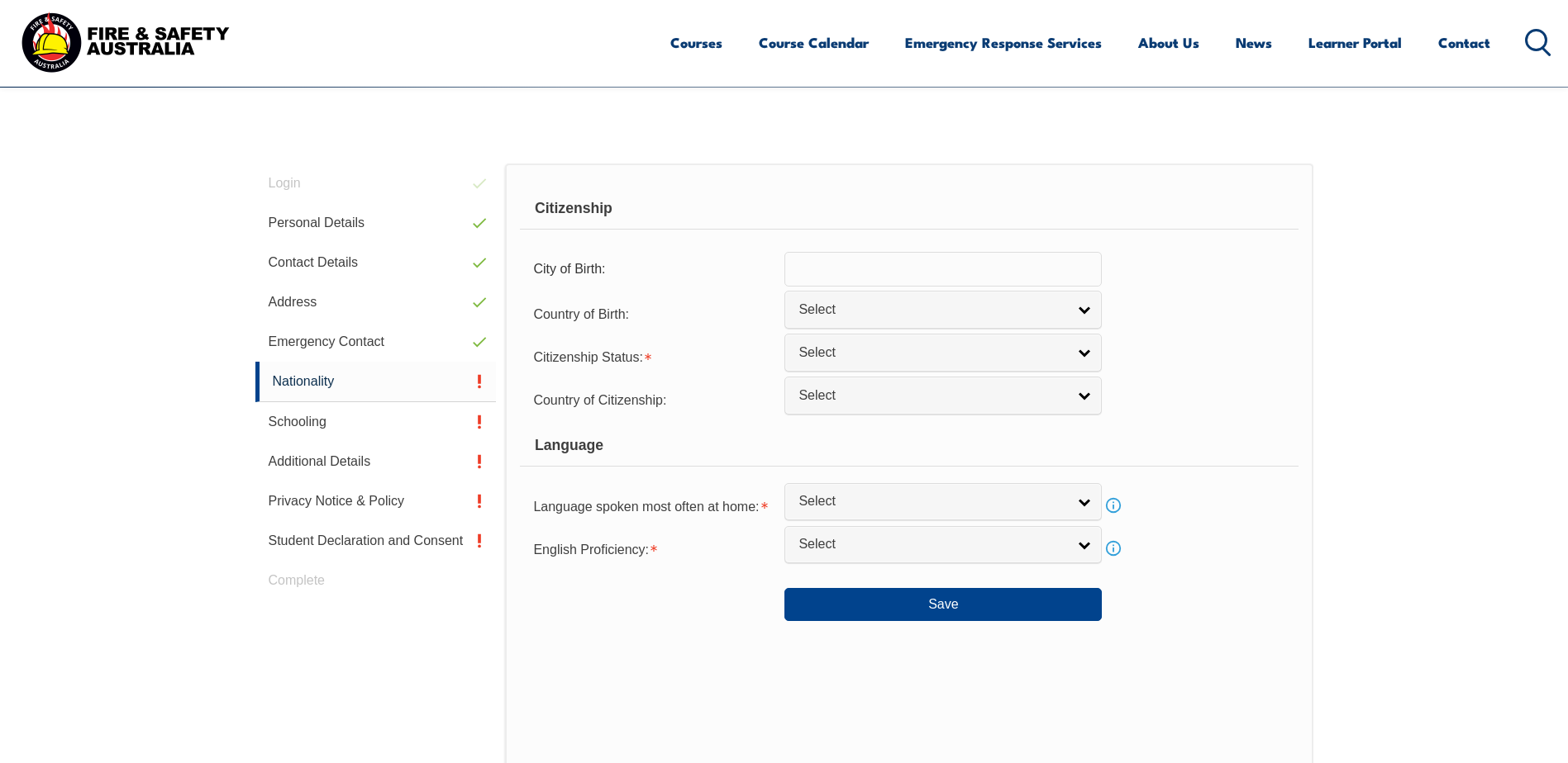
scroll to position [467, 0]
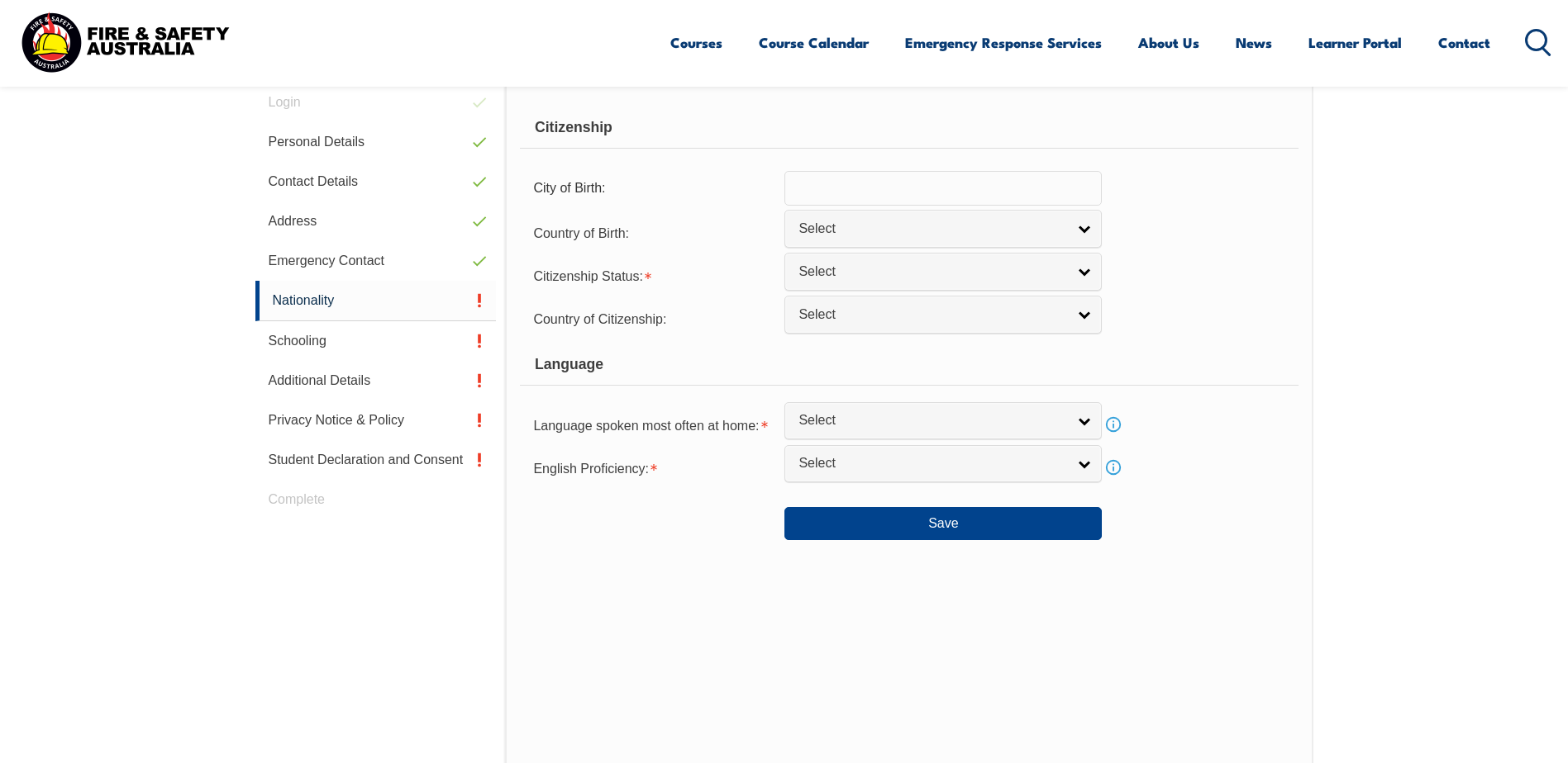
click at [837, 191] on input "text" at bounding box center [943, 188] width 317 height 35
type input "Parwan"
click at [858, 229] on span "Select" at bounding box center [932, 230] width 268 height 18
type input "afgh"
click at [857, 287] on li "Afgh anistan" at bounding box center [942, 286] width 309 height 20
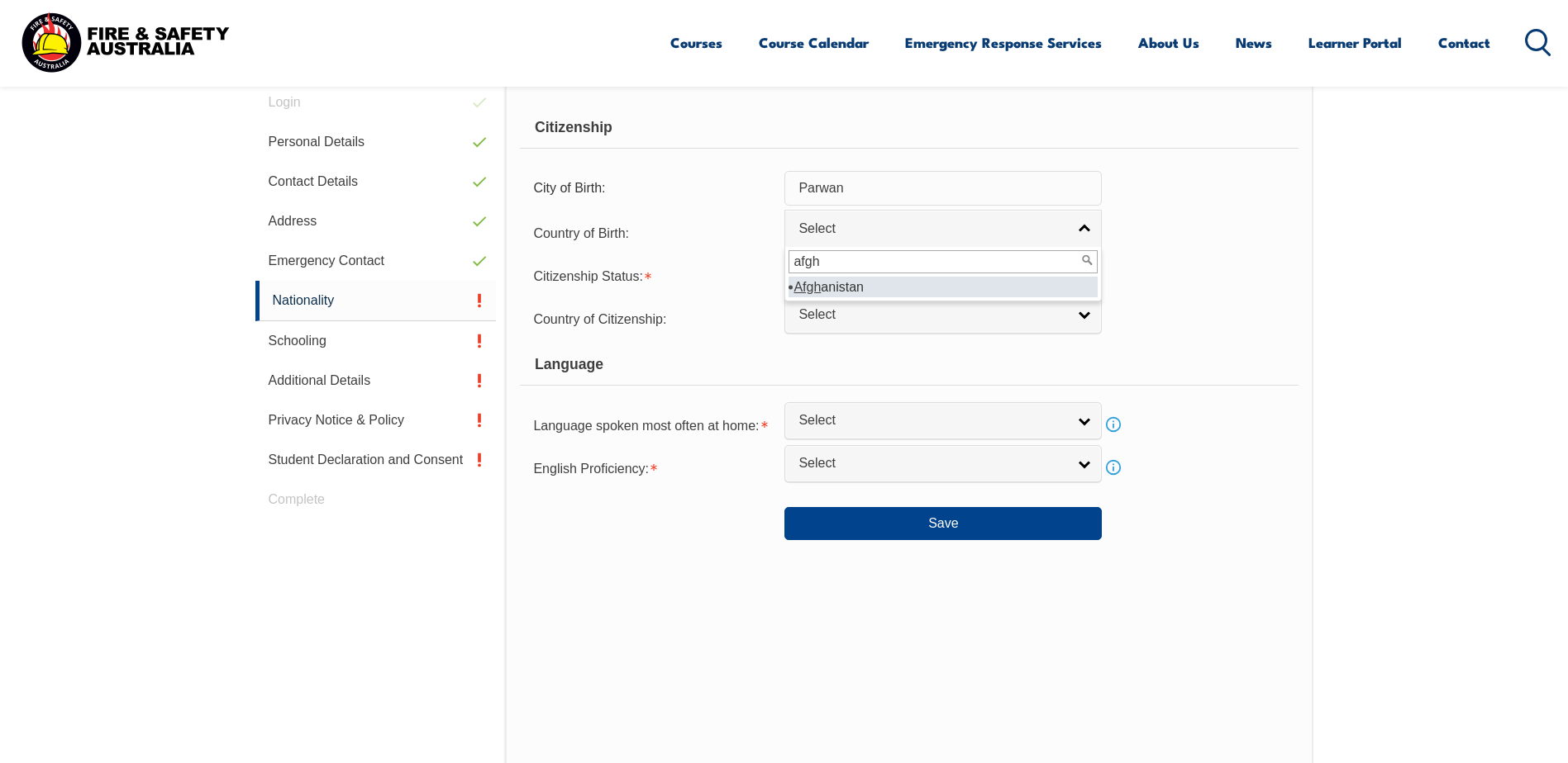
select select "7201"
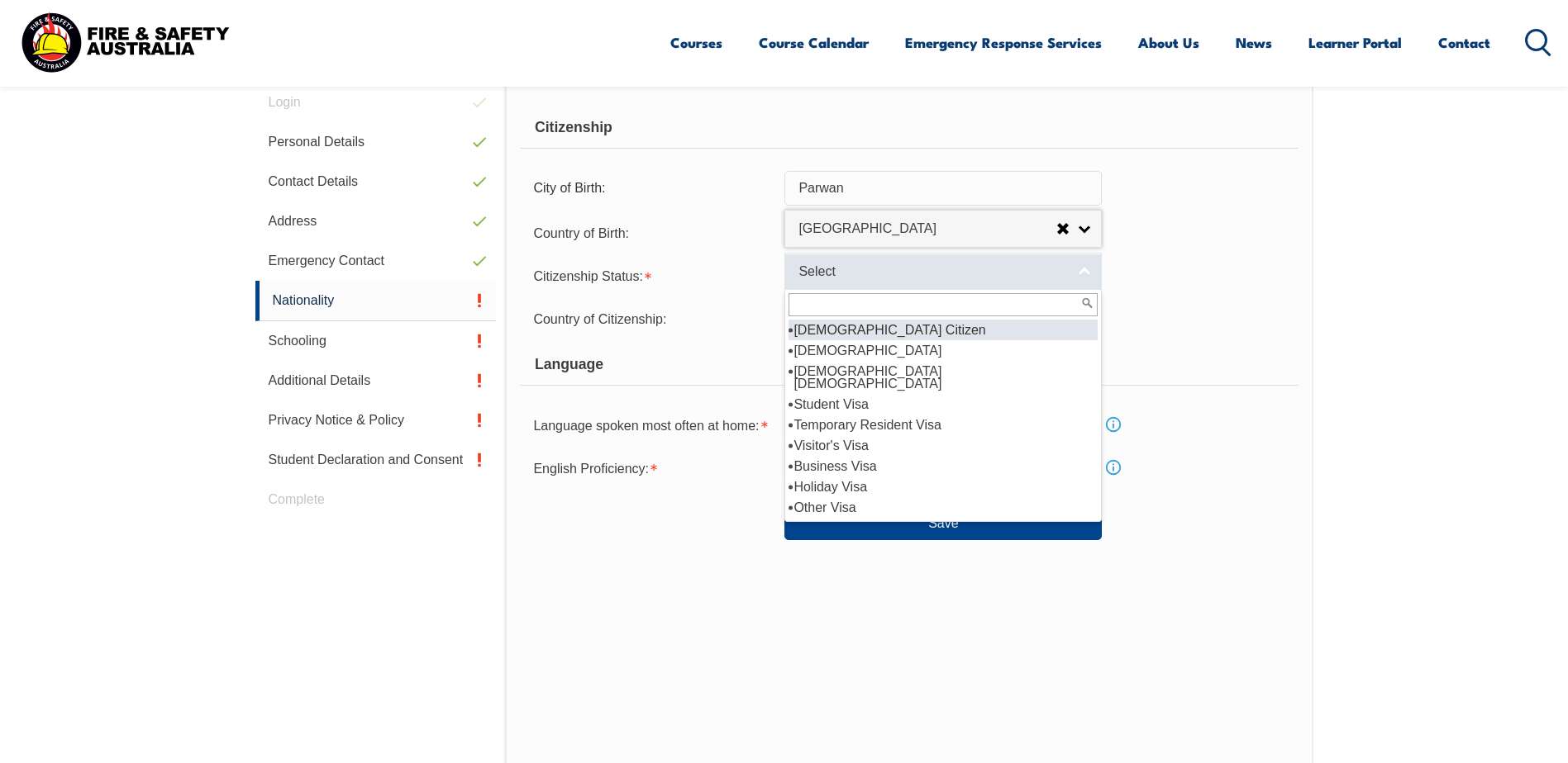
click at [877, 274] on span "Select" at bounding box center [932, 272] width 268 height 18
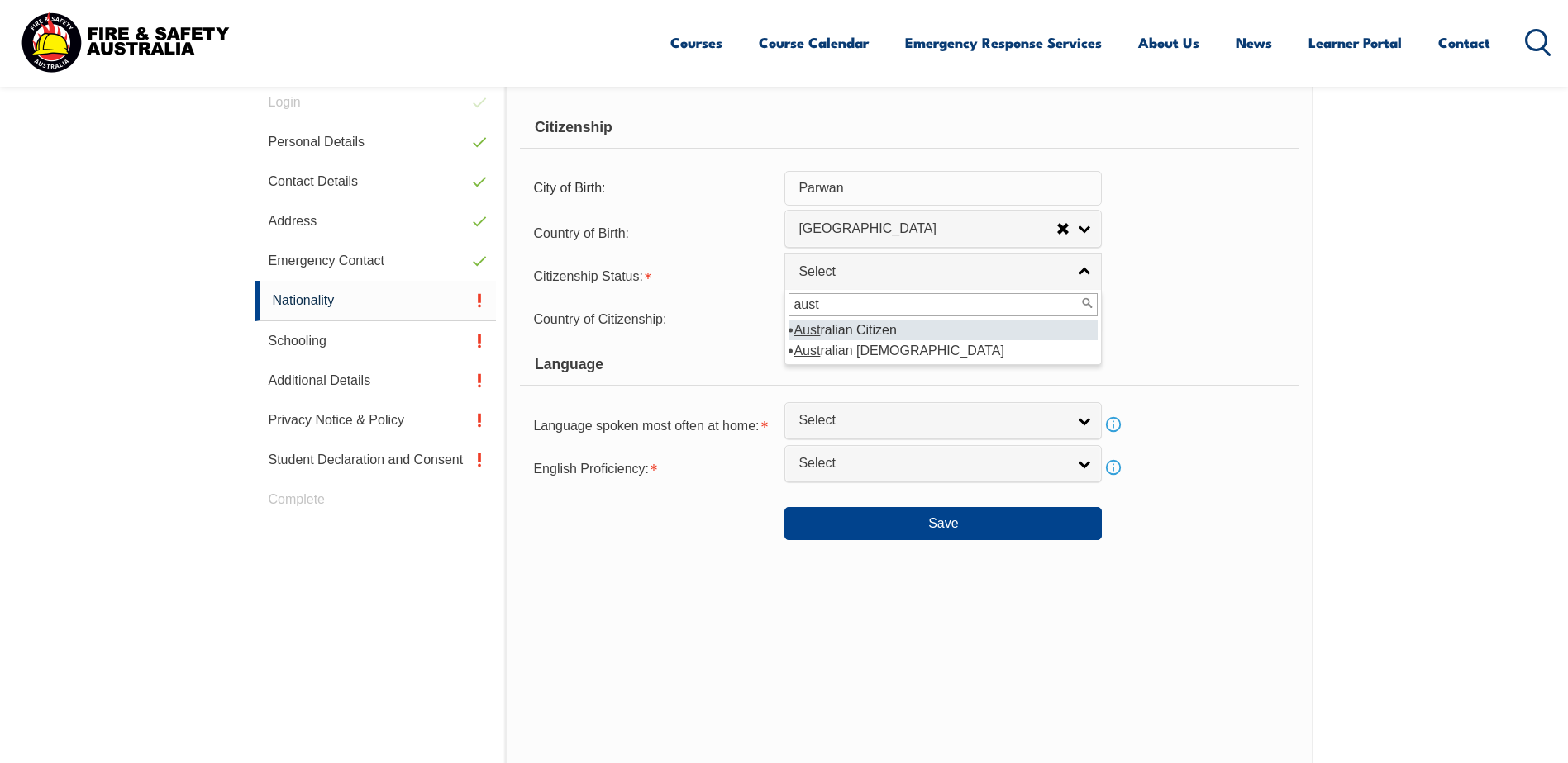
type input "aust"
click at [892, 323] on li "Aust ralian Citizen" at bounding box center [942, 330] width 309 height 20
select select "1"
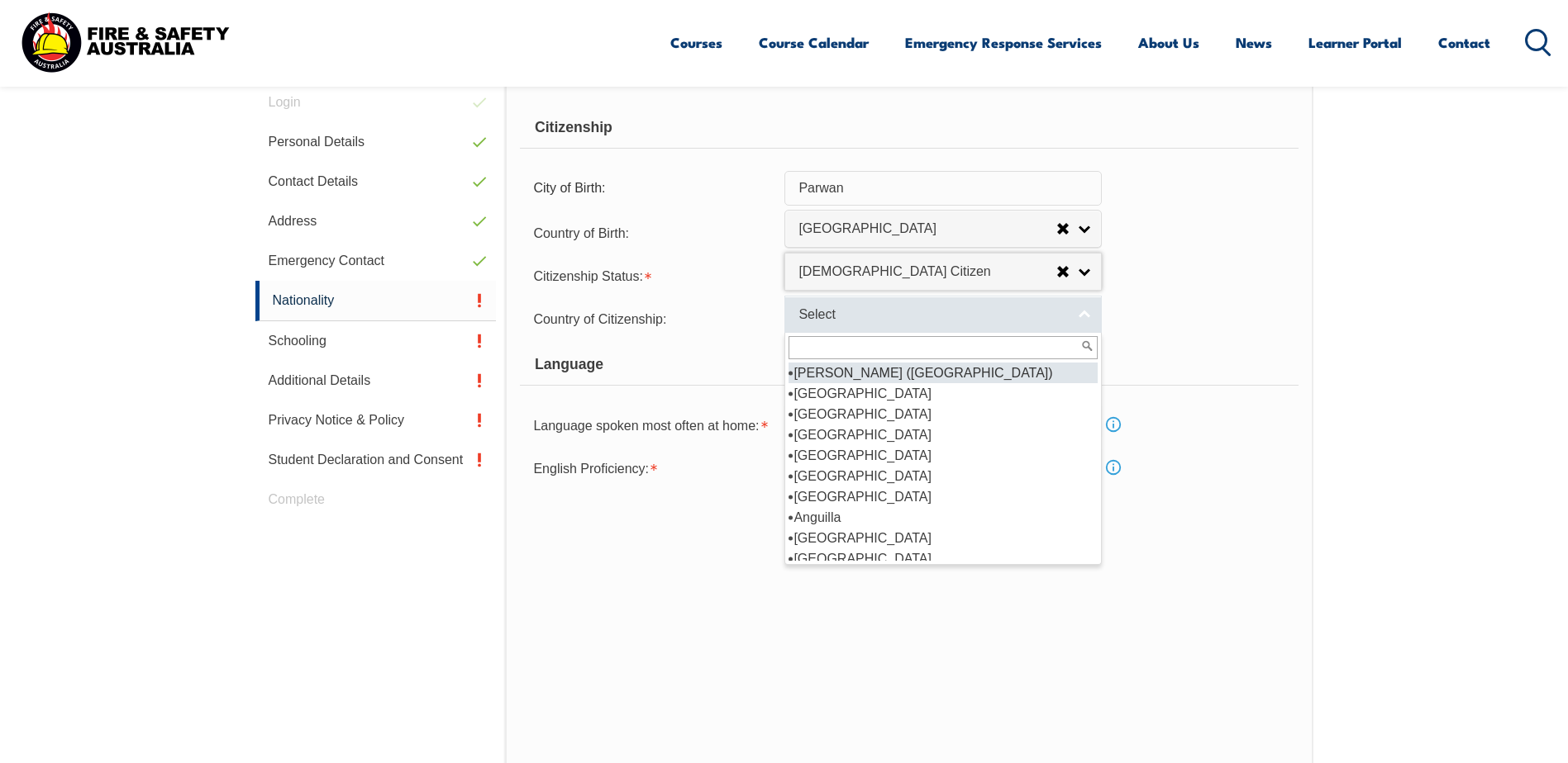
click at [876, 315] on span "Select" at bounding box center [932, 315] width 268 height 18
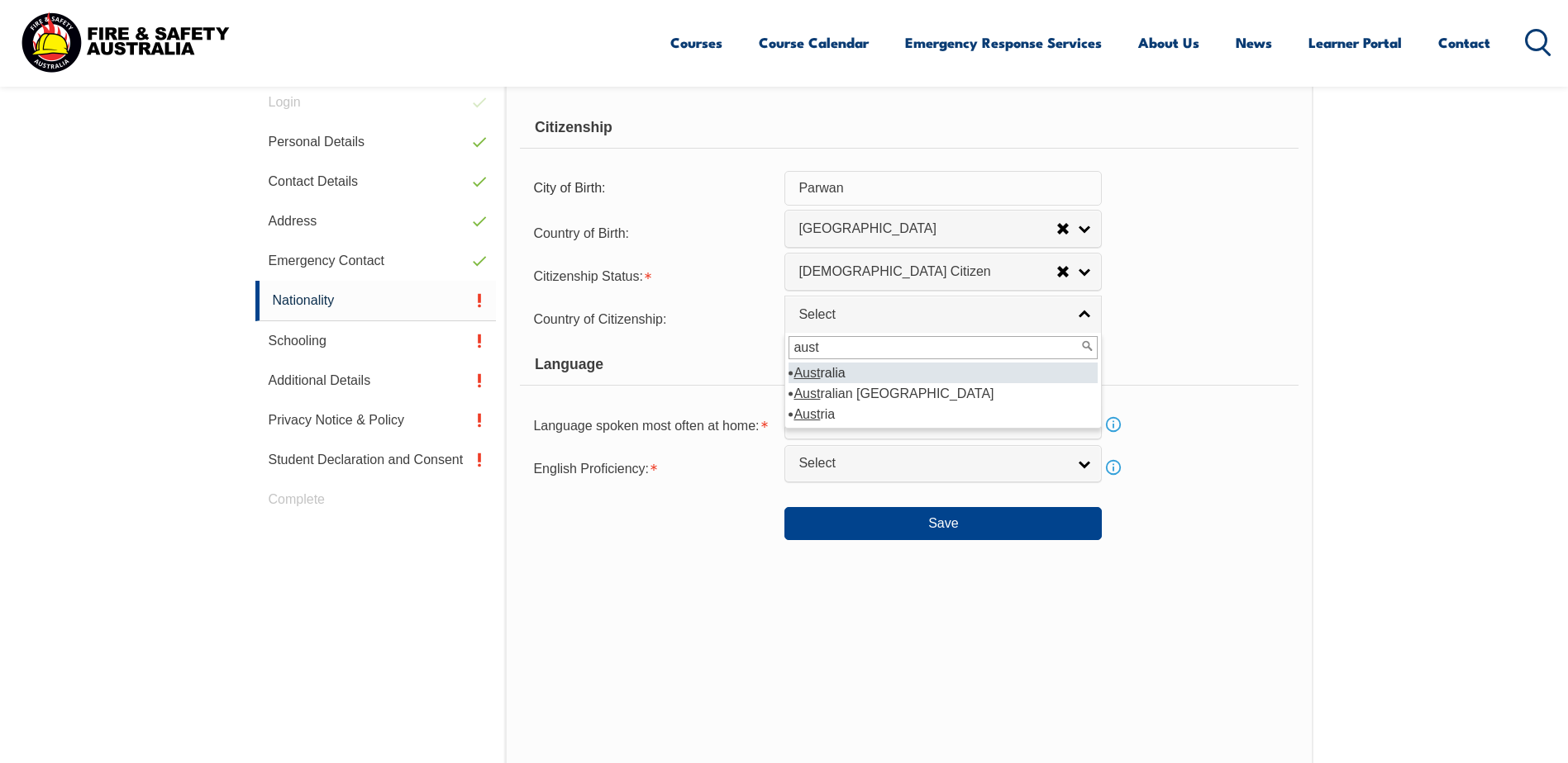
type input "aust"
click at [865, 372] on li "Aust ralia" at bounding box center [942, 372] width 309 height 20
select select "1101"
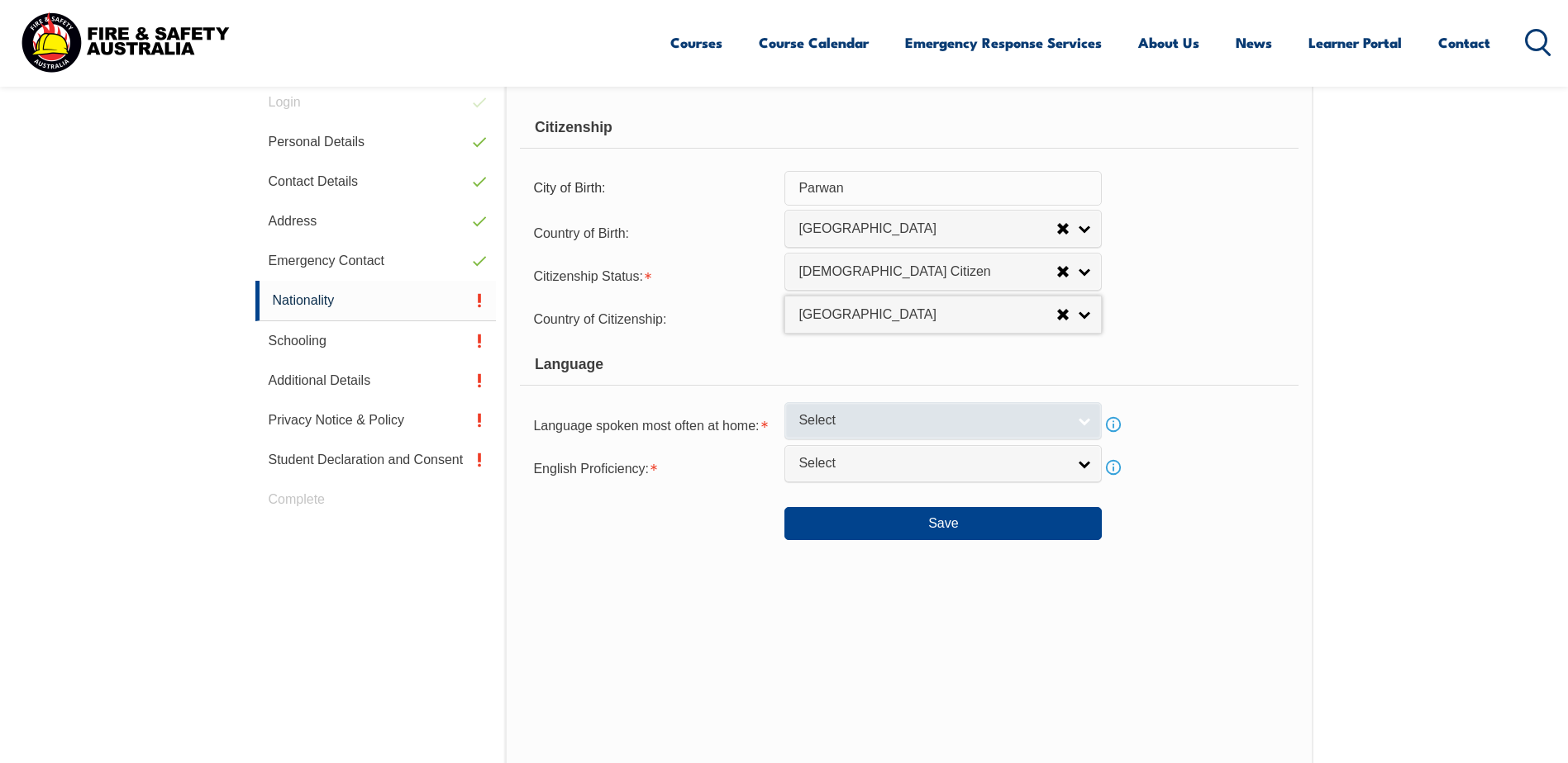
click at [879, 419] on span "Select" at bounding box center [932, 421] width 268 height 18
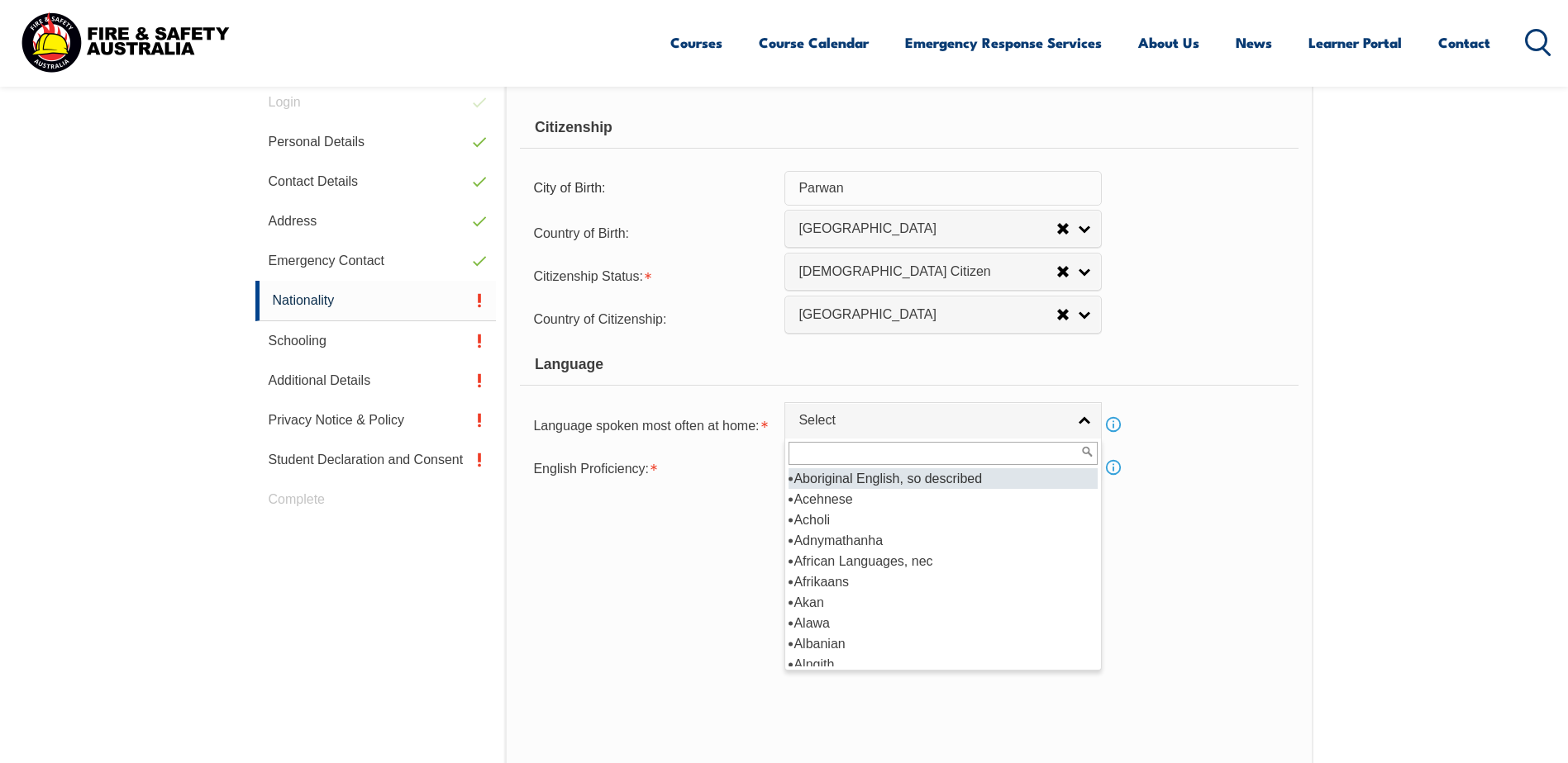
click at [843, 447] on input "text" at bounding box center [942, 454] width 309 height 23
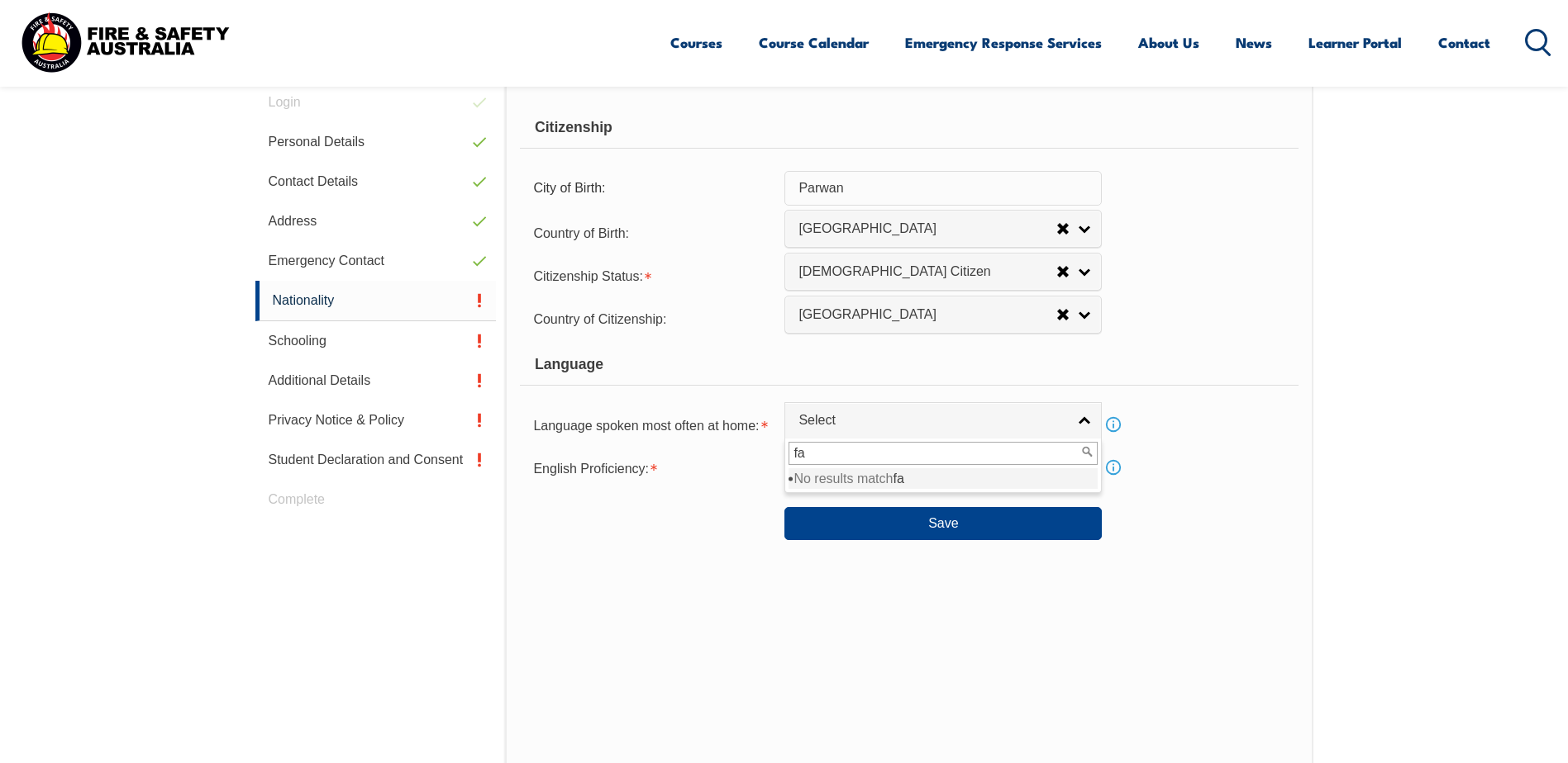
type input "f"
type input "dar"
click at [846, 480] on li "Dar i" at bounding box center [942, 479] width 309 height 20
select select "4105"
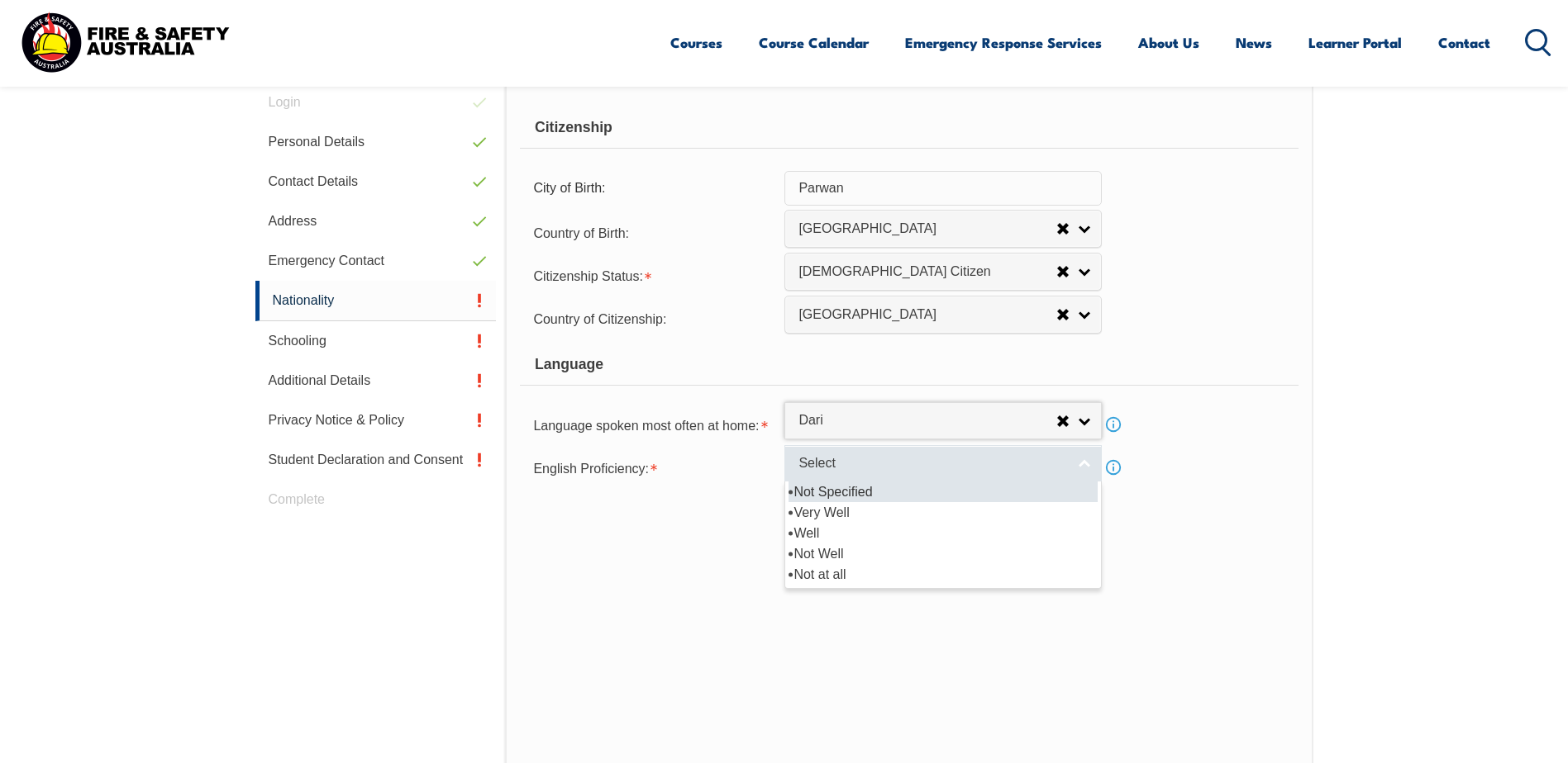
click at [870, 459] on span "Select" at bounding box center [932, 464] width 268 height 18
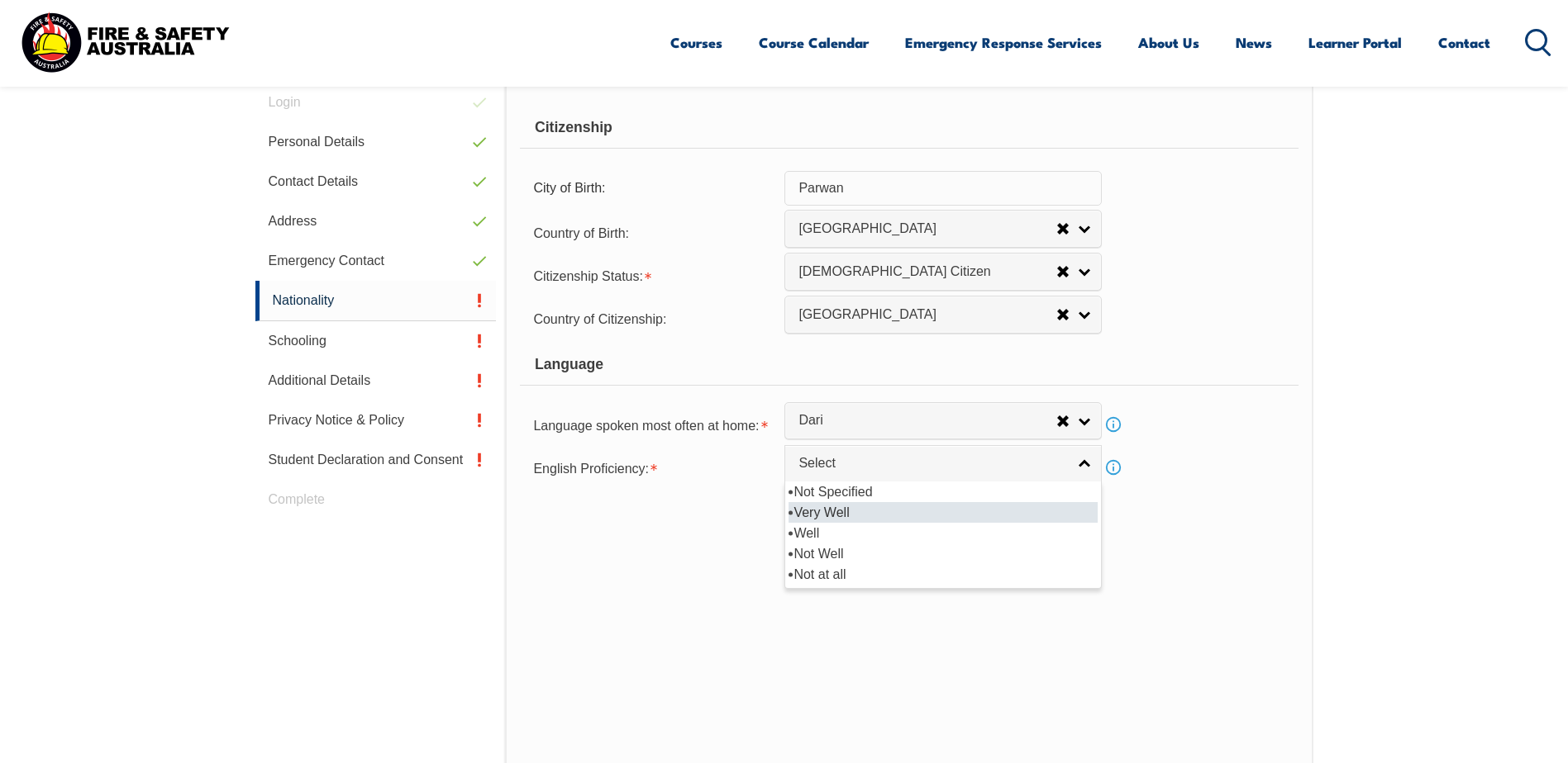
click at [915, 507] on li "Very Well" at bounding box center [942, 512] width 309 height 20
select select "1"
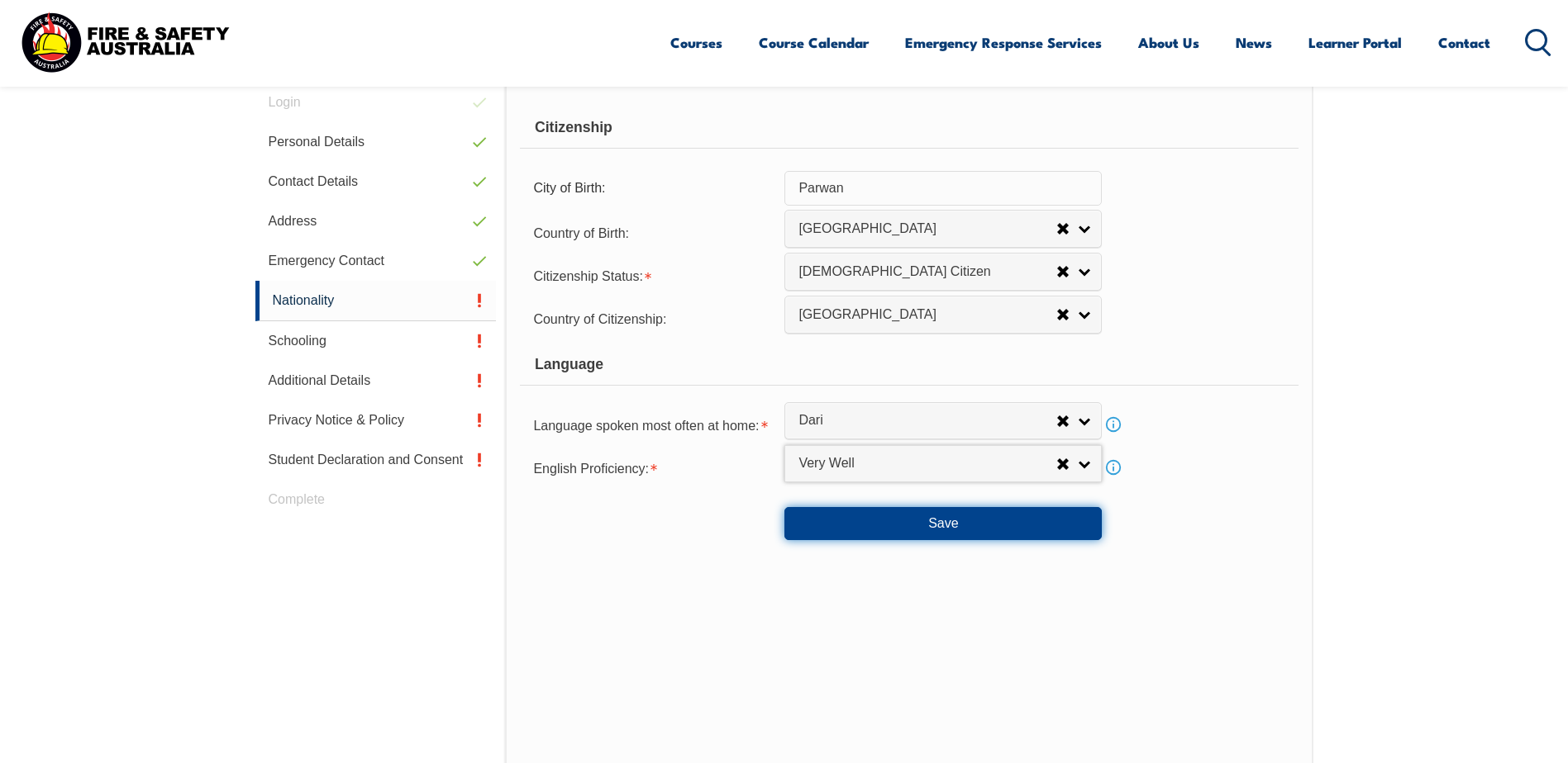
click at [922, 509] on button "Save" at bounding box center [943, 523] width 317 height 33
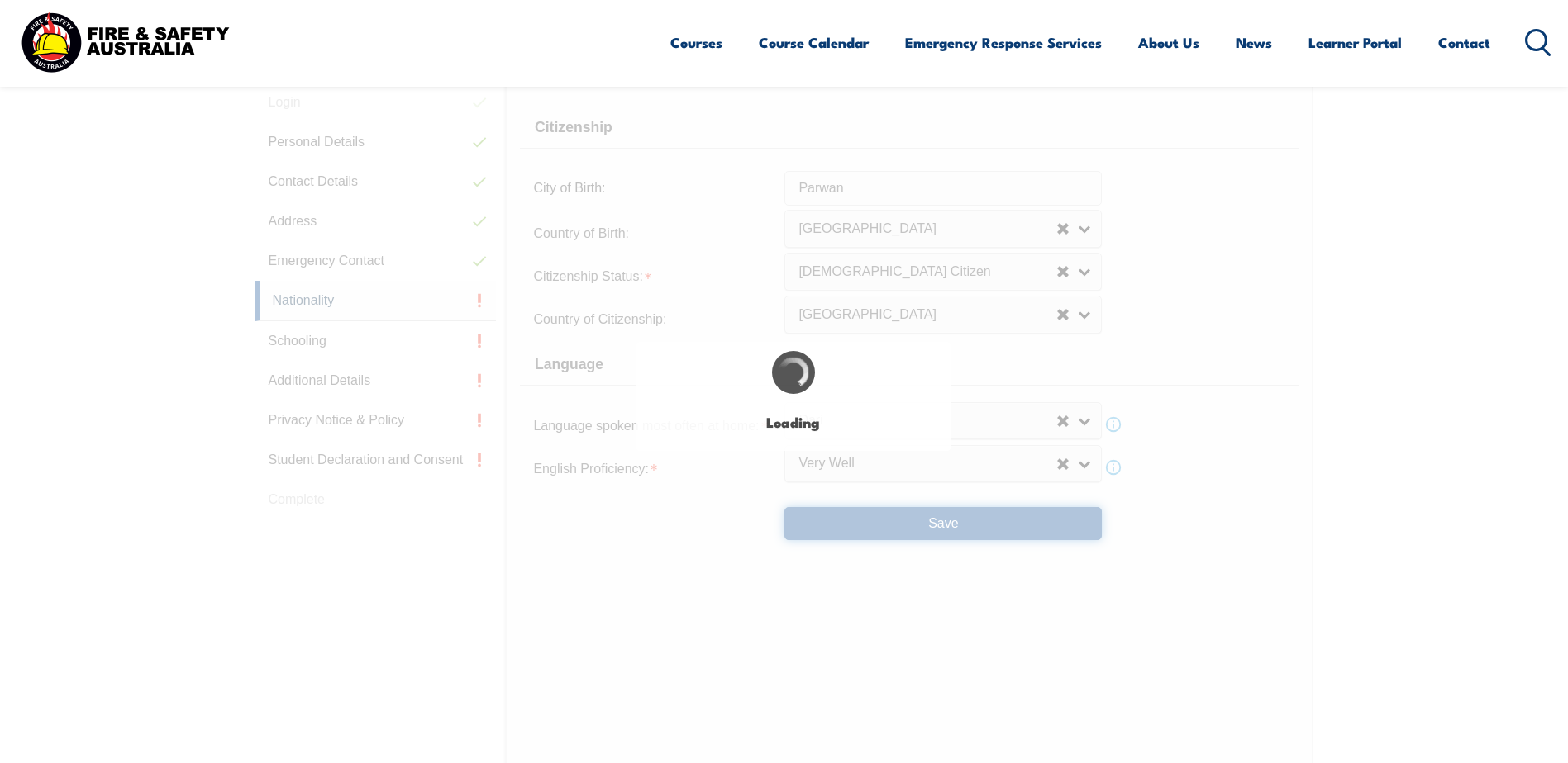
select select "false"
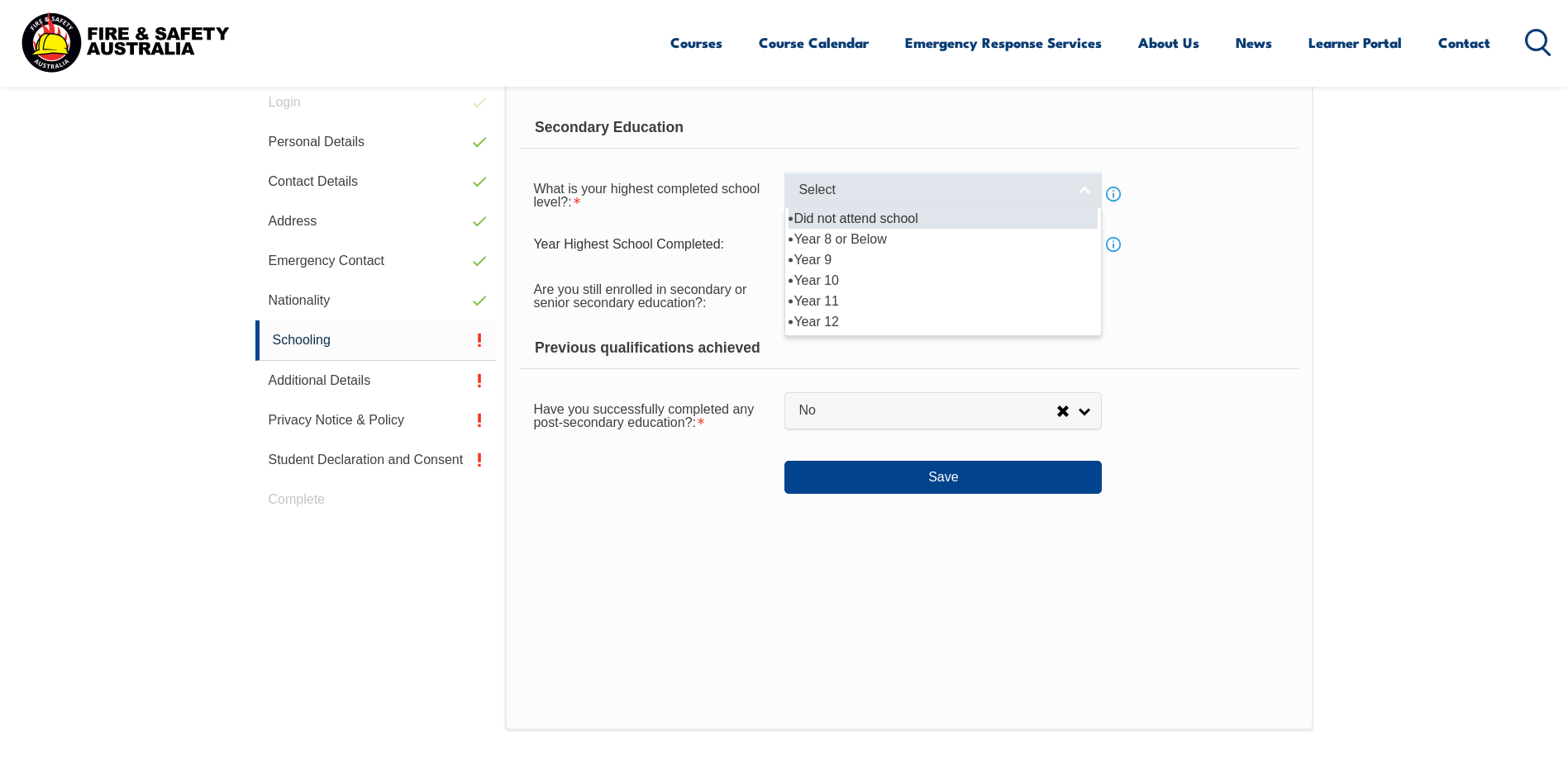
click at [887, 193] on span "Select" at bounding box center [932, 191] width 268 height 18
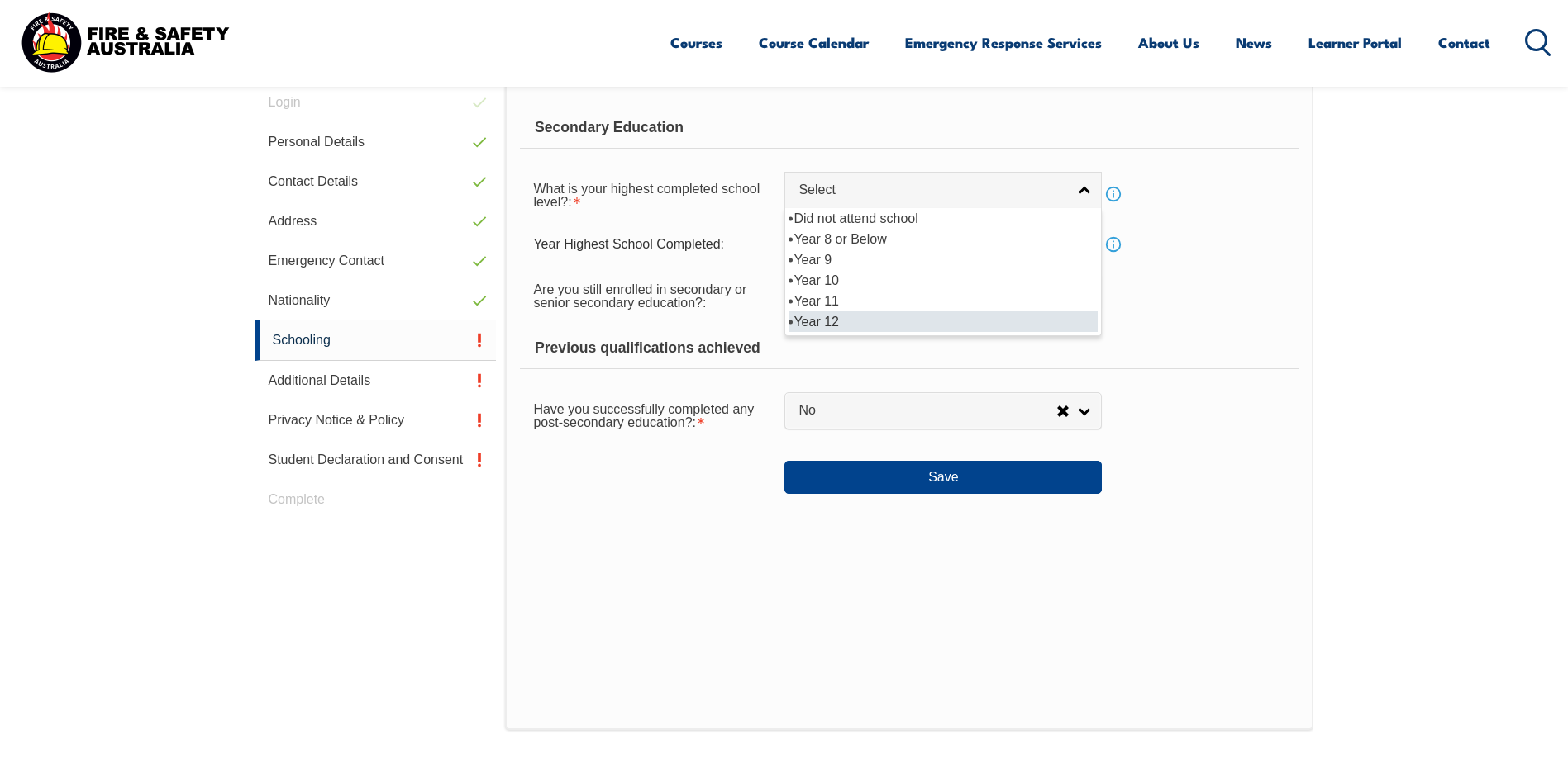
click at [946, 317] on li "Year 12" at bounding box center [942, 321] width 309 height 20
select select "12"
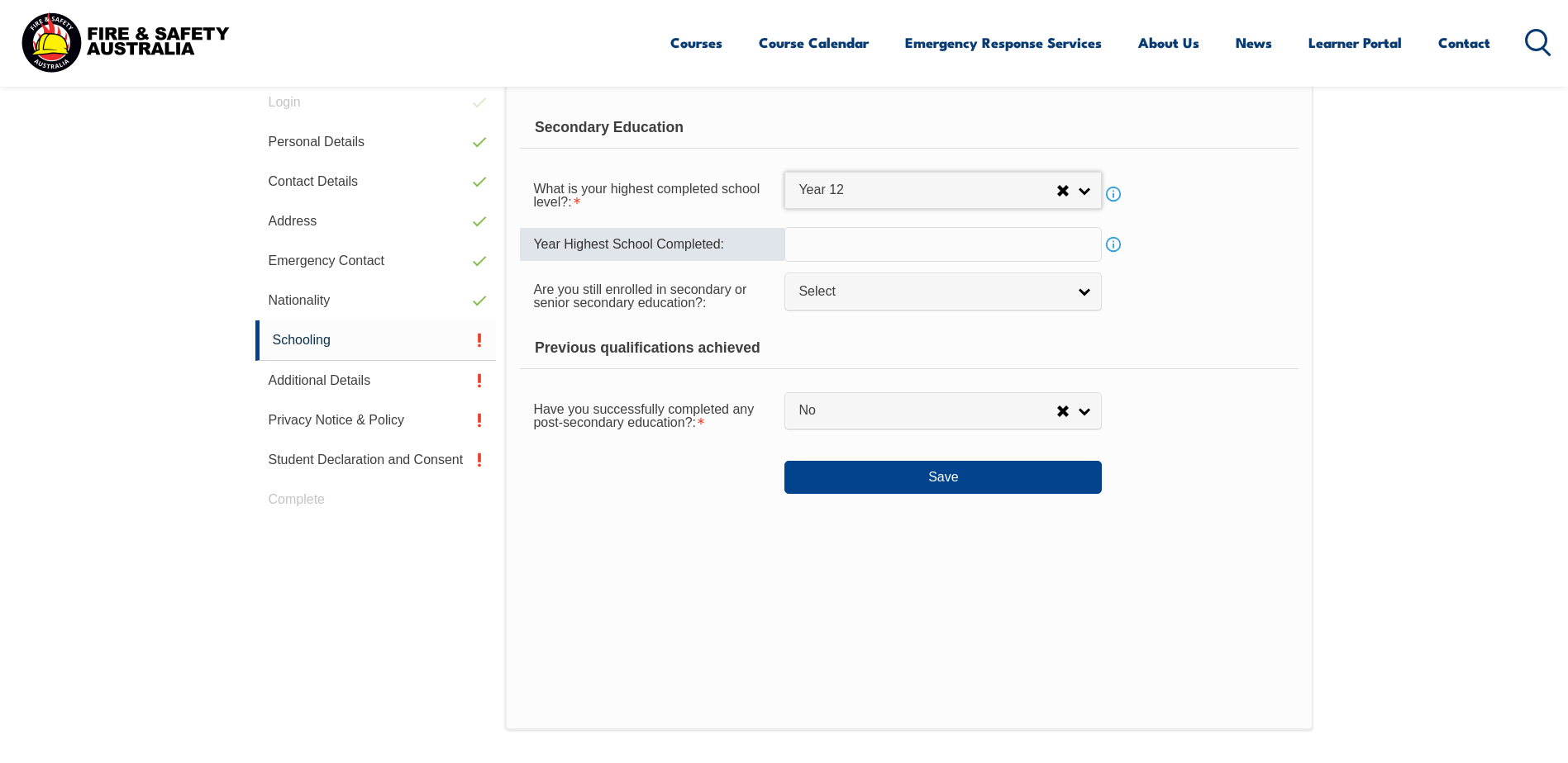
click at [862, 248] on input "text" at bounding box center [943, 244] width 317 height 35
type input "2010"
click at [889, 300] on span "Select" at bounding box center [932, 292] width 268 height 18
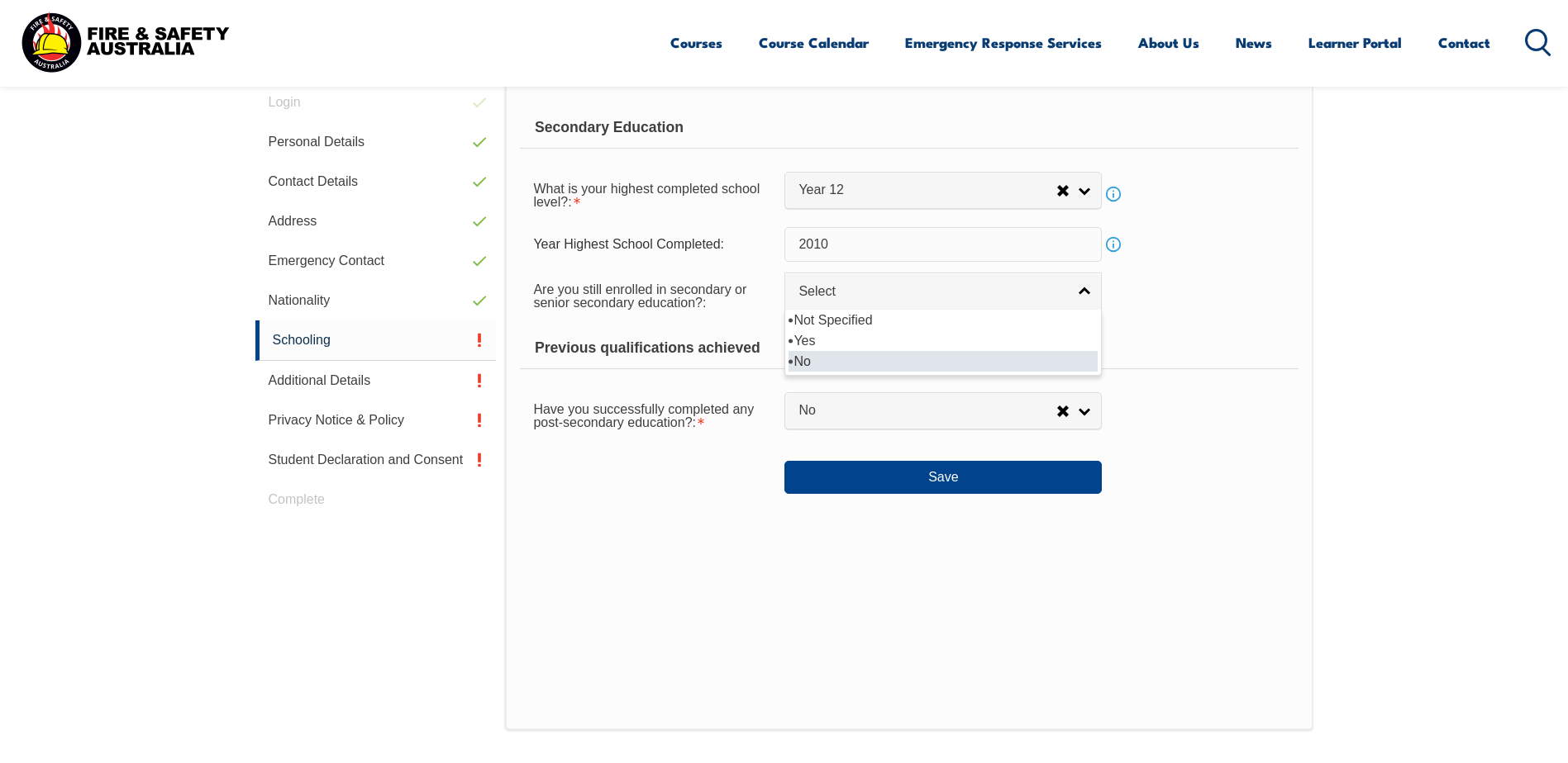
click at [828, 368] on li "No" at bounding box center [942, 361] width 309 height 20
select select "false"
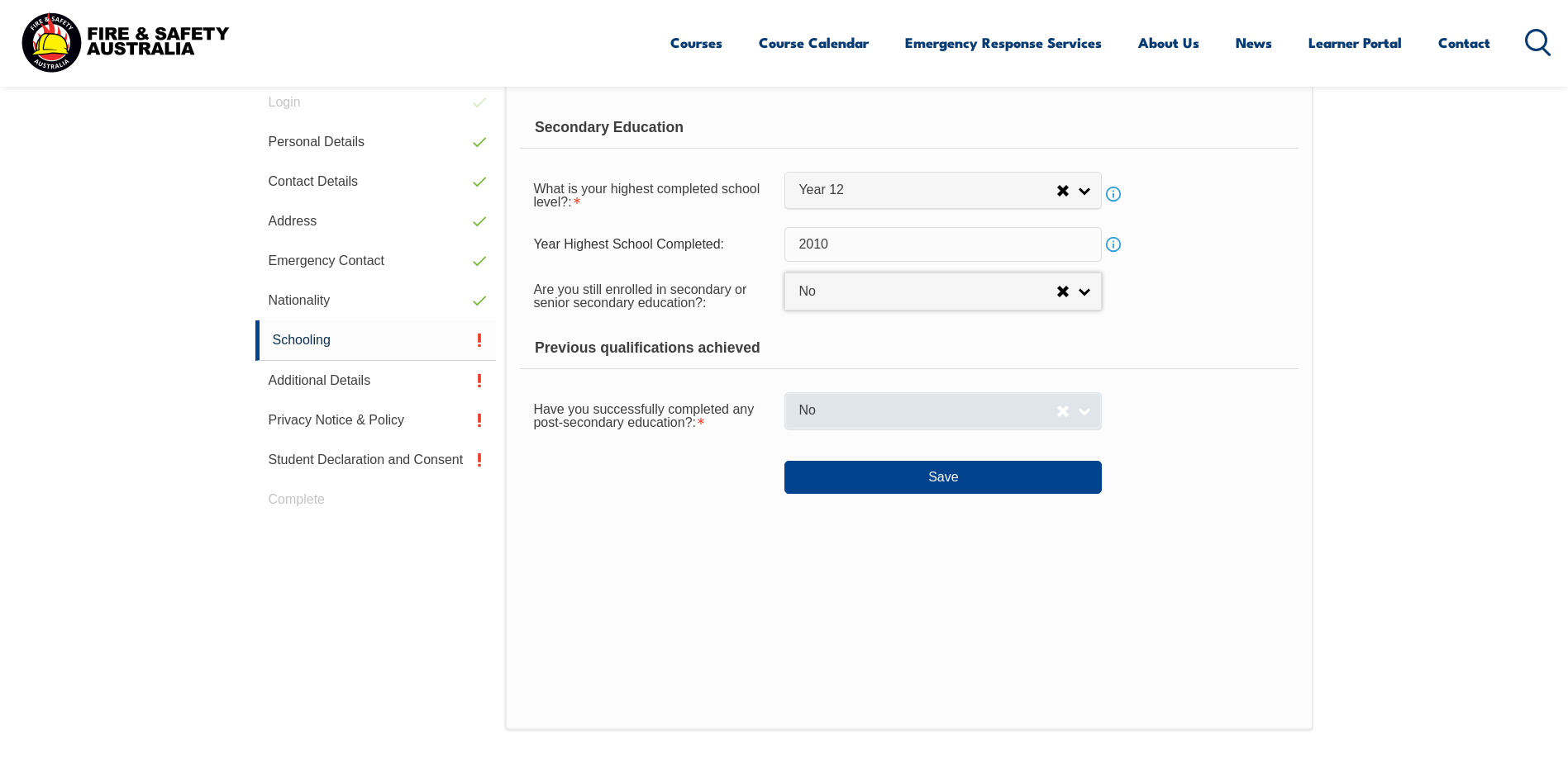
click at [924, 410] on span "No" at bounding box center [927, 411] width 258 height 18
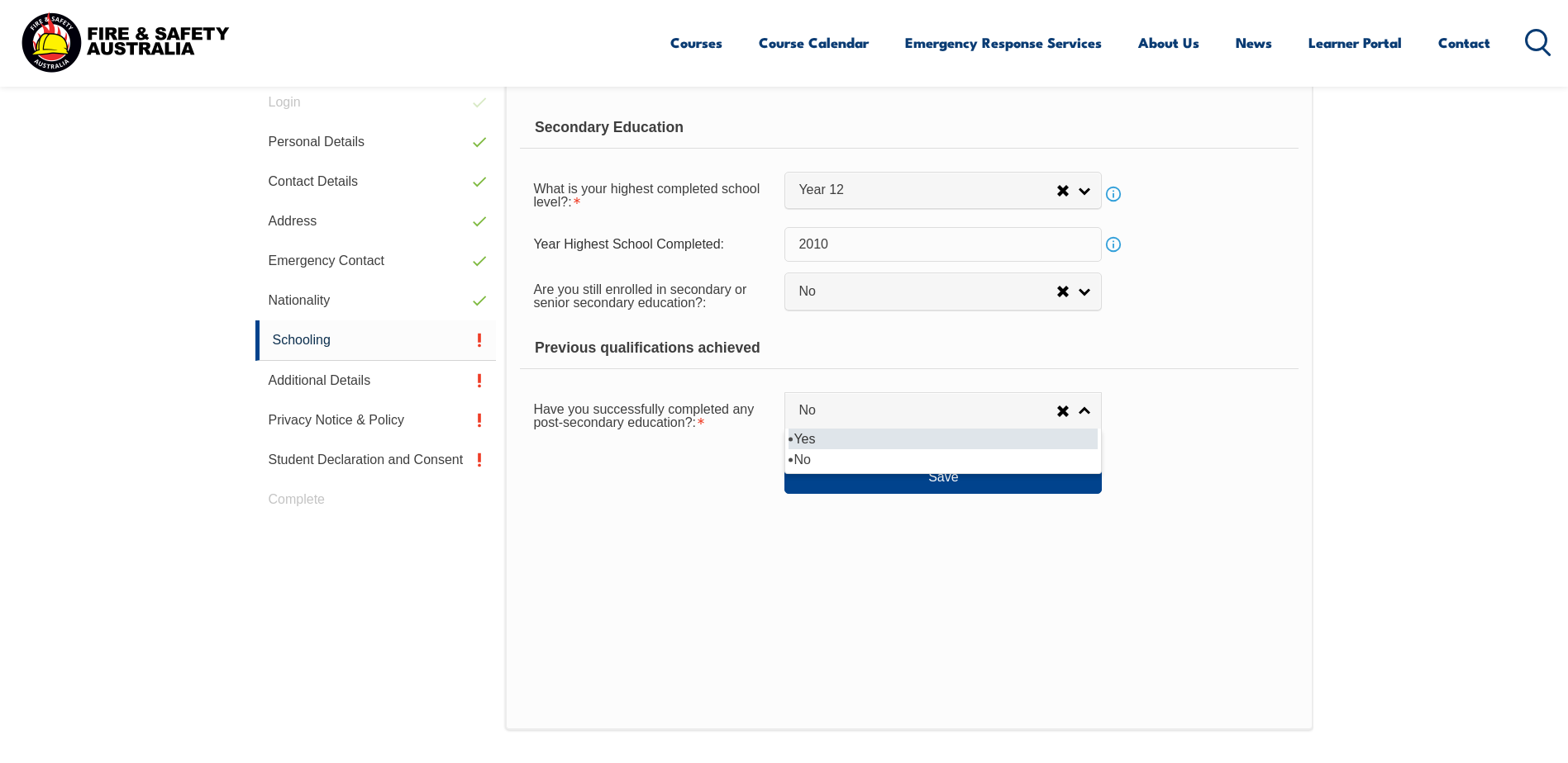
click at [870, 433] on li "Yes" at bounding box center [942, 439] width 309 height 20
select select "true"
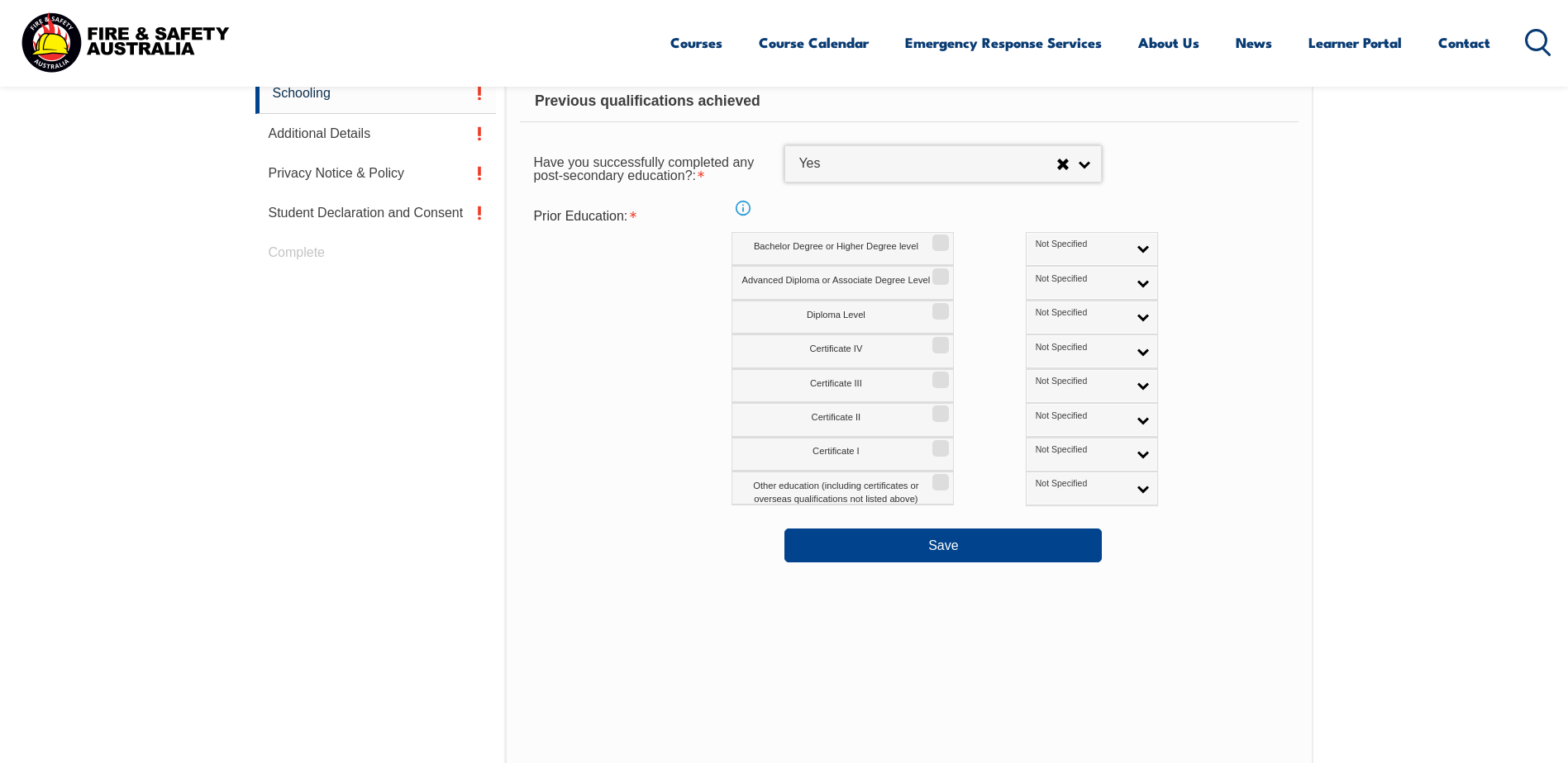
scroll to position [714, 0]
click at [935, 237] on input "Bachelor Degree or Higher Degree level" at bounding box center [938, 237] width 10 height 2
checkbox input "true"
click at [949, 548] on button "Save" at bounding box center [943, 544] width 317 height 33
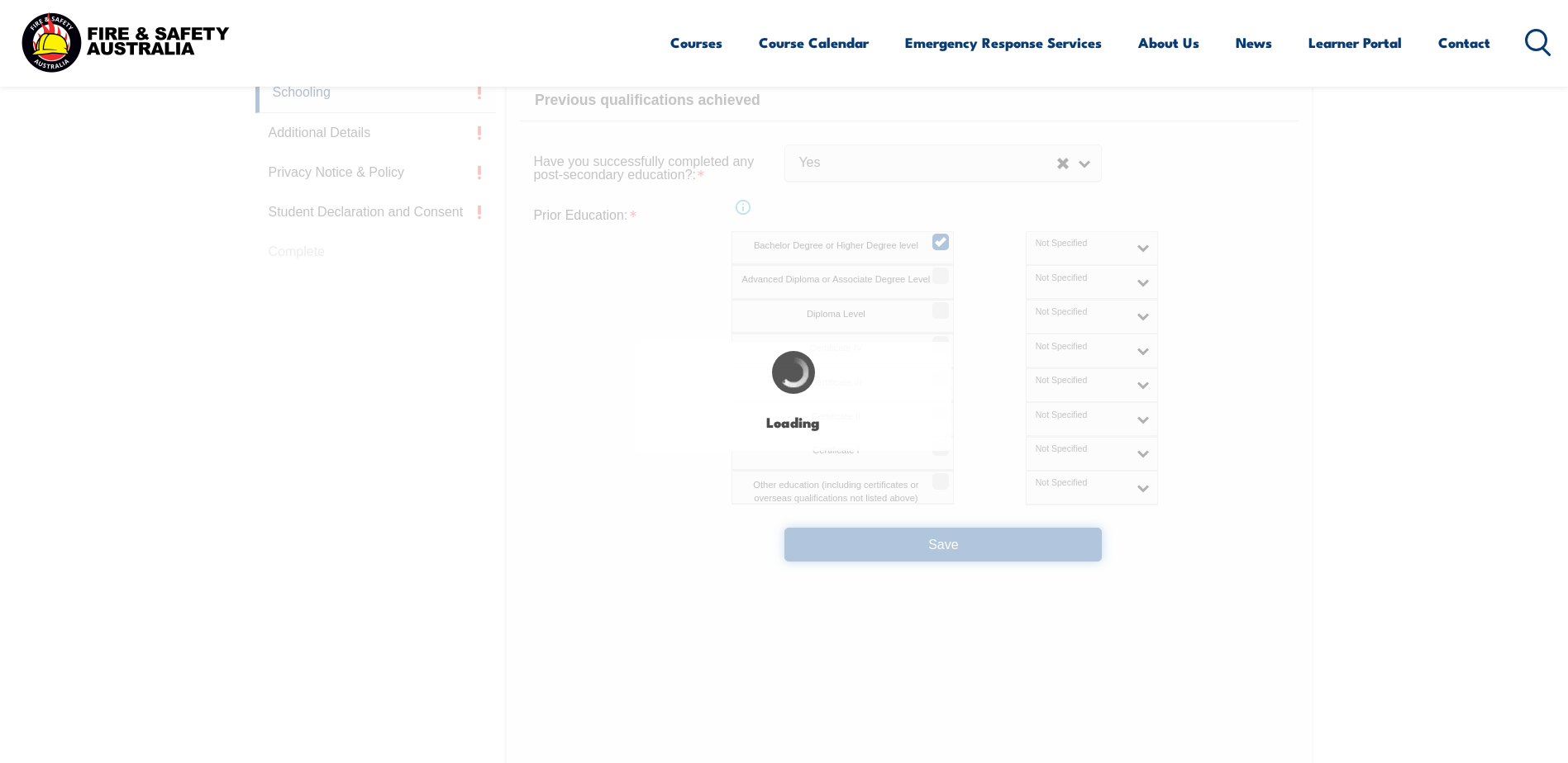
select select
select select "false"
select select "true"
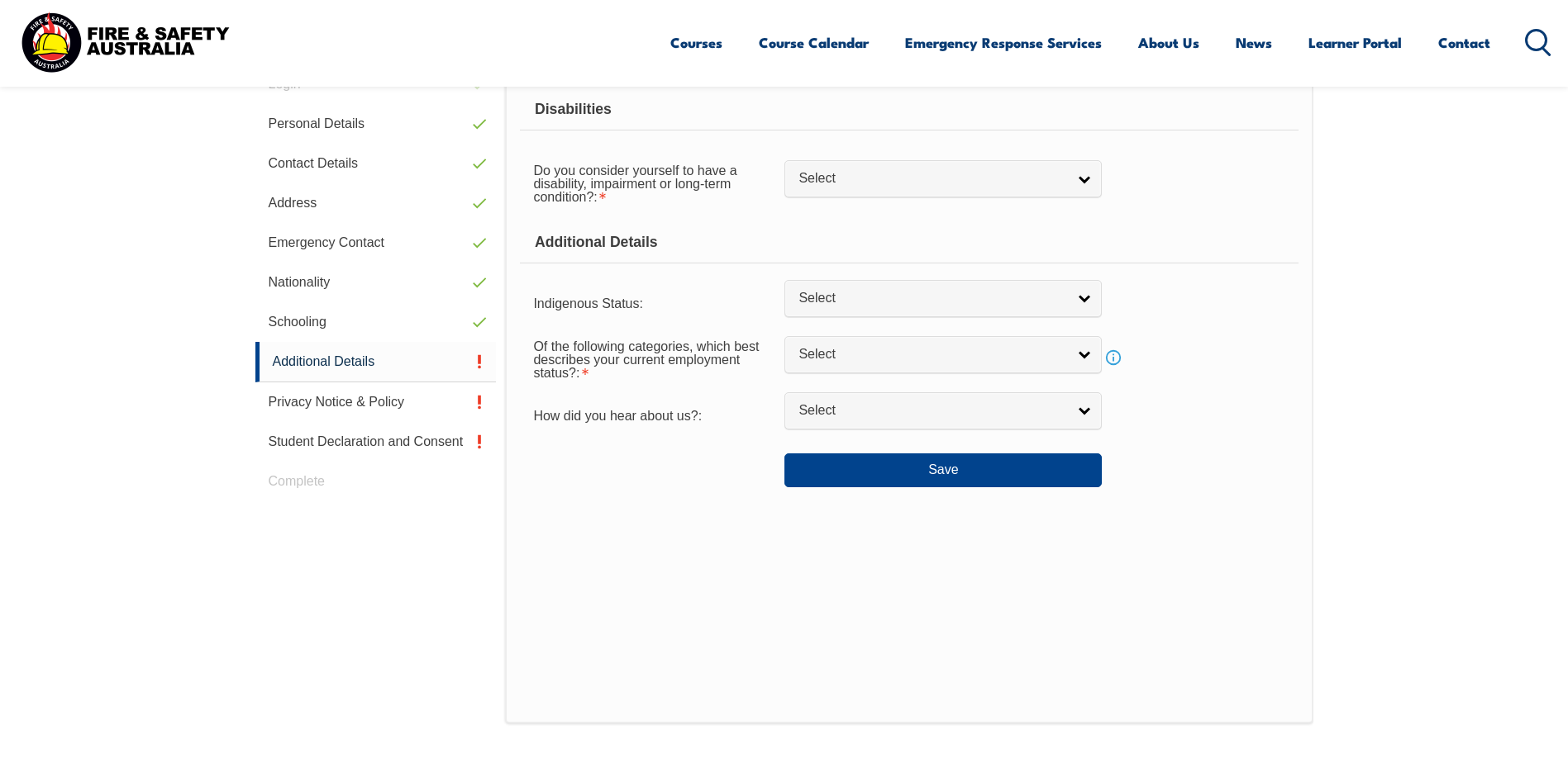
scroll to position [467, 0]
